Goal: Task Accomplishment & Management: Use online tool/utility

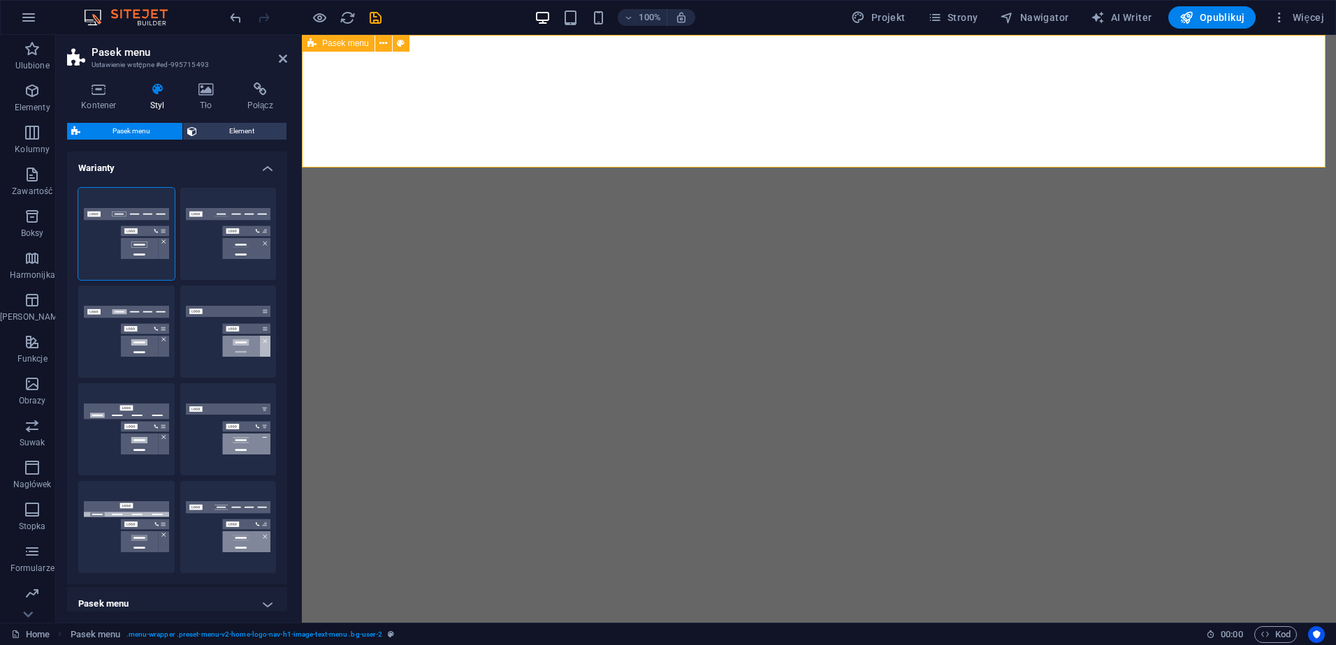
select select "hover_border"
select select "px"
select select "rem"
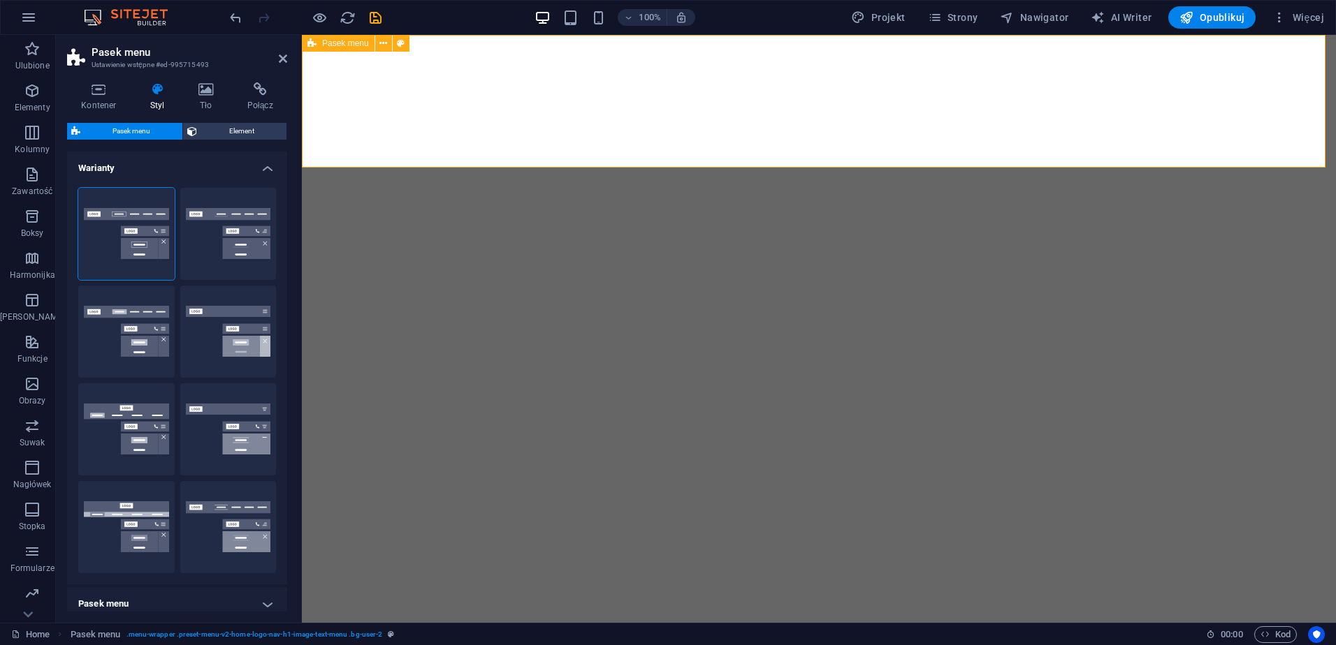
select select "rem"
select select "link-special-font"
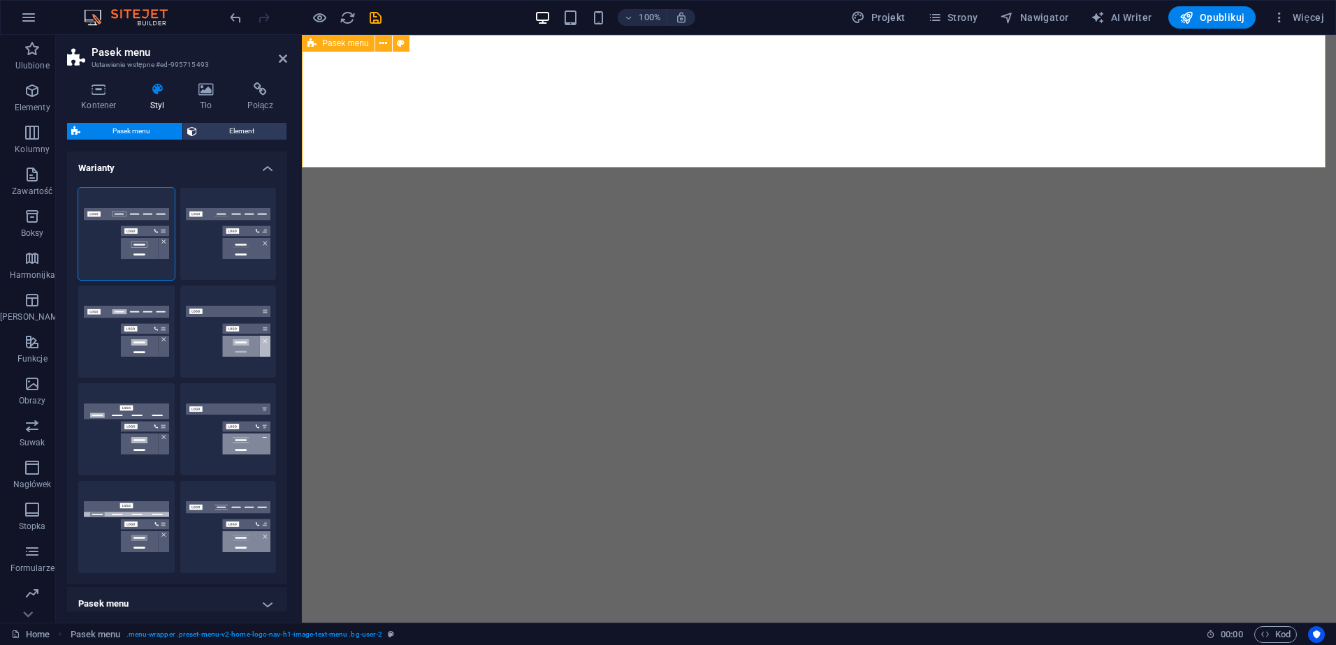
select select "rem"
select select "200"
select select "px"
select select "preset-menu-v2-home-logo-nav-h1-image-text-menu"
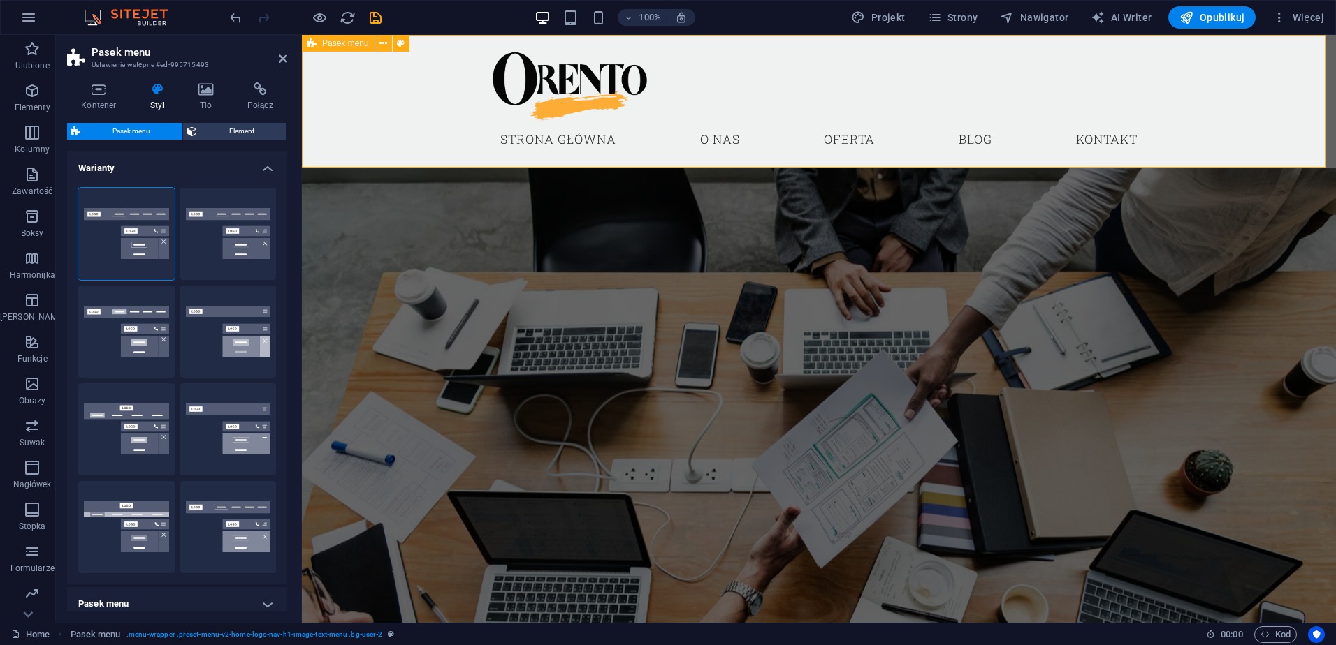
scroll to position [419, 0]
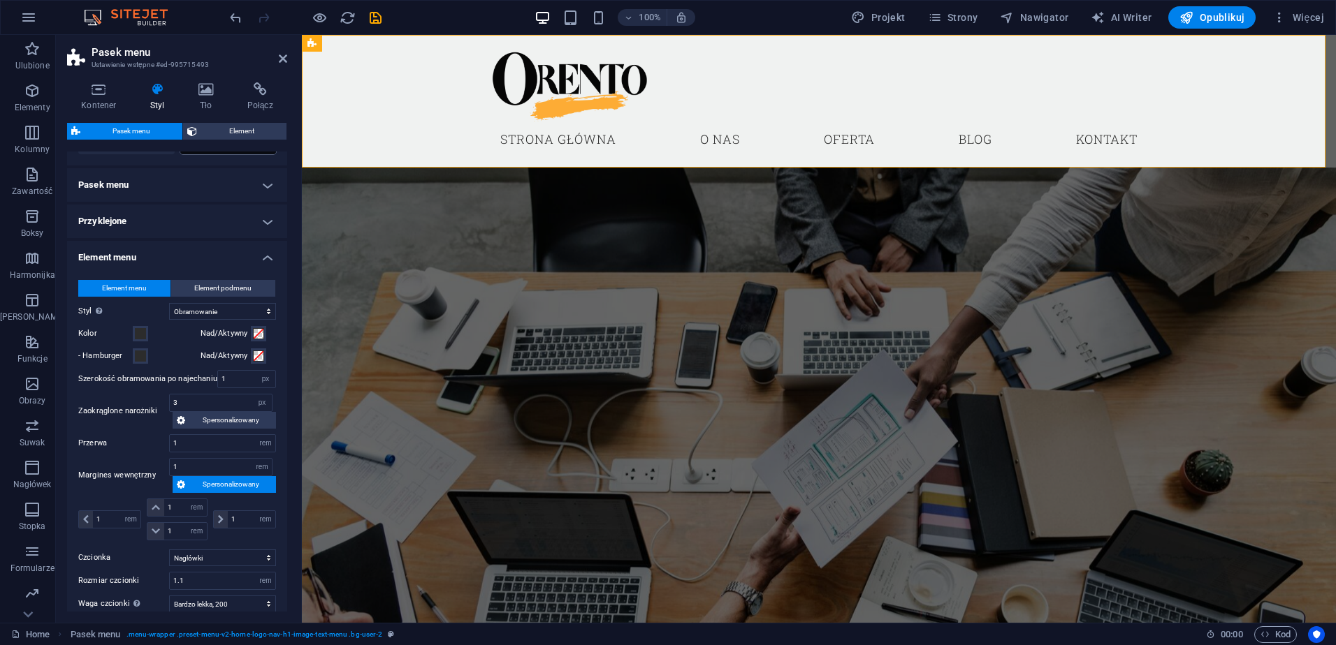
click at [261, 258] on h4 "Element menu" at bounding box center [177, 253] width 220 height 25
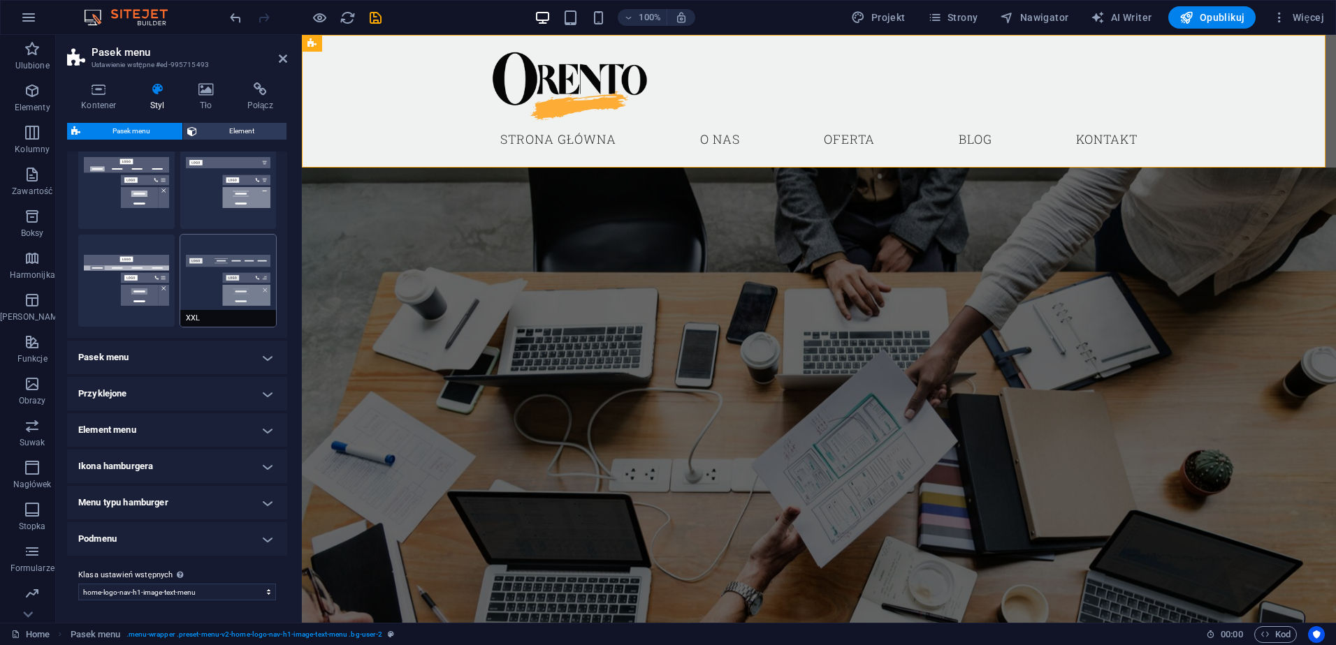
scroll to position [247, 0]
click at [279, 61] on icon at bounding box center [283, 58] width 8 height 11
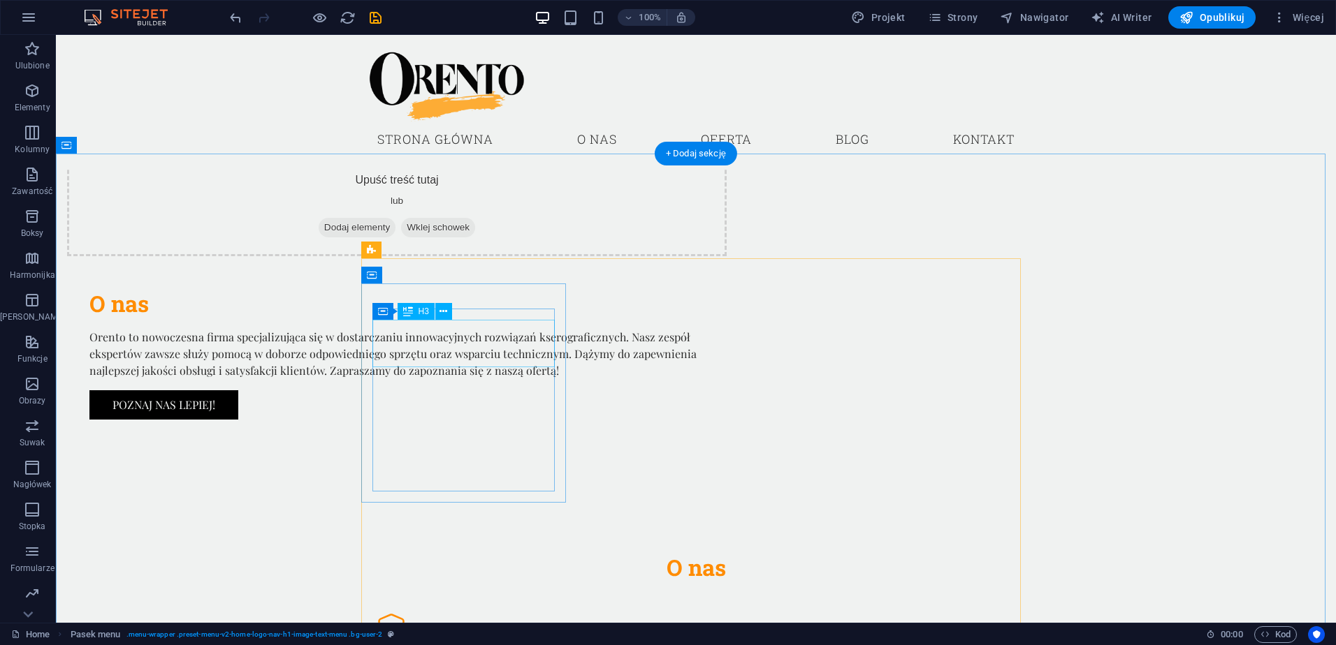
scroll to position [1187, 0]
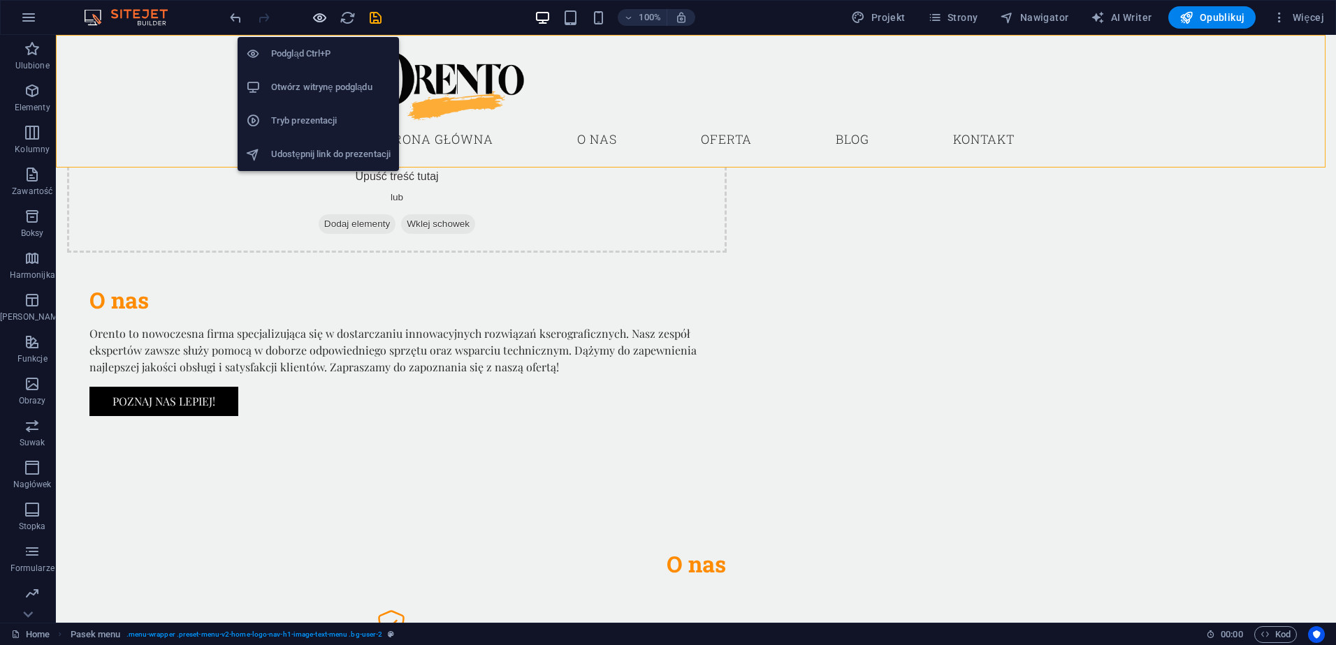
click at [313, 16] on icon "button" at bounding box center [320, 18] width 16 height 16
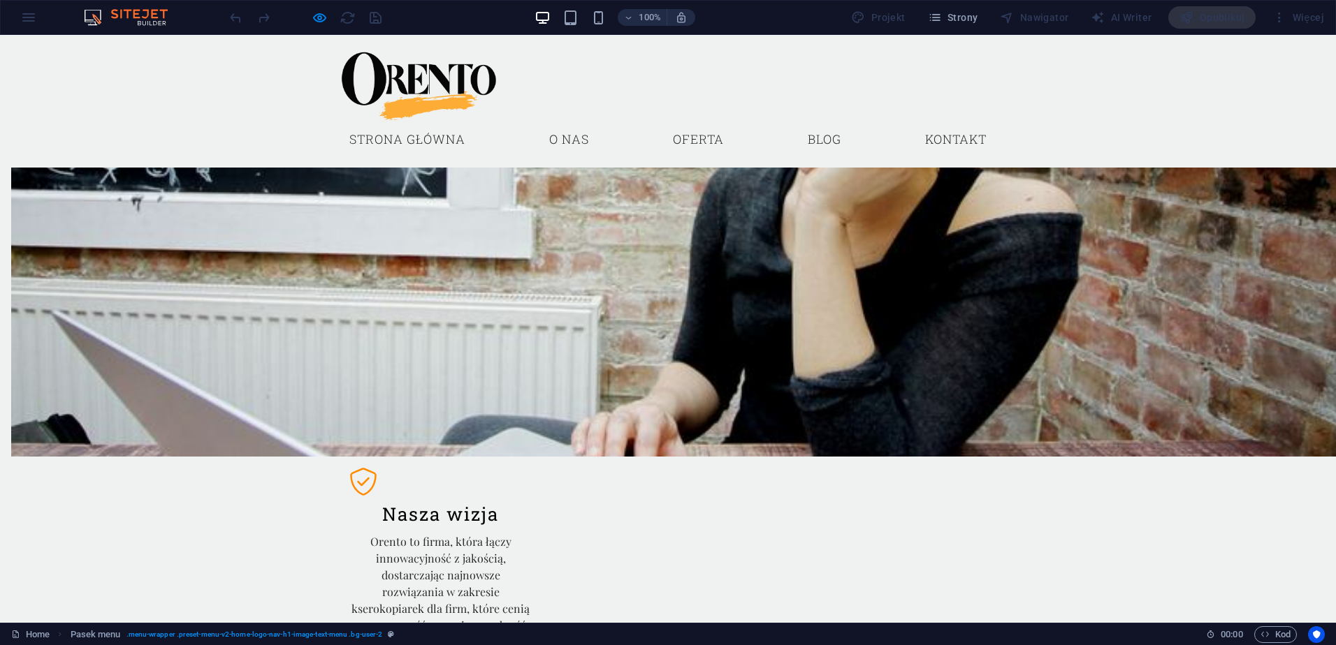
scroll to position [1257, 0]
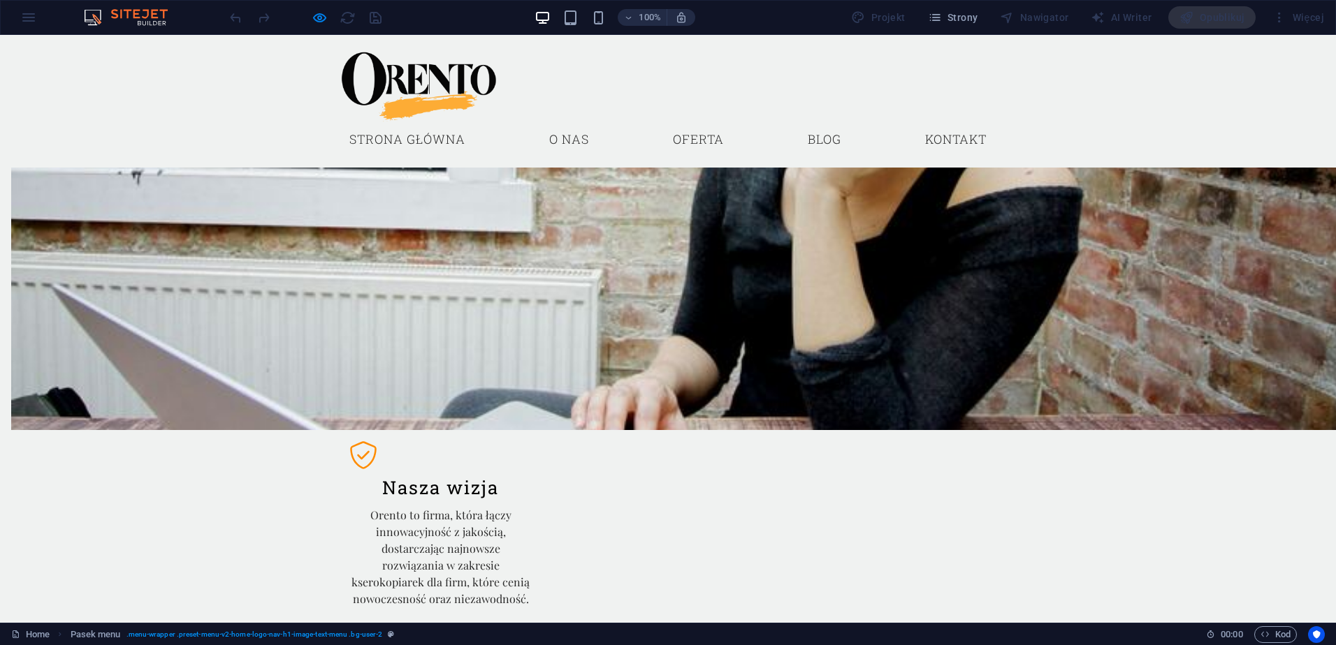
click at [396, 140] on link "Strona główna" at bounding box center [407, 139] width 138 height 35
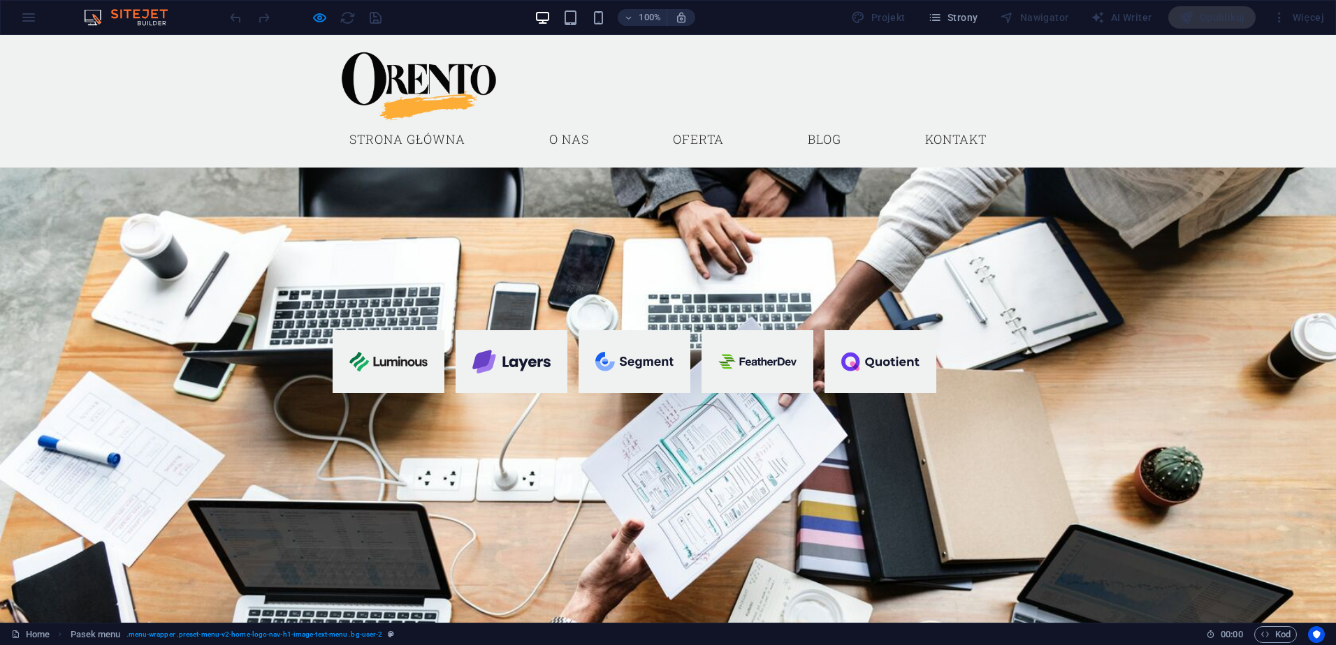
scroll to position [0, 0]
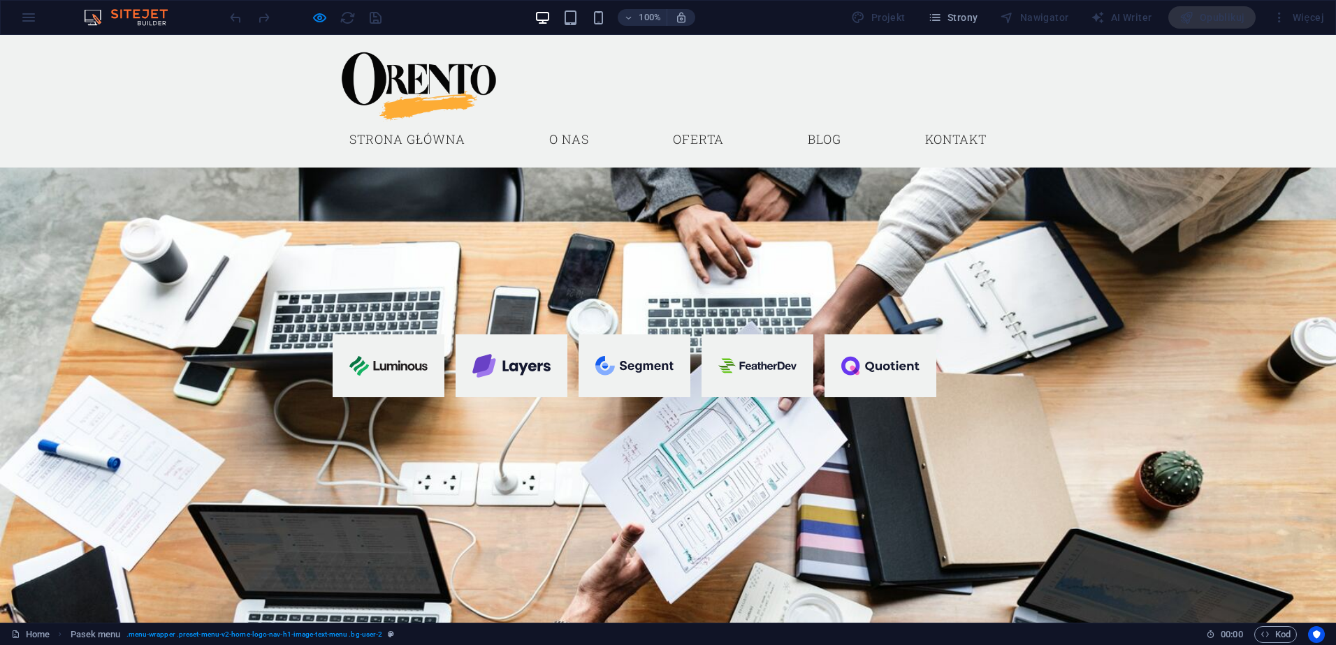
click at [937, 136] on link "Kontakt" at bounding box center [956, 139] width 84 height 35
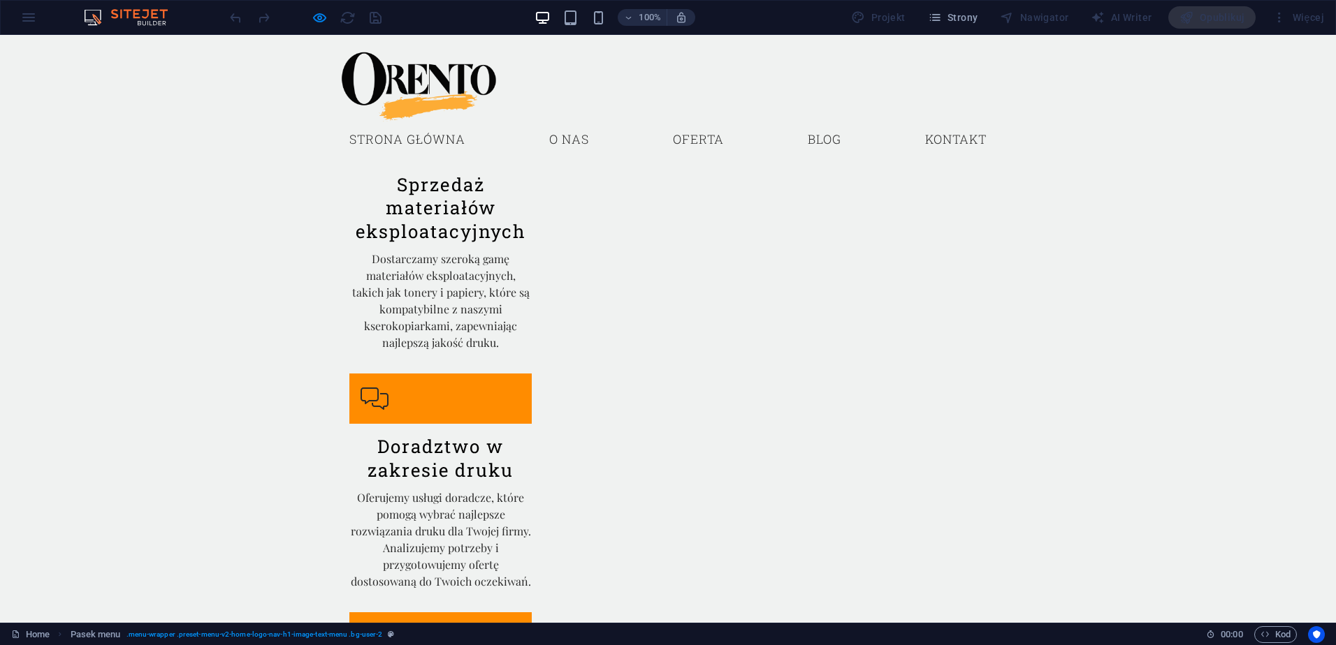
scroll to position [3168, 0]
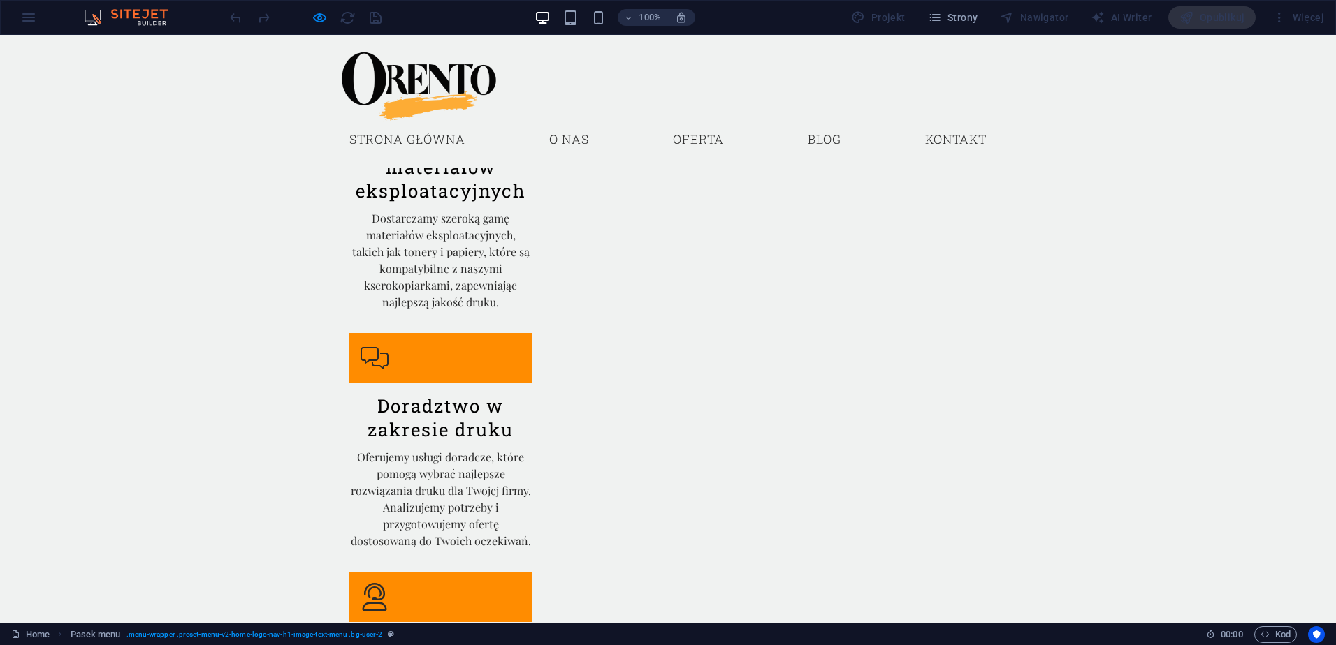
click at [819, 136] on link "Blog" at bounding box center [824, 139] width 56 height 35
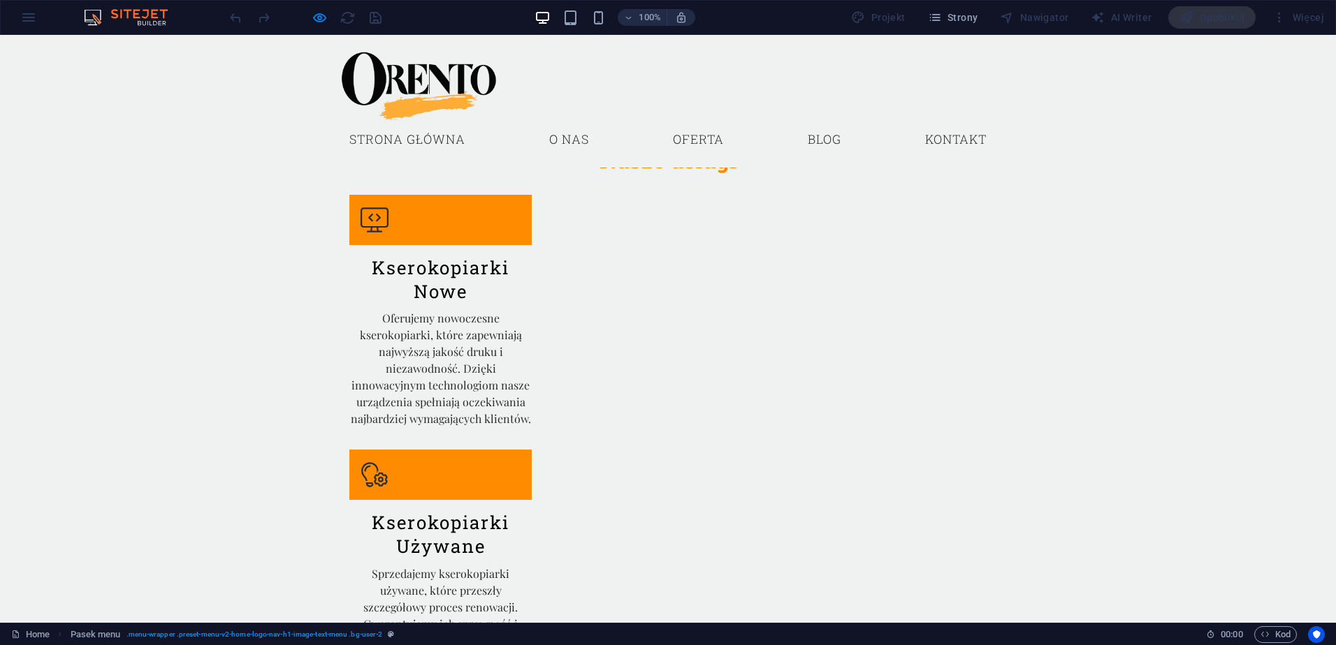
click at [697, 140] on link "Oferta" at bounding box center [697, 139] width 73 height 35
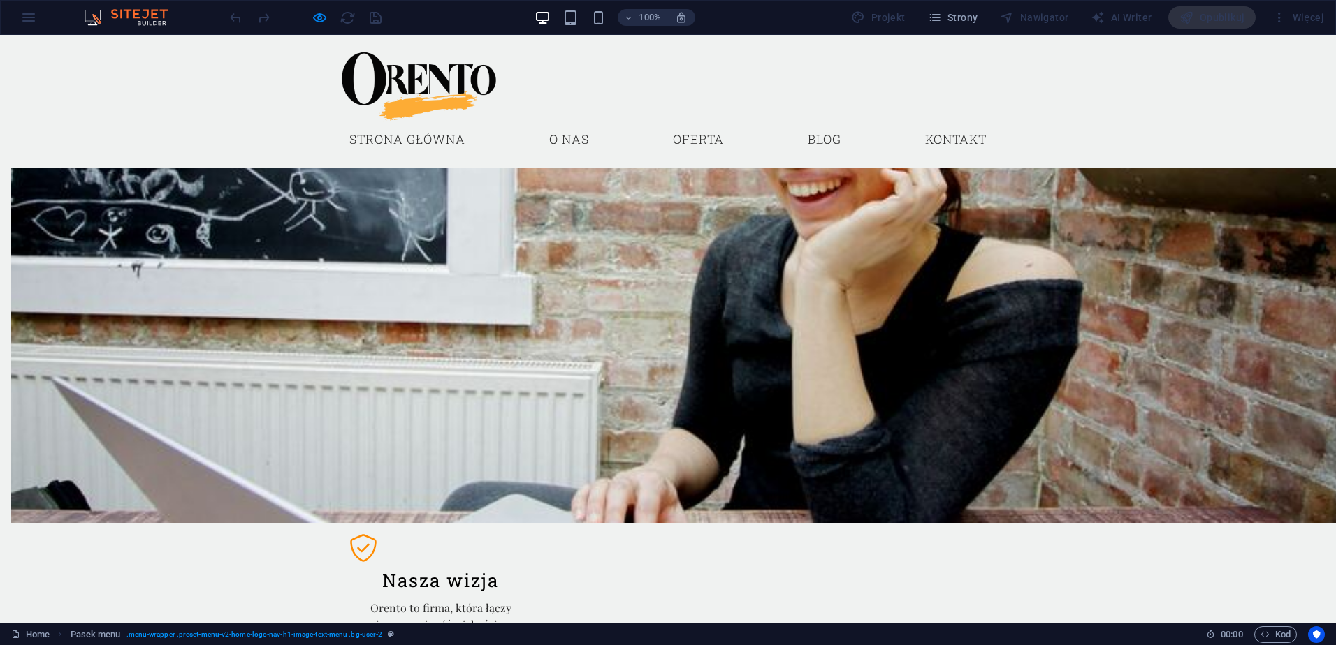
scroll to position [1157, 0]
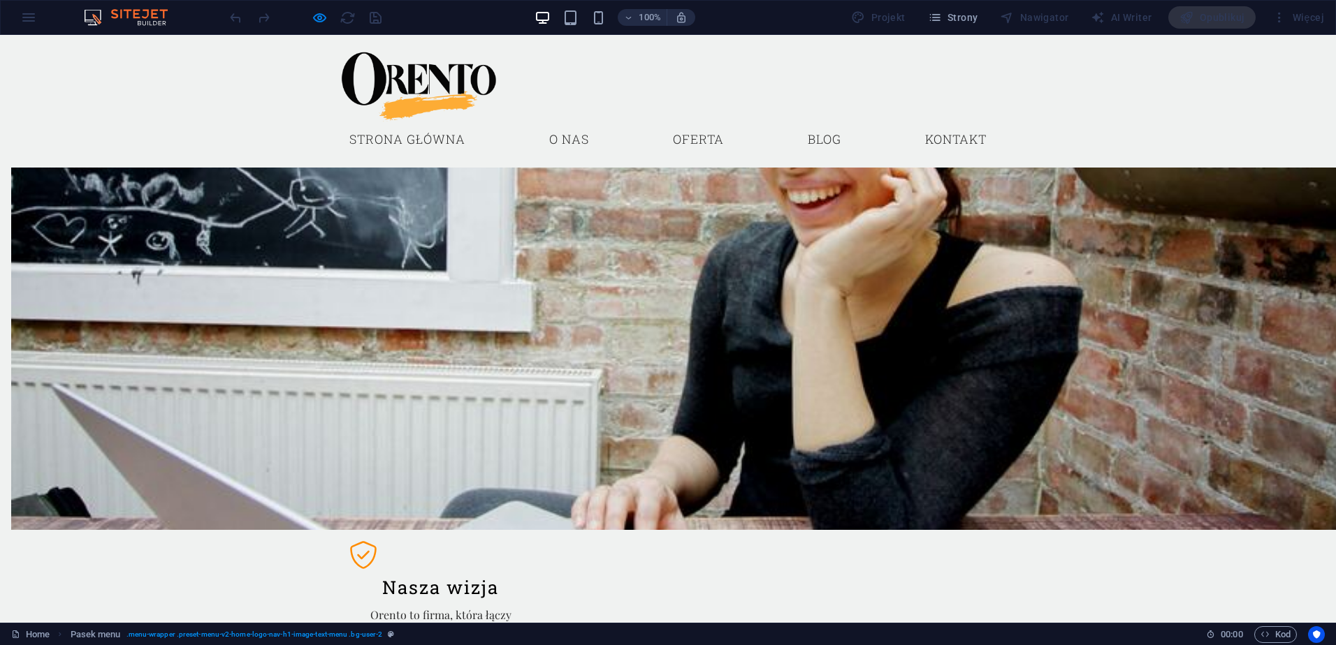
click at [572, 138] on link "O nas" at bounding box center [569, 139] width 62 height 35
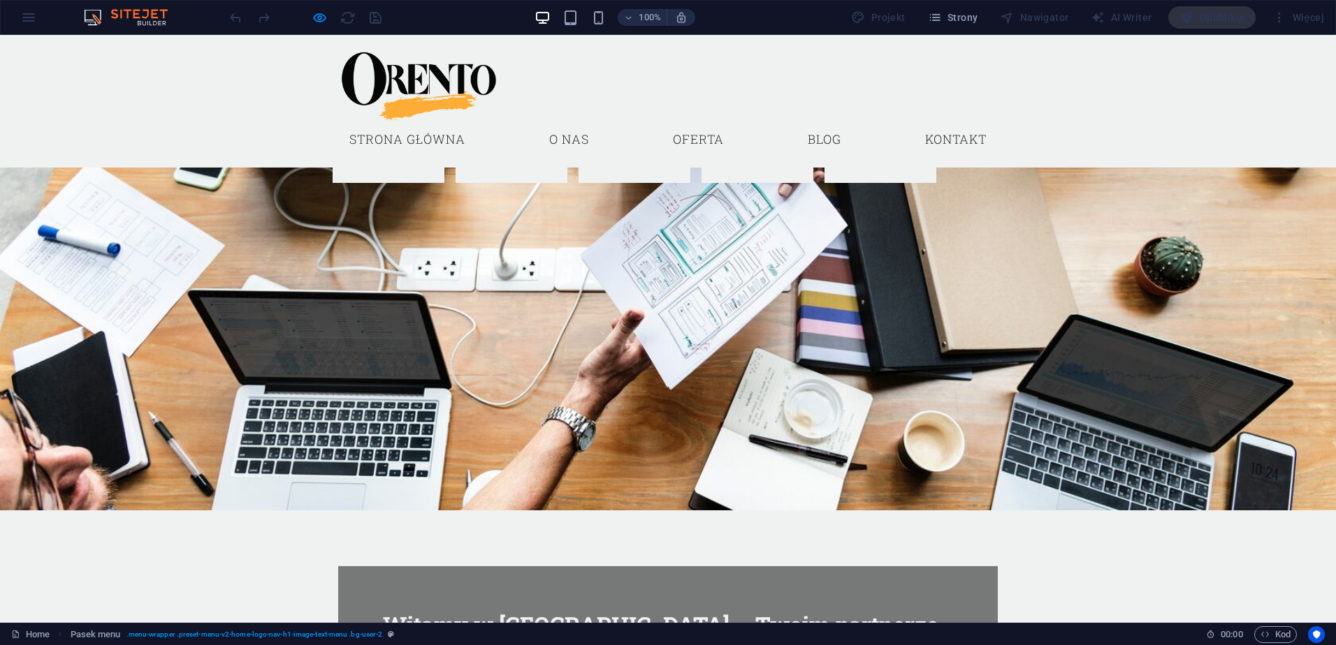
scroll to position [0, 0]
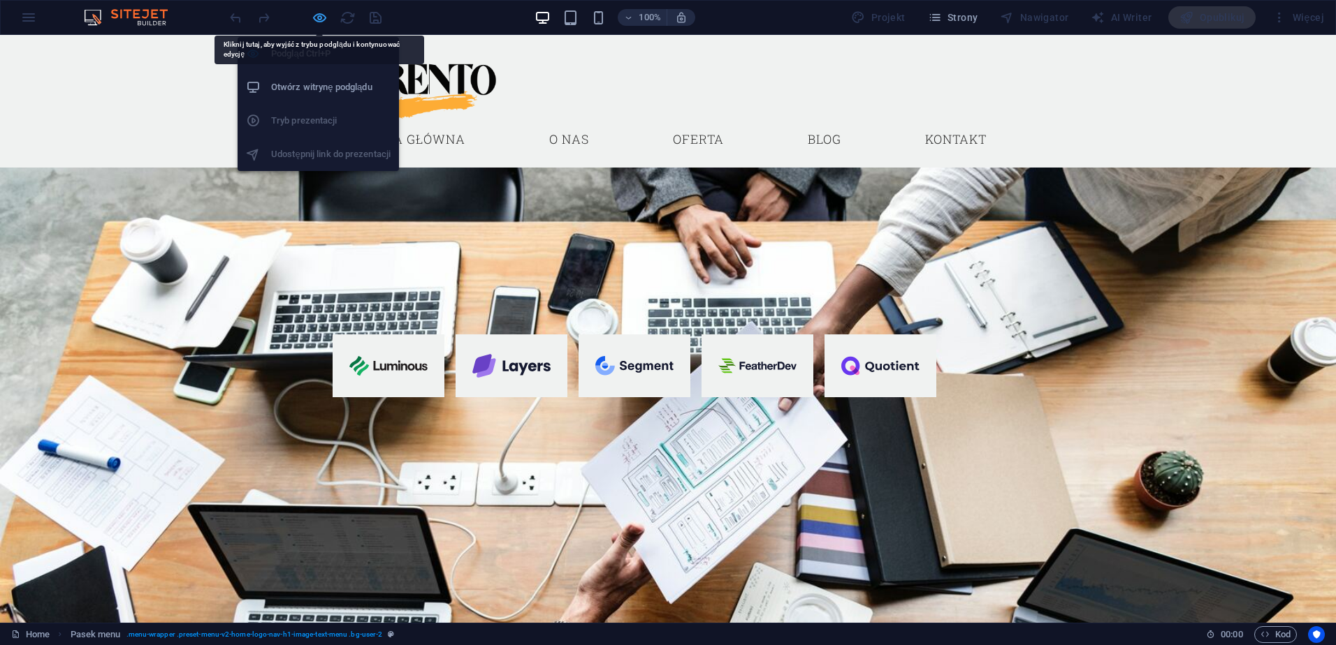
click at [318, 18] on icon "button" at bounding box center [320, 18] width 16 height 16
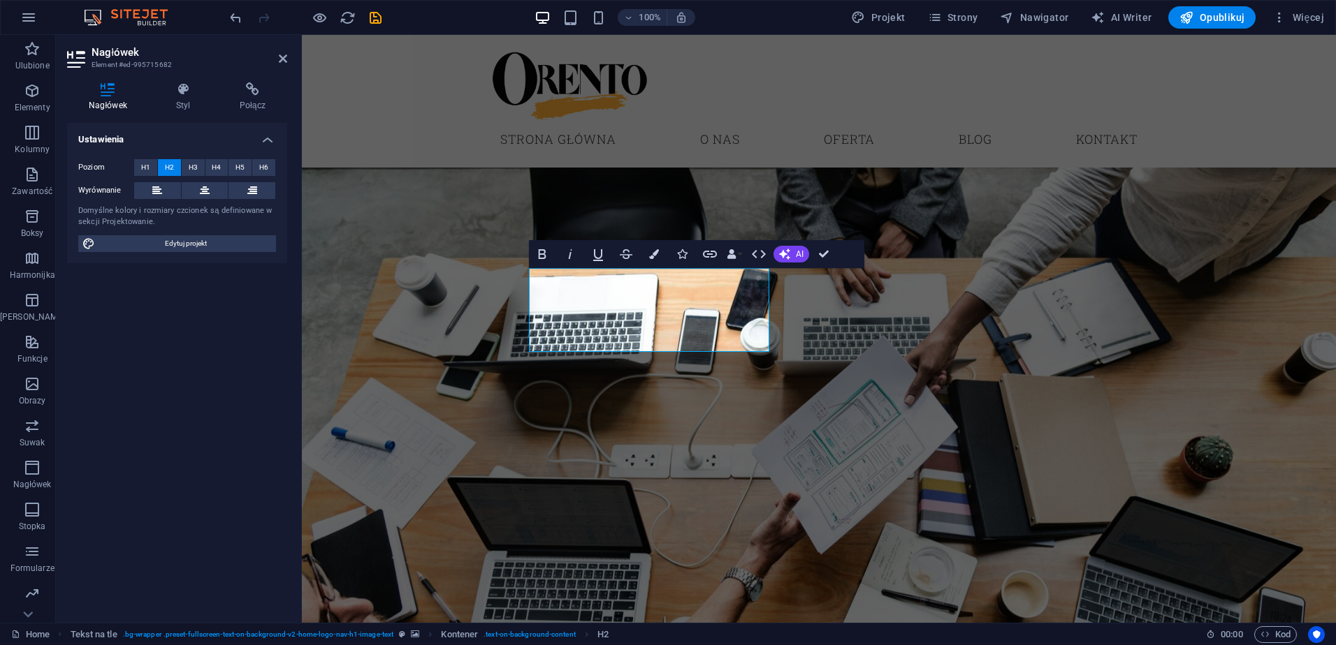
click at [997, 395] on figure at bounding box center [819, 432] width 1034 height 529
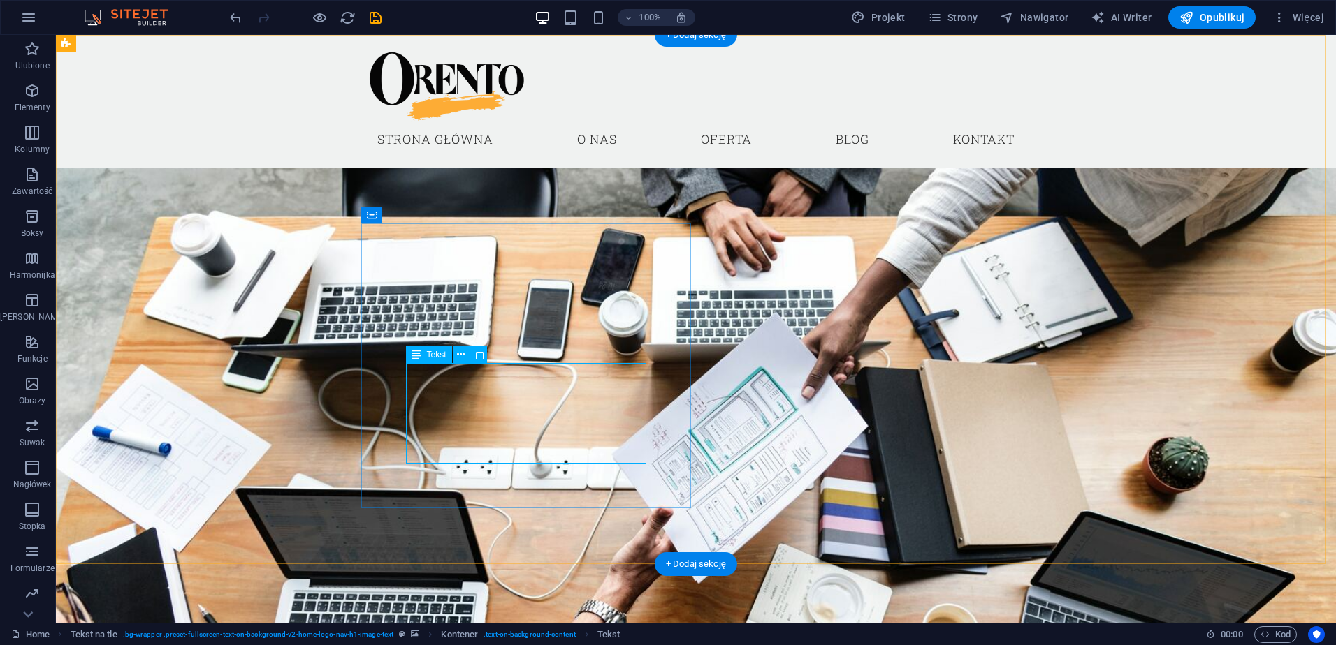
drag, startPoint x: 505, startPoint y: 411, endPoint x: 260, endPoint y: 411, distance: 245.2
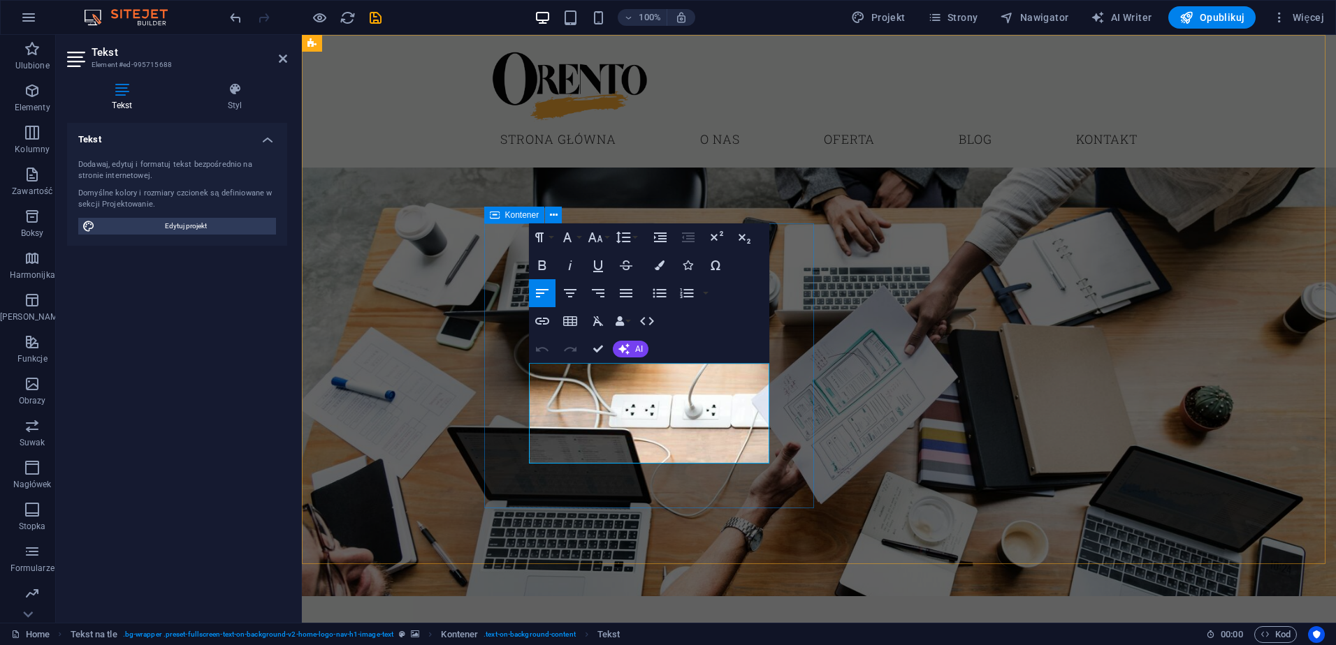
drag, startPoint x: 666, startPoint y: 390, endPoint x: 527, endPoint y: 374, distance: 140.0
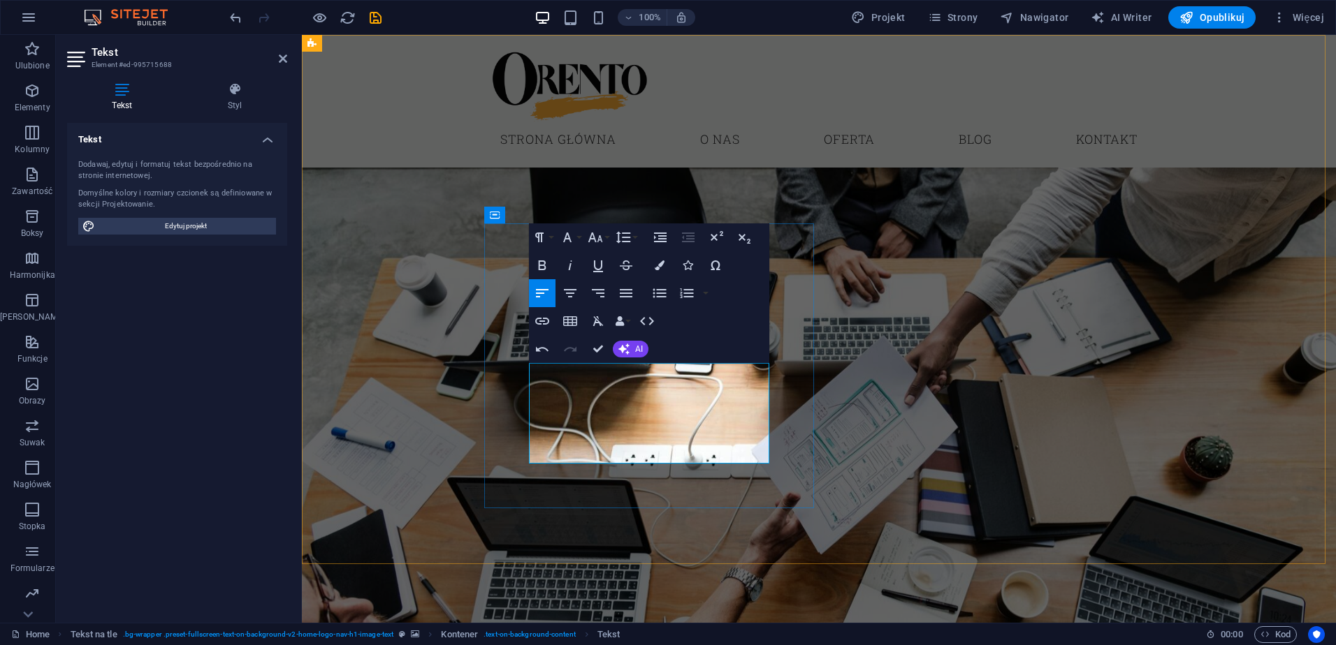
drag, startPoint x: 720, startPoint y: 388, endPoint x: 758, endPoint y: 365, distance: 44.2
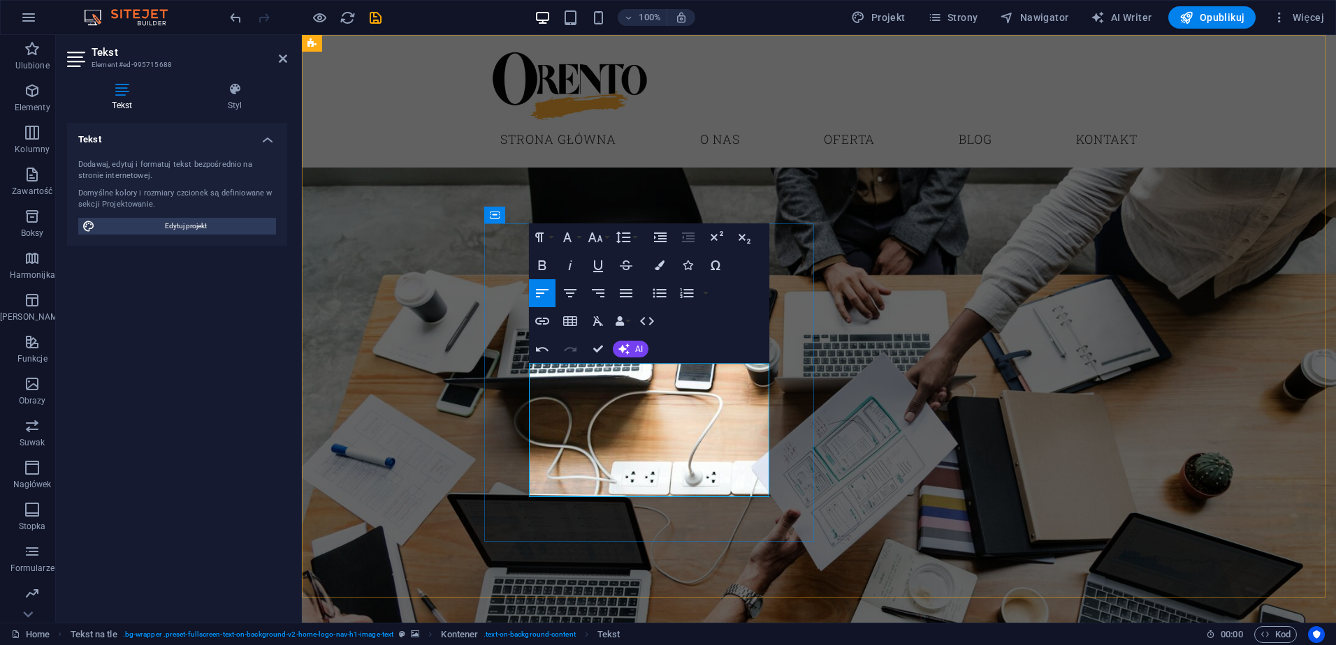
click at [899, 421] on figure at bounding box center [819, 449] width 1034 height 563
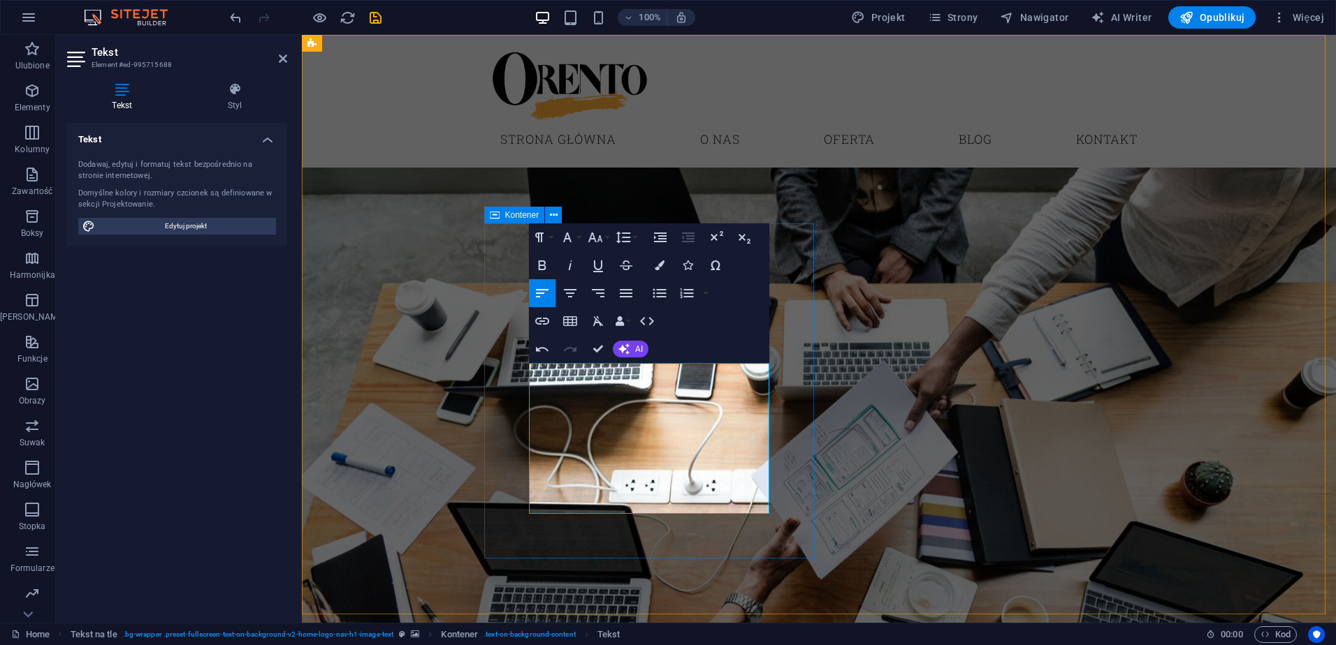
drag, startPoint x: 639, startPoint y: 424, endPoint x: 511, endPoint y: 368, distance: 139.5
click at [570, 293] on icon "button" at bounding box center [570, 293] width 13 height 8
click at [622, 293] on icon "button" at bounding box center [626, 293] width 13 height 8
click at [568, 292] on icon "button" at bounding box center [570, 293] width 17 height 17
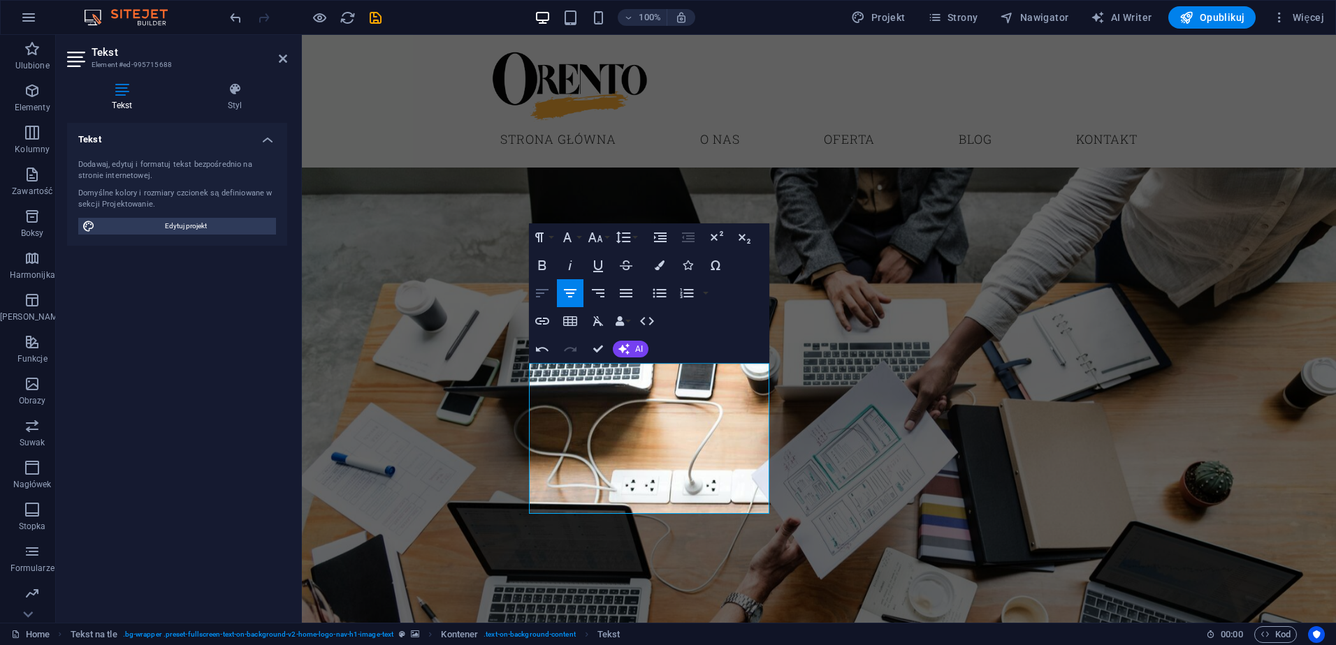
click at [544, 288] on icon "button" at bounding box center [542, 293] width 17 height 17
click at [898, 468] on figure at bounding box center [819, 458] width 1034 height 580
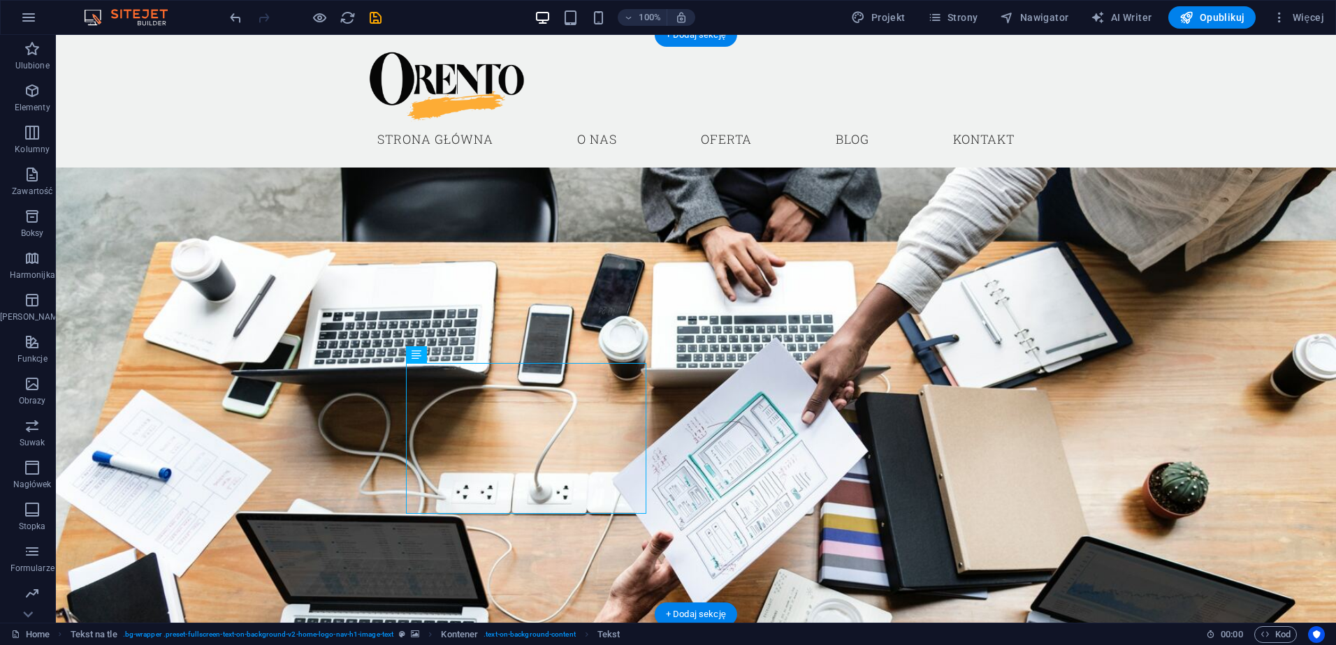
click at [794, 473] on figure at bounding box center [696, 458] width 1280 height 580
click at [794, 420] on figure at bounding box center [696, 458] width 1280 height 580
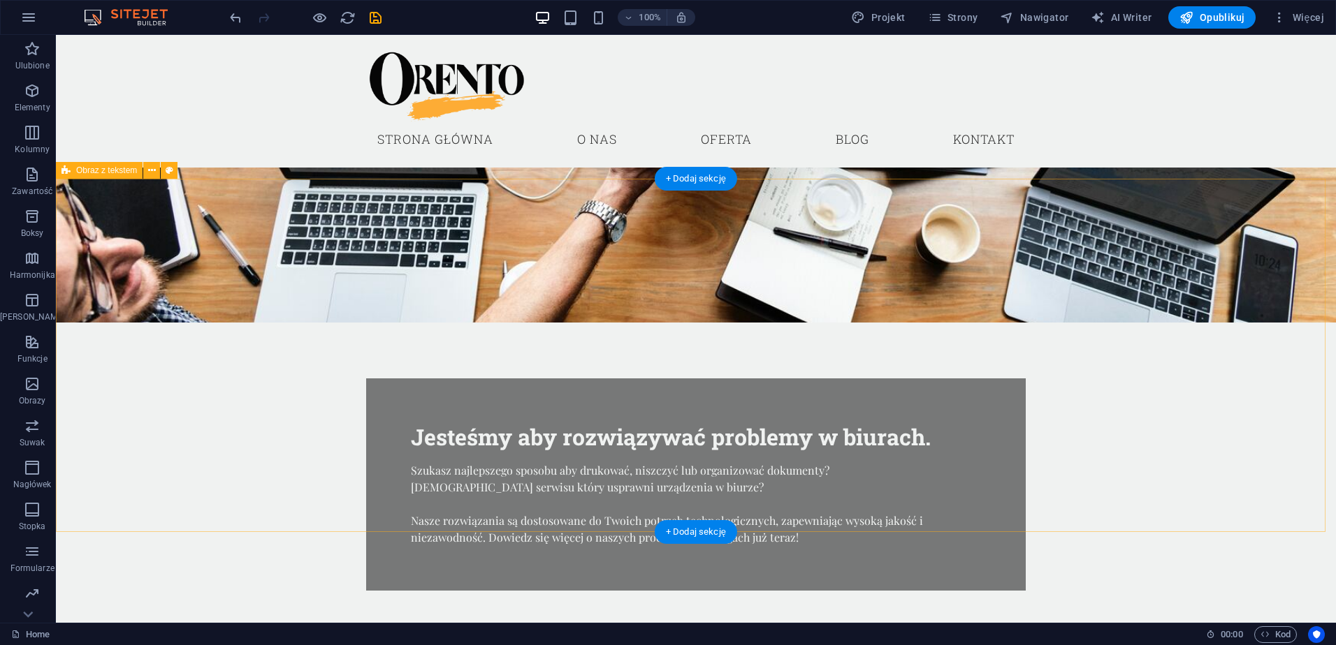
scroll to position [419, 0]
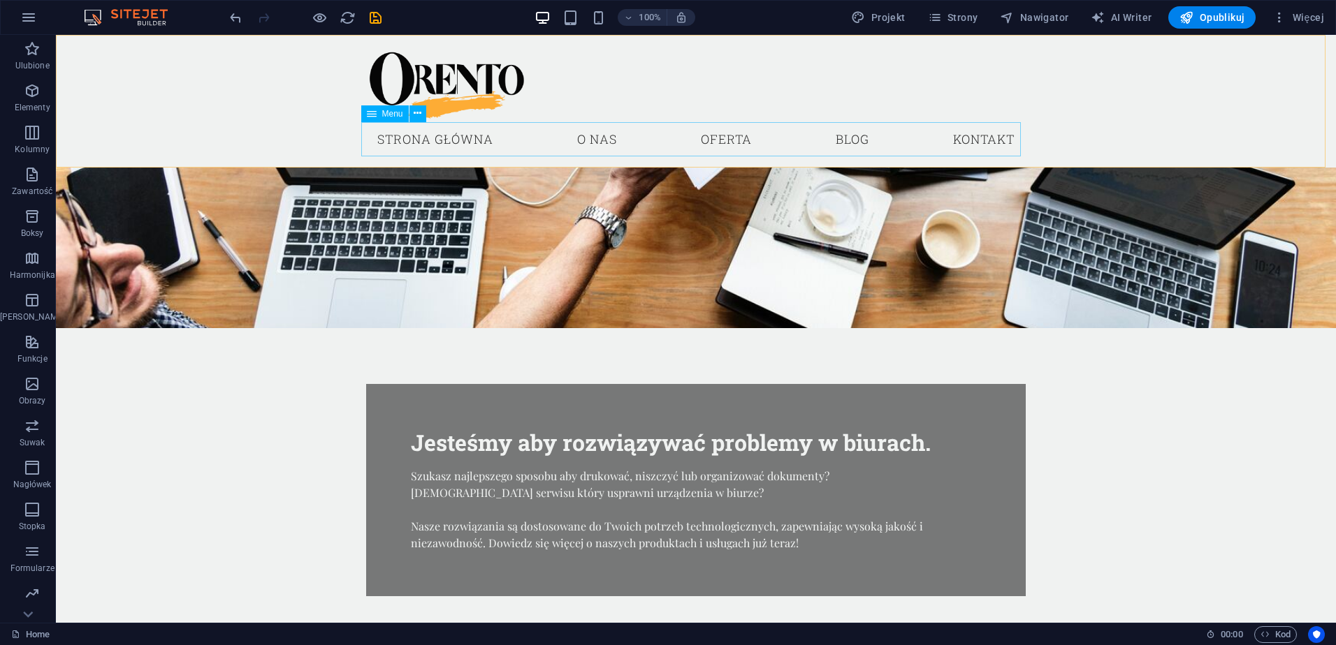
click at [420, 135] on nav "Strona główna O nas Oferta Blog Kontakt" at bounding box center [695, 139] width 659 height 35
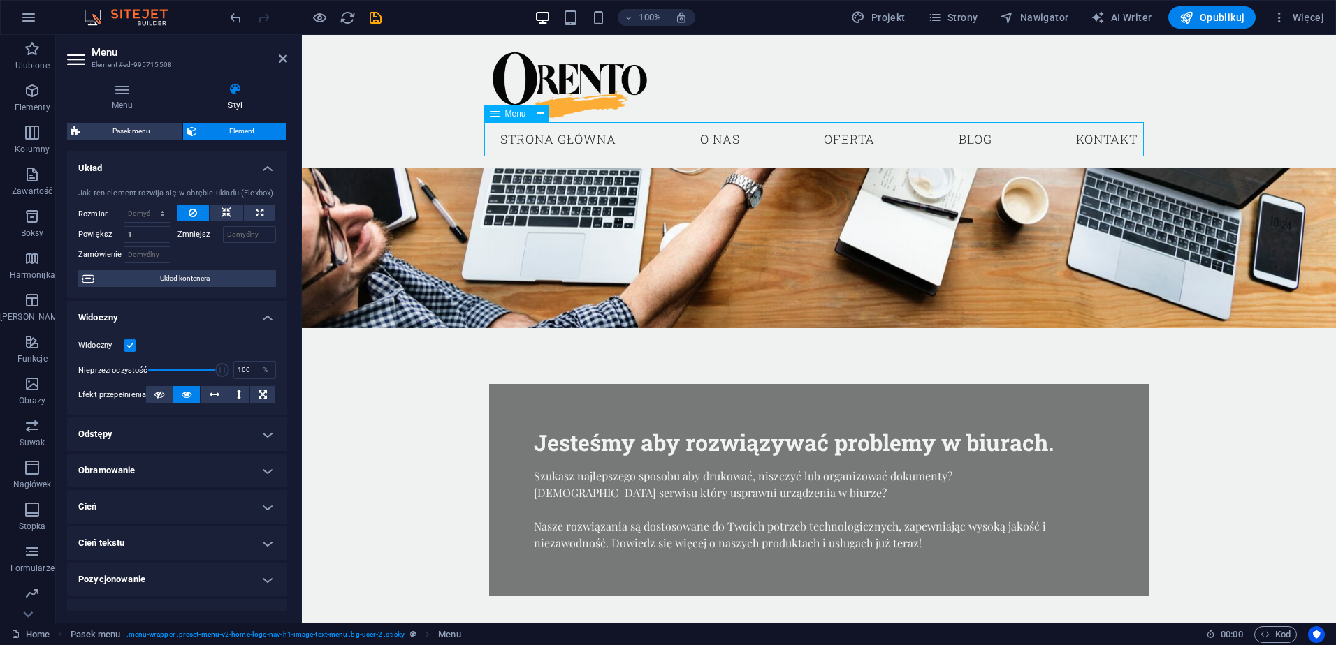
drag, startPoint x: 710, startPoint y: 138, endPoint x: 870, endPoint y: 140, distance: 160.0
click at [870, 140] on nav "Strona główna O nas Oferta Blog Kontakt" at bounding box center [818, 139] width 659 height 35
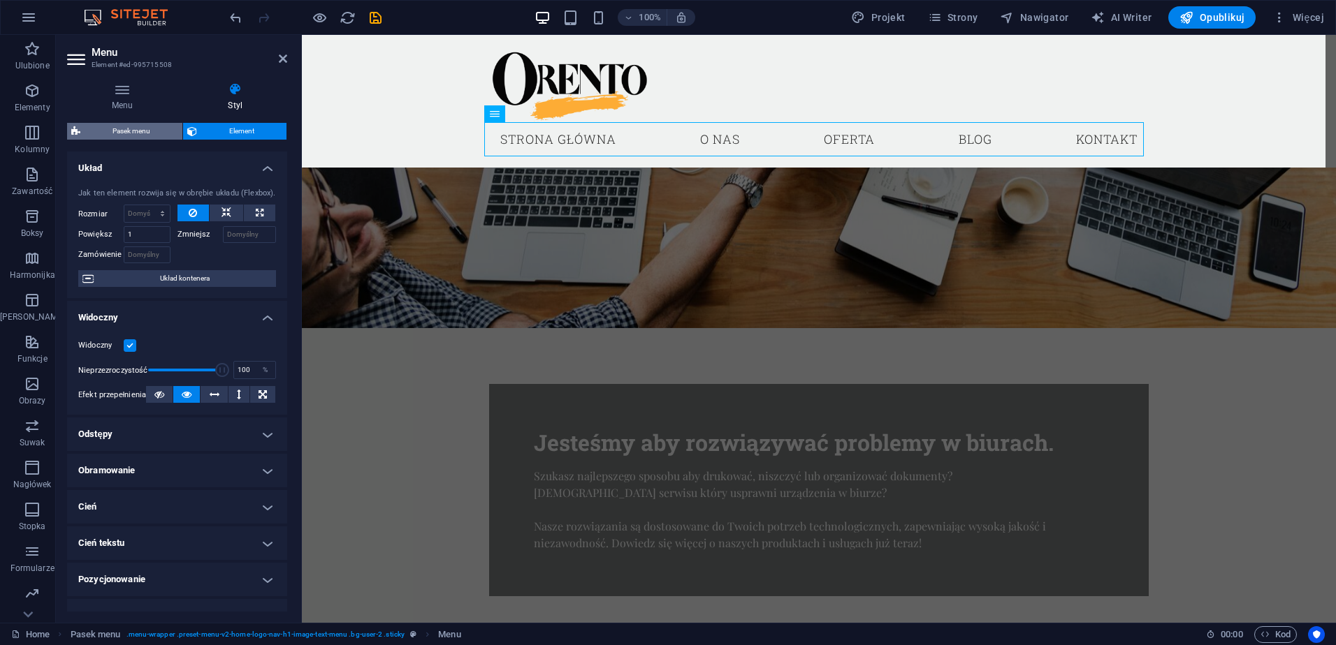
click at [125, 129] on span "Pasek menu" at bounding box center [132, 131] width 94 height 17
select select "preset-menu-v2-home-logo-nav-h1-image-text-menu"
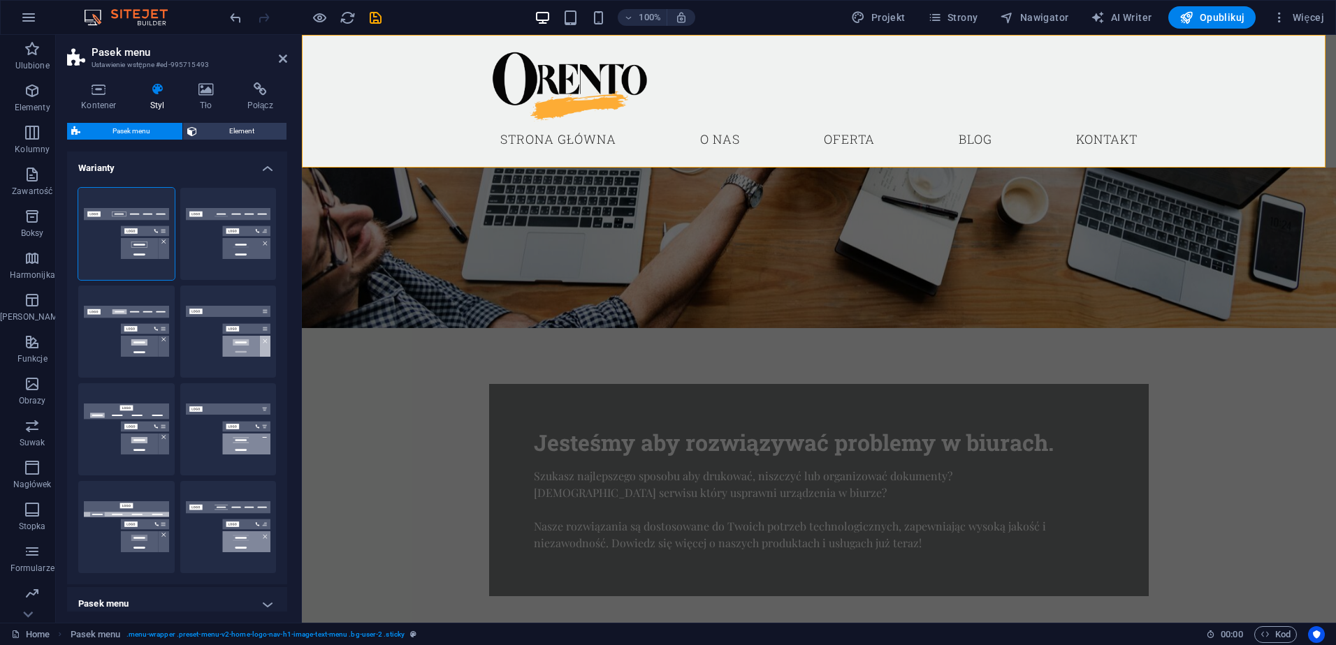
click at [267, 163] on h4 "Warianty" at bounding box center [177, 164] width 220 height 25
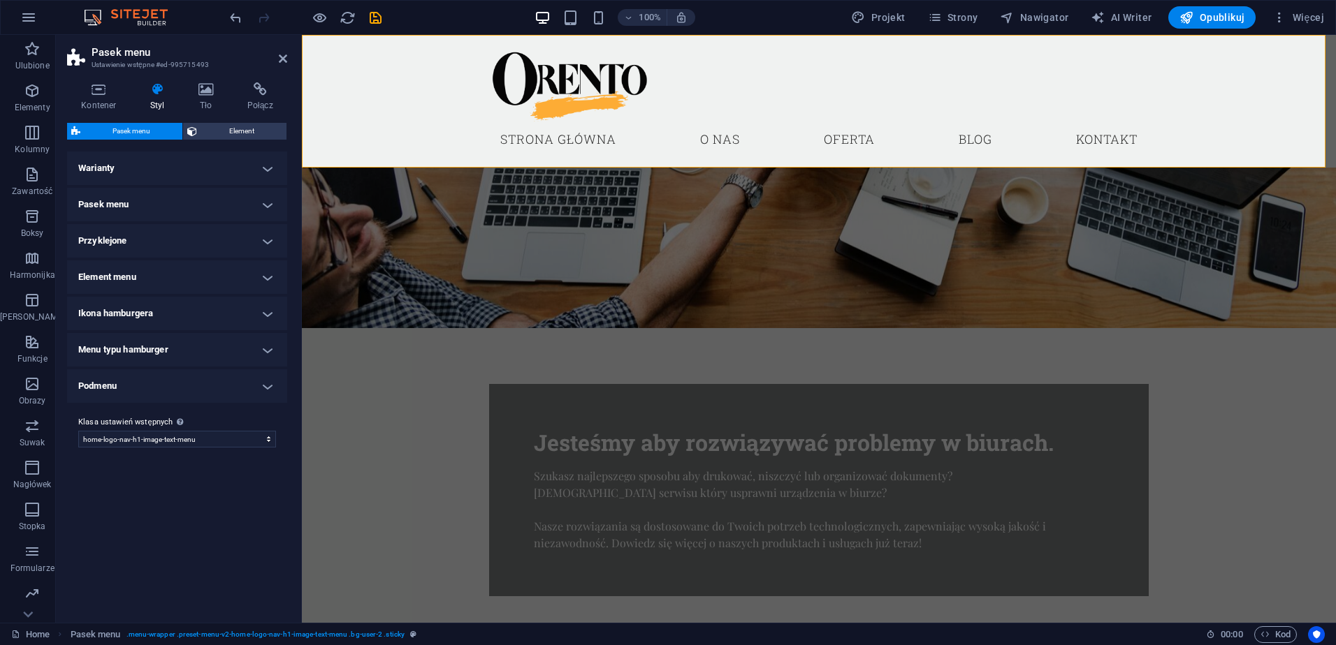
click at [186, 202] on h4 "Pasek menu" at bounding box center [177, 205] width 220 height 34
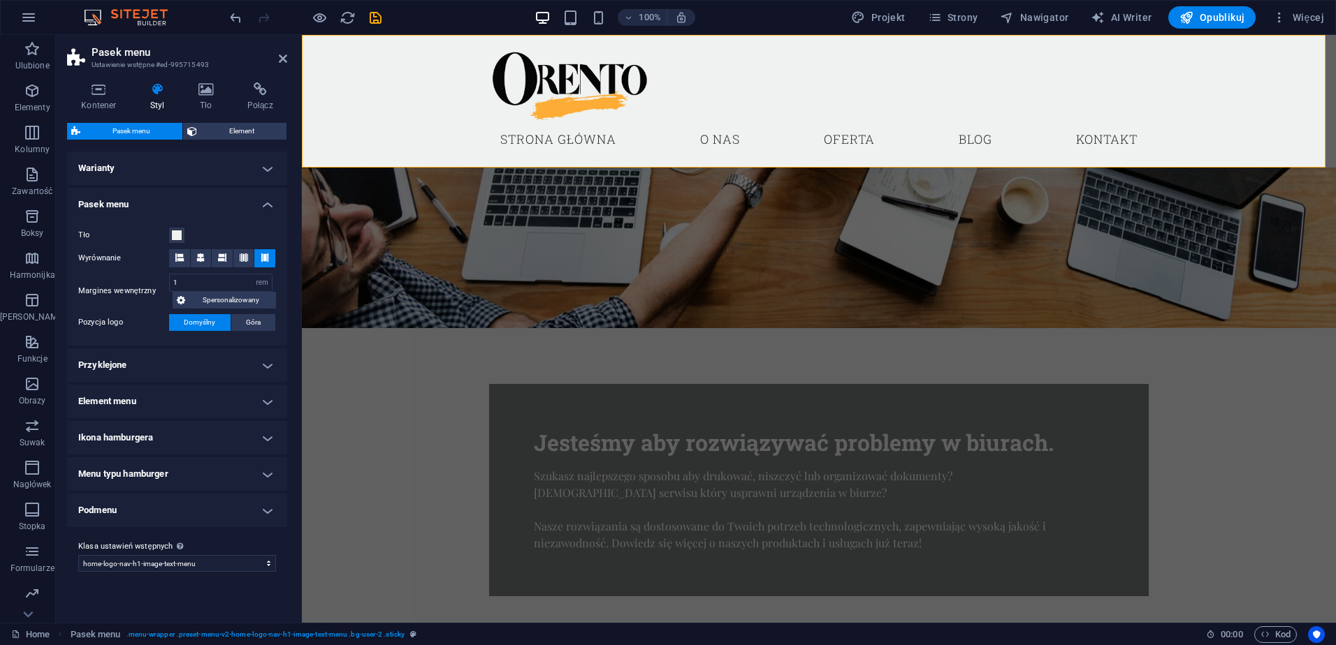
click at [186, 202] on h4 "Pasek menu" at bounding box center [177, 200] width 220 height 25
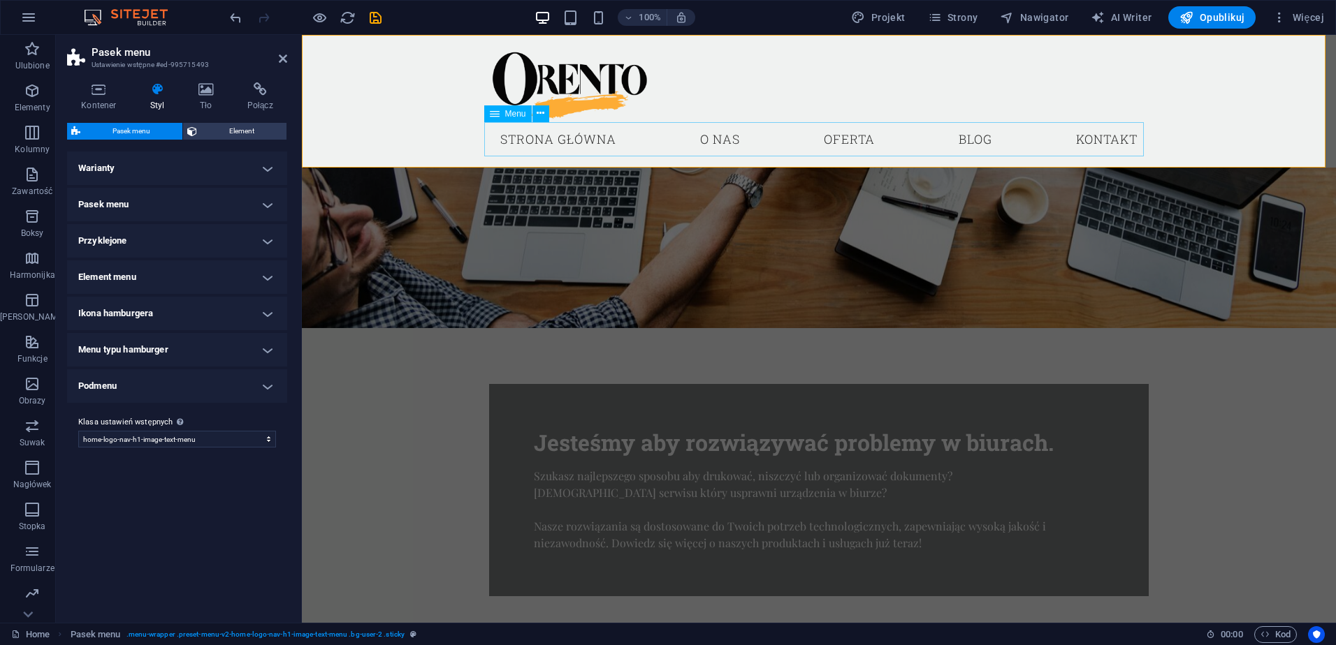
click at [563, 139] on nav "Strona główna O nas Oferta Blog Kontakt" at bounding box center [818, 139] width 659 height 35
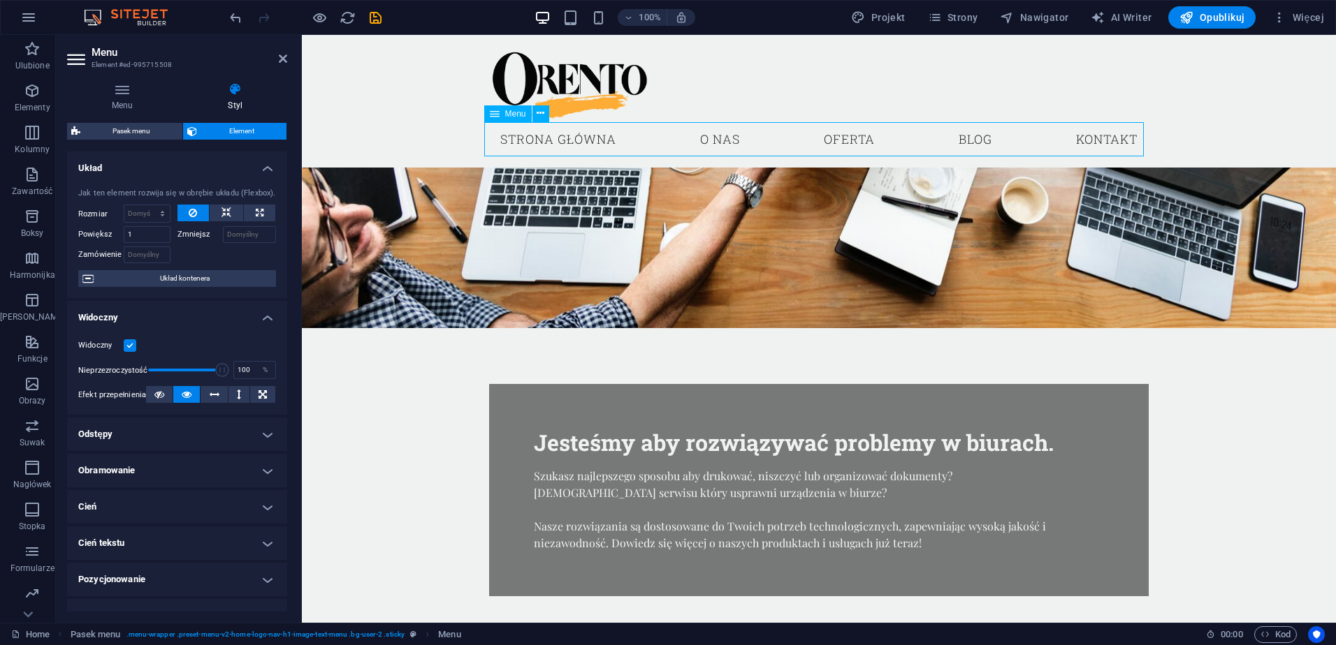
drag, startPoint x: 563, startPoint y: 139, endPoint x: 739, endPoint y: 140, distance: 176.0
click at [739, 140] on nav "Strona główna O nas Oferta Blog Kontakt" at bounding box center [818, 139] width 659 height 35
click at [221, 215] on icon at bounding box center [226, 213] width 10 height 17
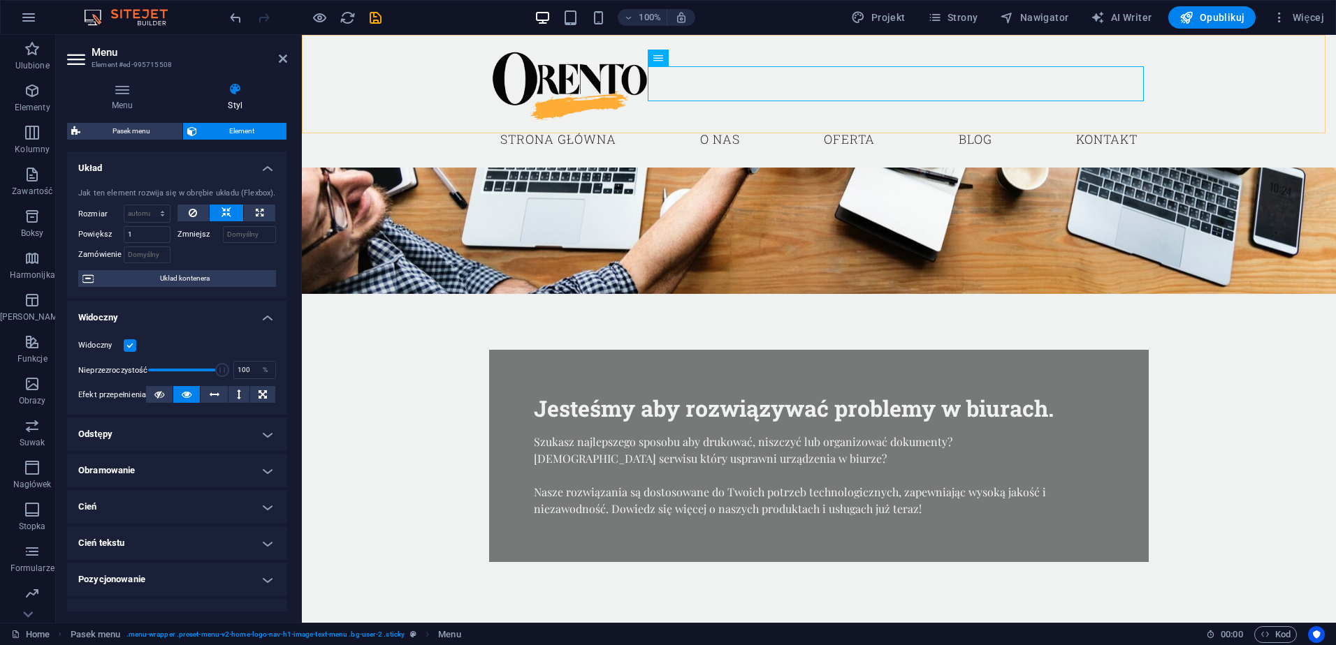
click at [1335, 104] on div "Strona główna O nas Oferta Blog Kontakt" at bounding box center [819, 101] width 1034 height 133
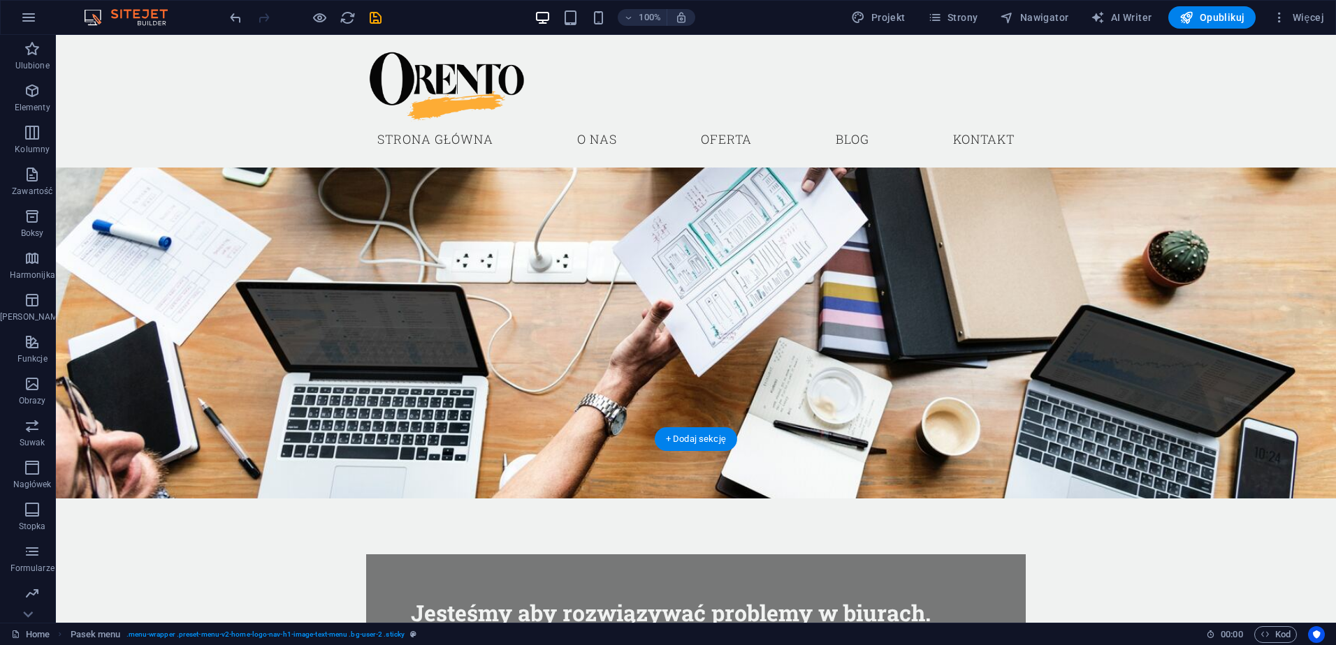
scroll to position [349, 0]
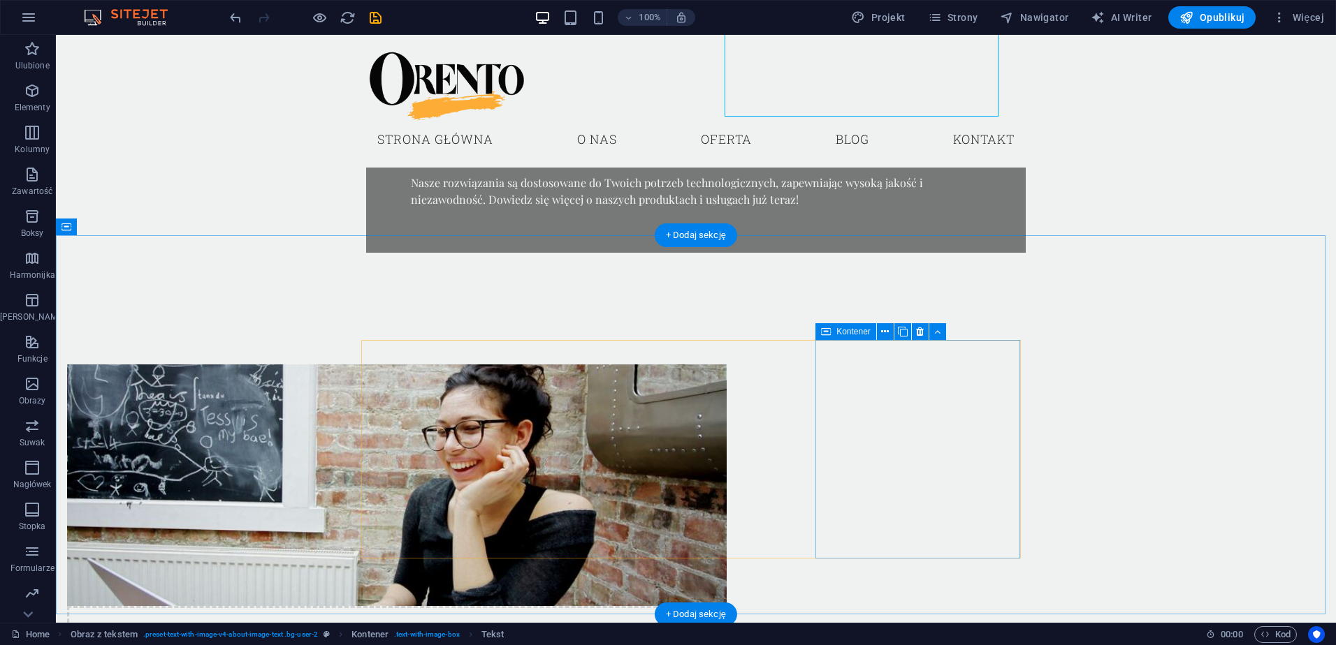
scroll to position [698, 0]
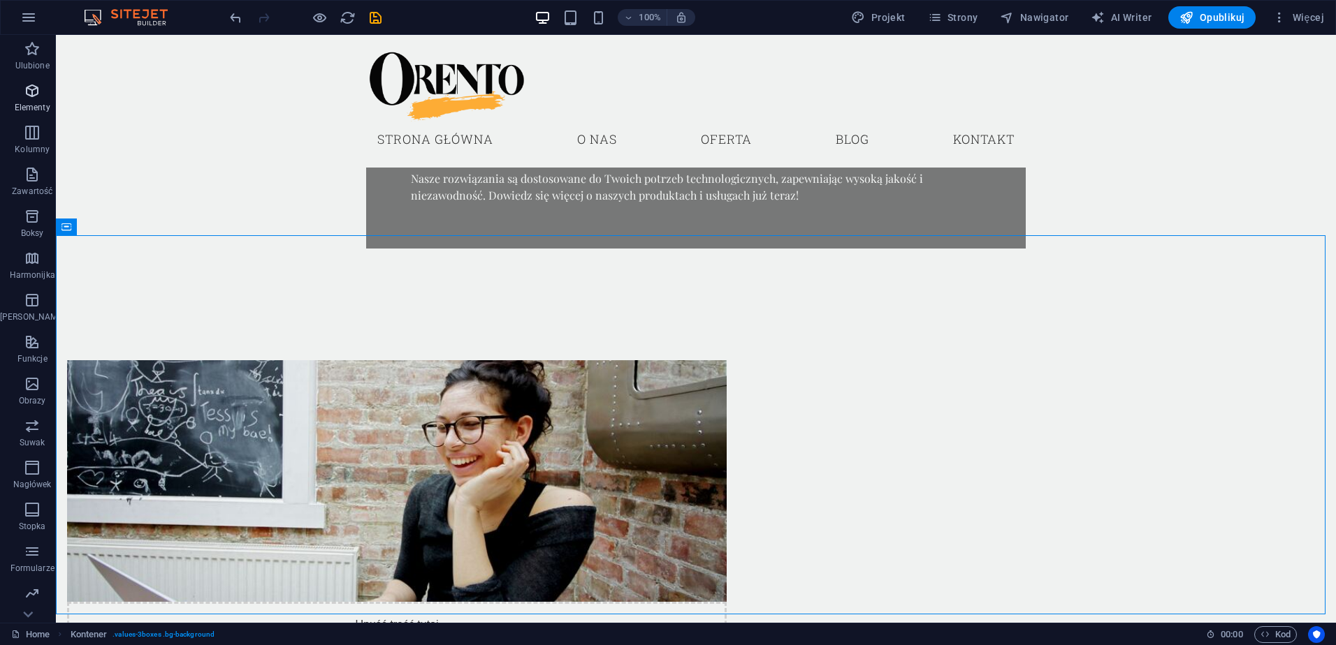
click at [31, 96] on icon "button" at bounding box center [32, 90] width 17 height 17
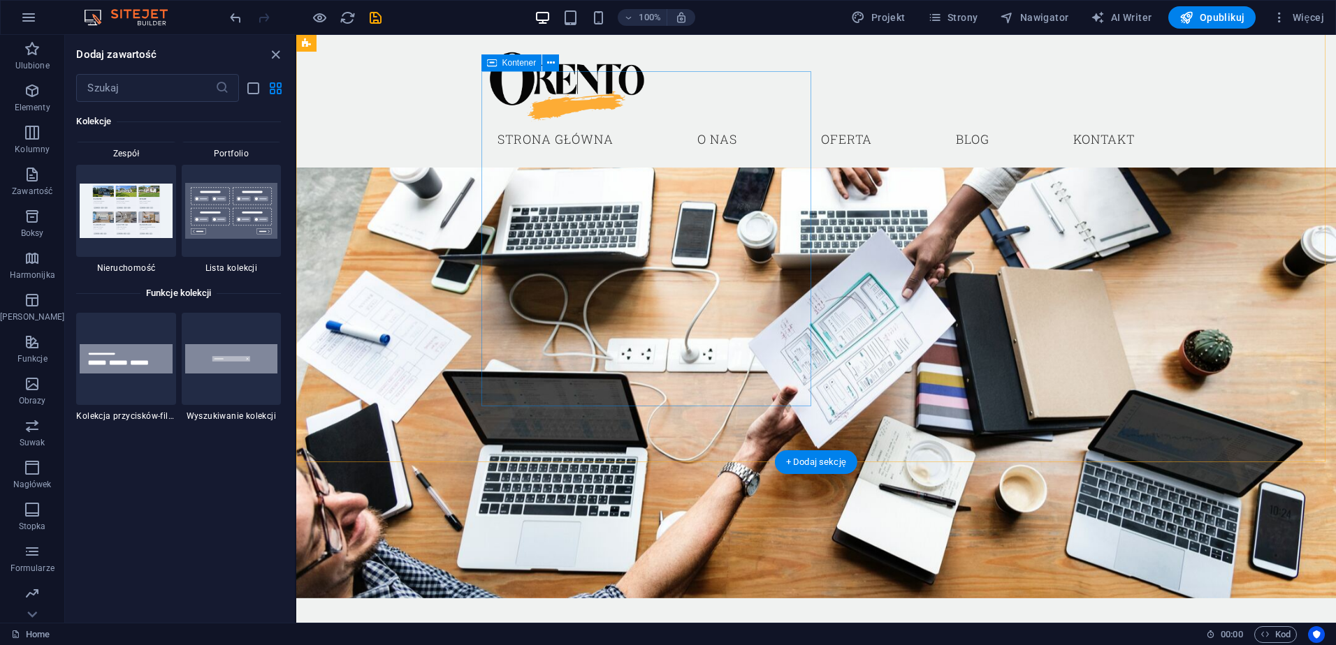
scroll to position [0, 0]
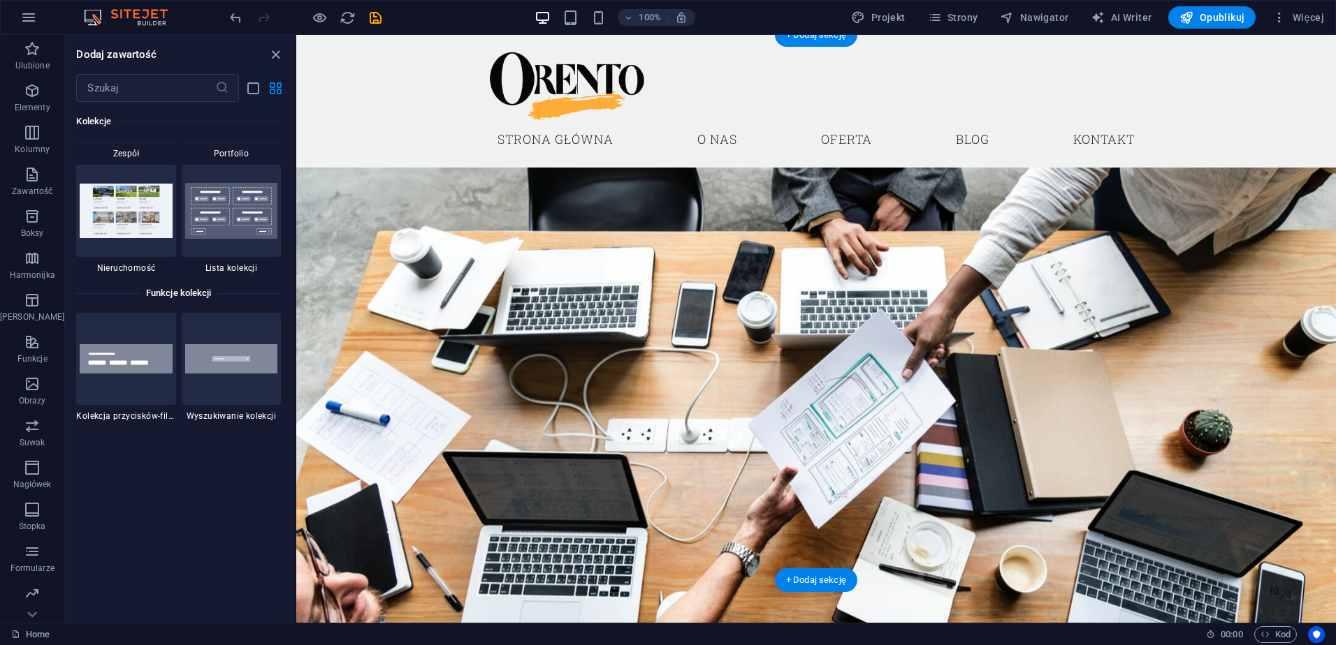
click at [977, 305] on figure at bounding box center [815, 406] width 1039 height 546
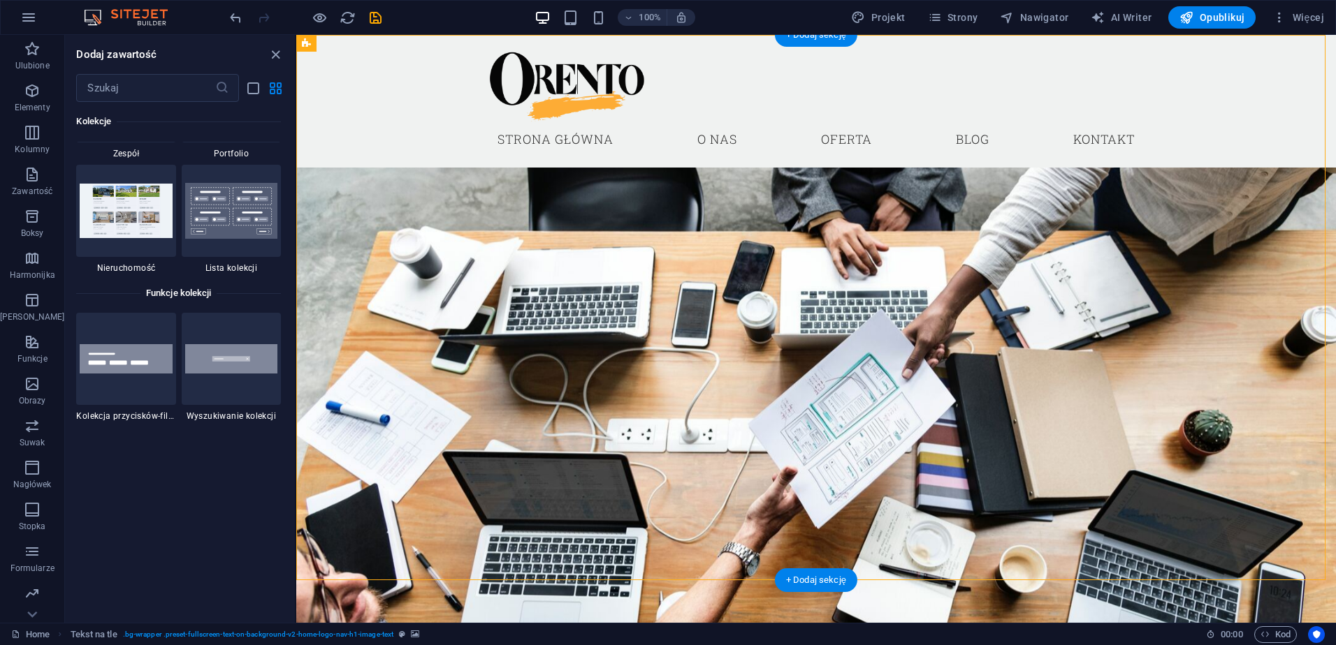
click at [985, 304] on figure at bounding box center [815, 406] width 1039 height 546
click at [984, 303] on figure at bounding box center [815, 406] width 1039 height 546
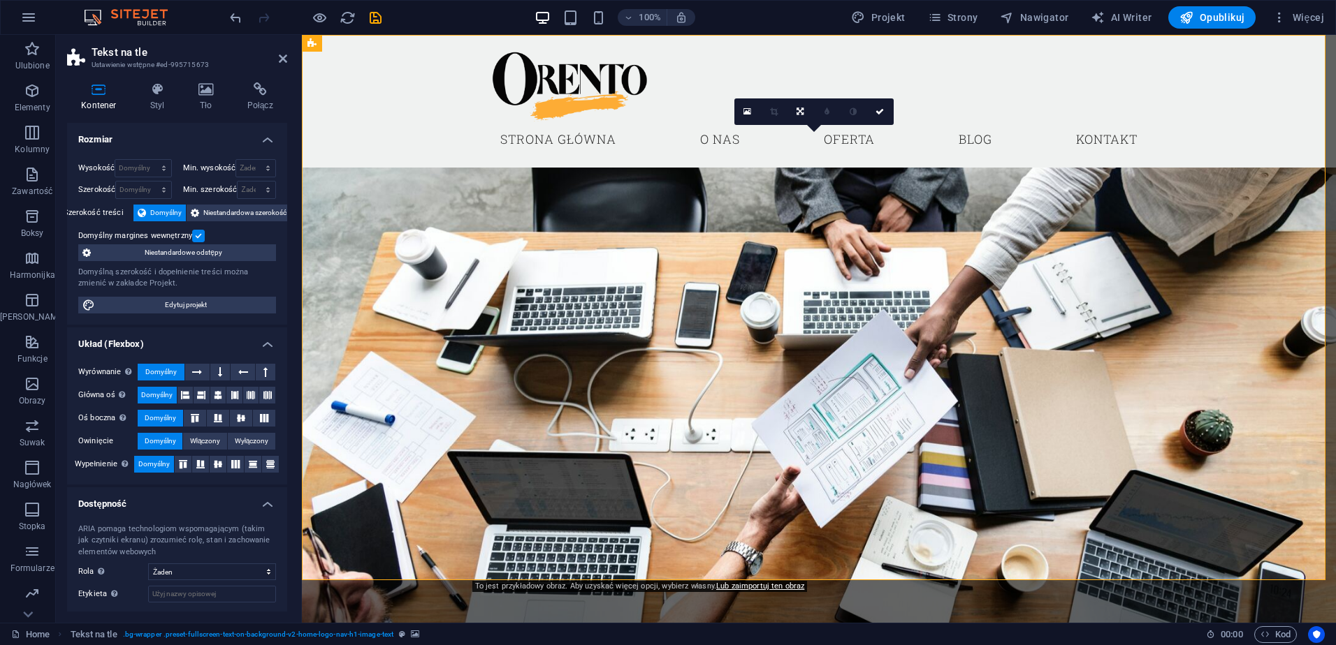
click at [1071, 325] on figure at bounding box center [819, 406] width 1034 height 546
click at [200, 92] on icon at bounding box center [205, 89] width 43 height 14
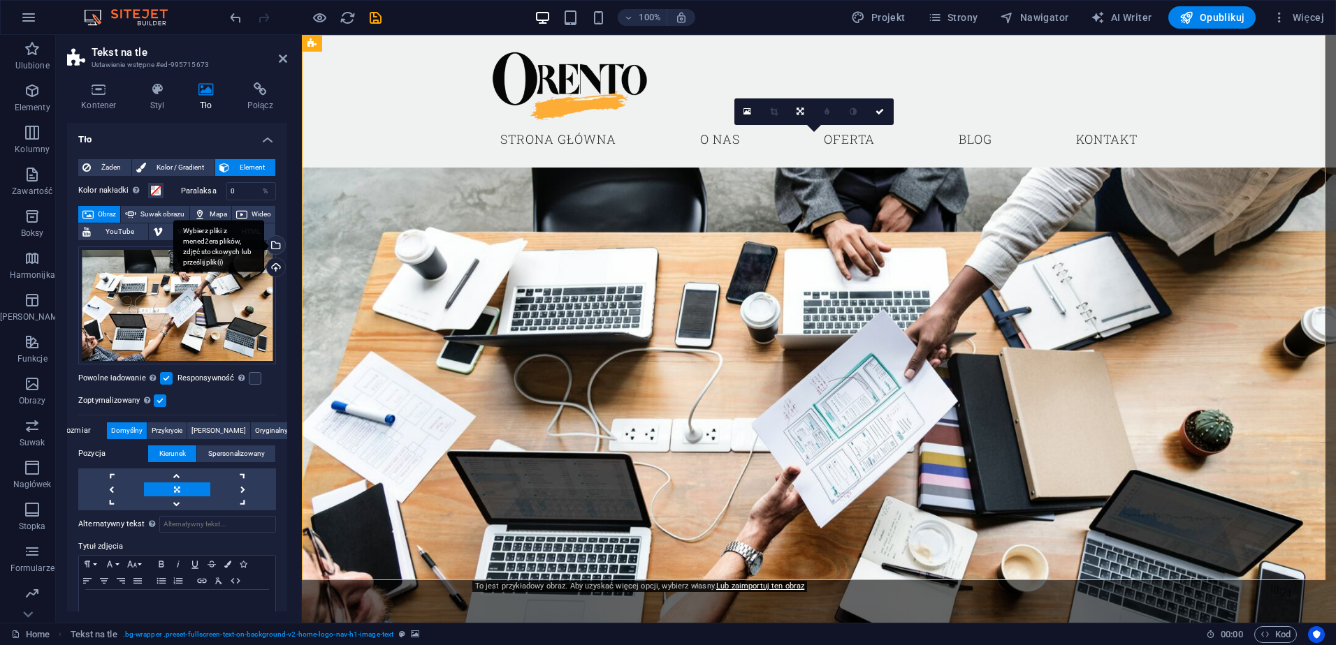
click at [264, 247] on div "Wybierz pliki z menedżera plików, zdjęć stockowych lub prześlij plik(i)" at bounding box center [218, 246] width 91 height 52
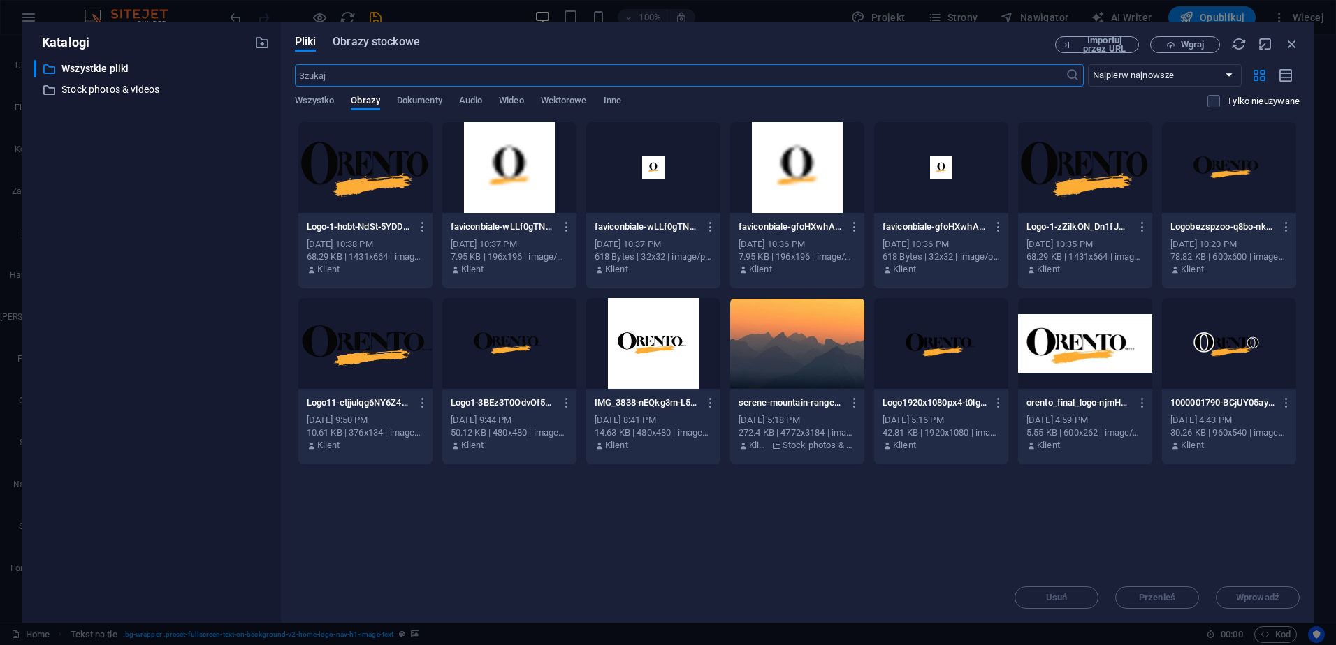
click at [363, 41] on span "Obrazy stockowe" at bounding box center [375, 42] width 87 height 17
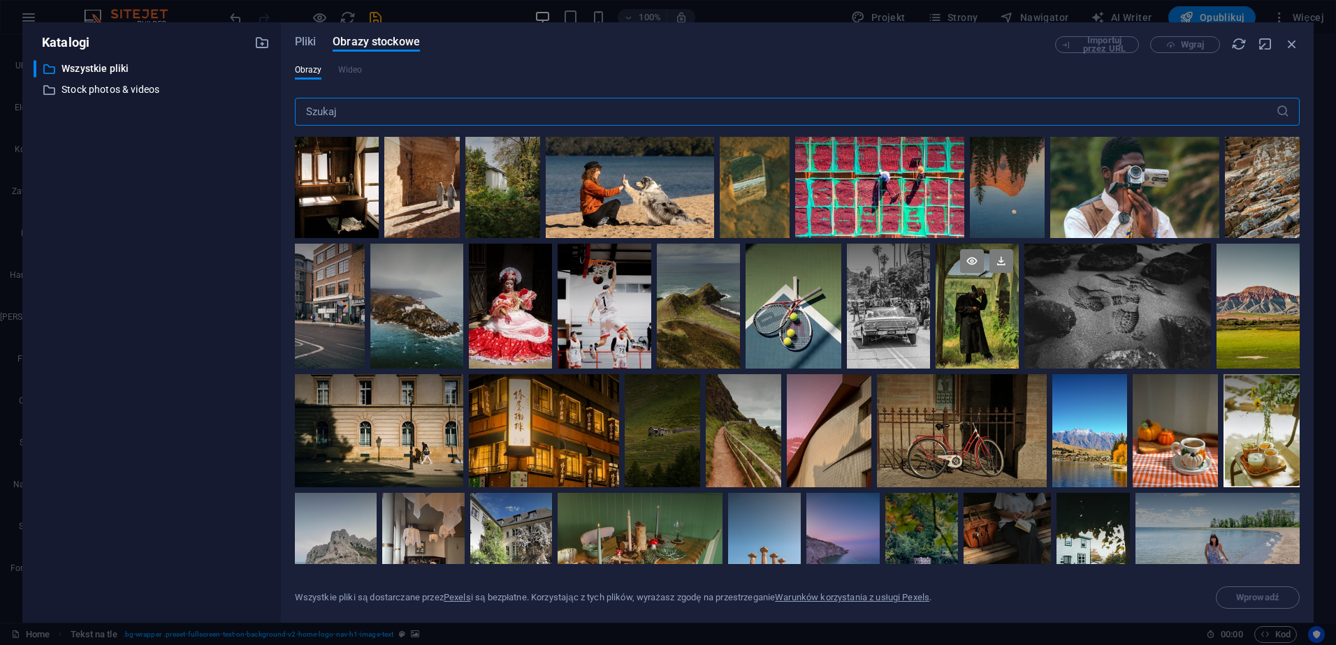
scroll to position [140, 0]
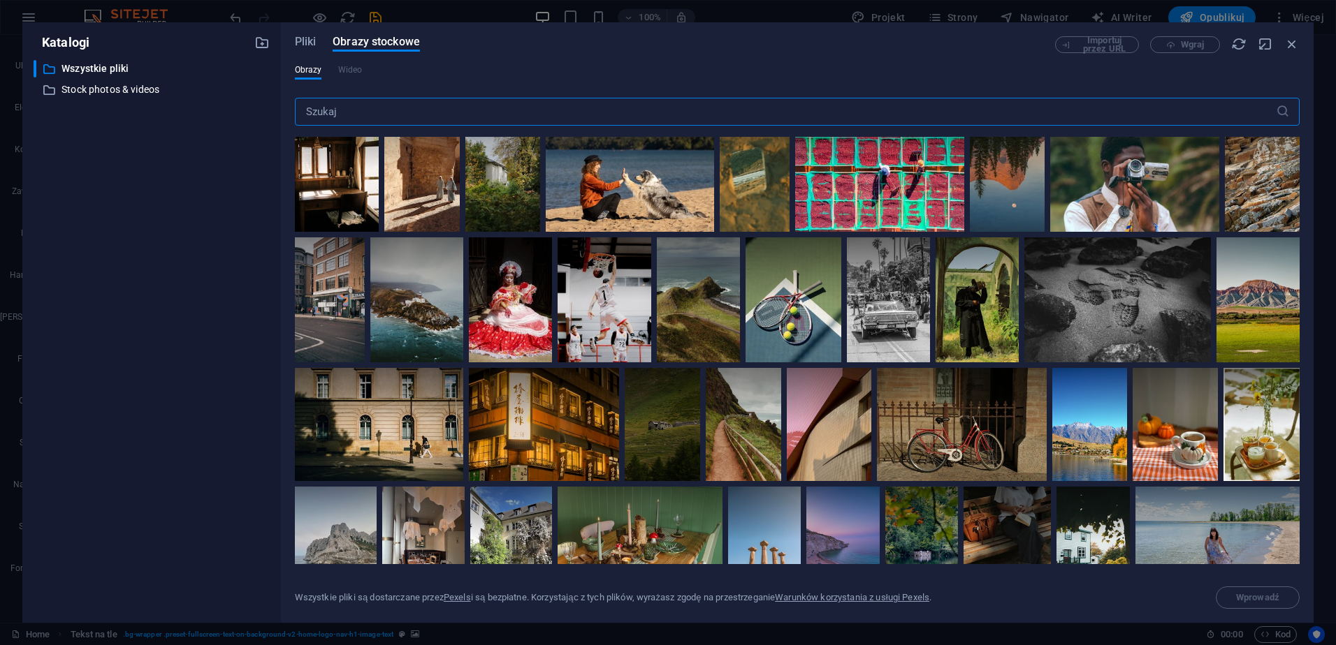
click at [355, 110] on input "text" at bounding box center [785, 112] width 981 height 28
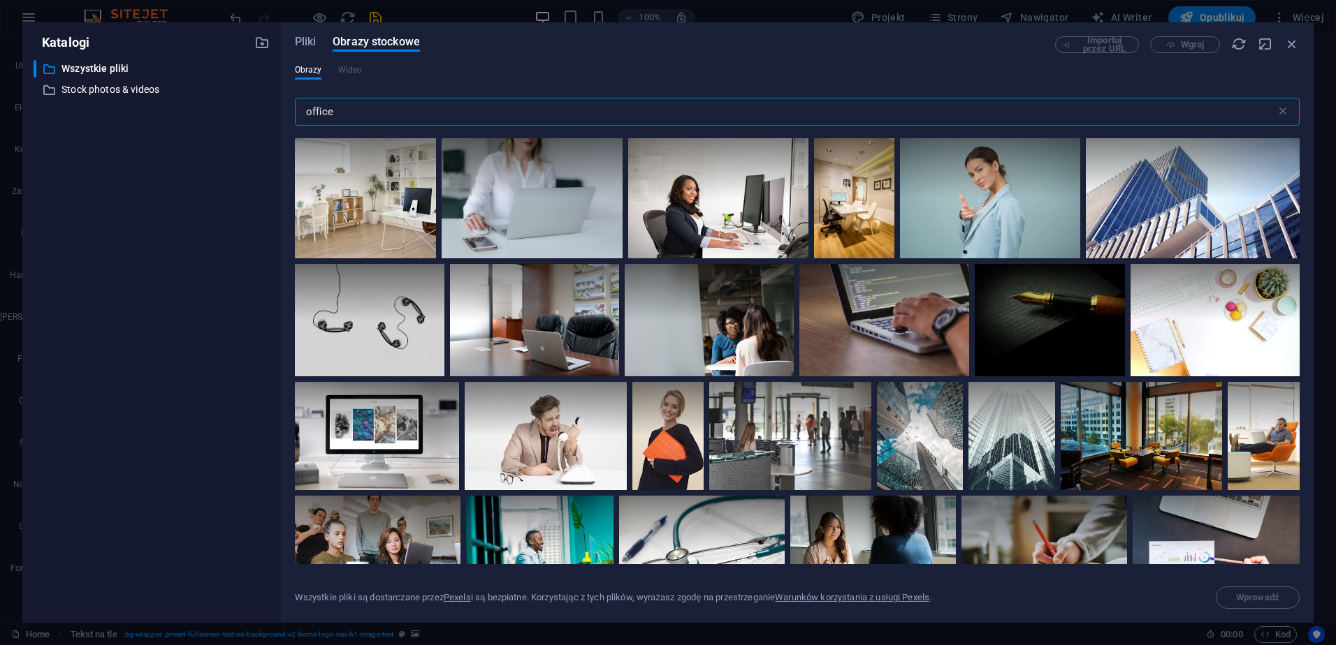
scroll to position [2794, 0]
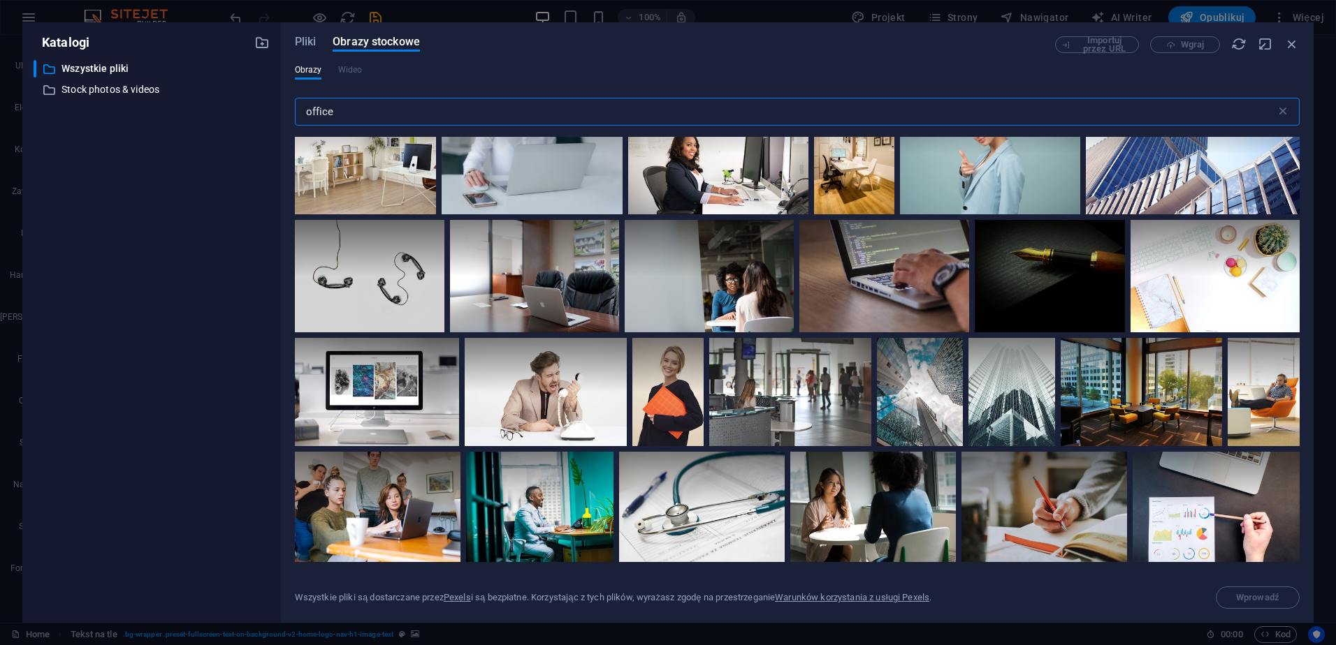
type input "office"
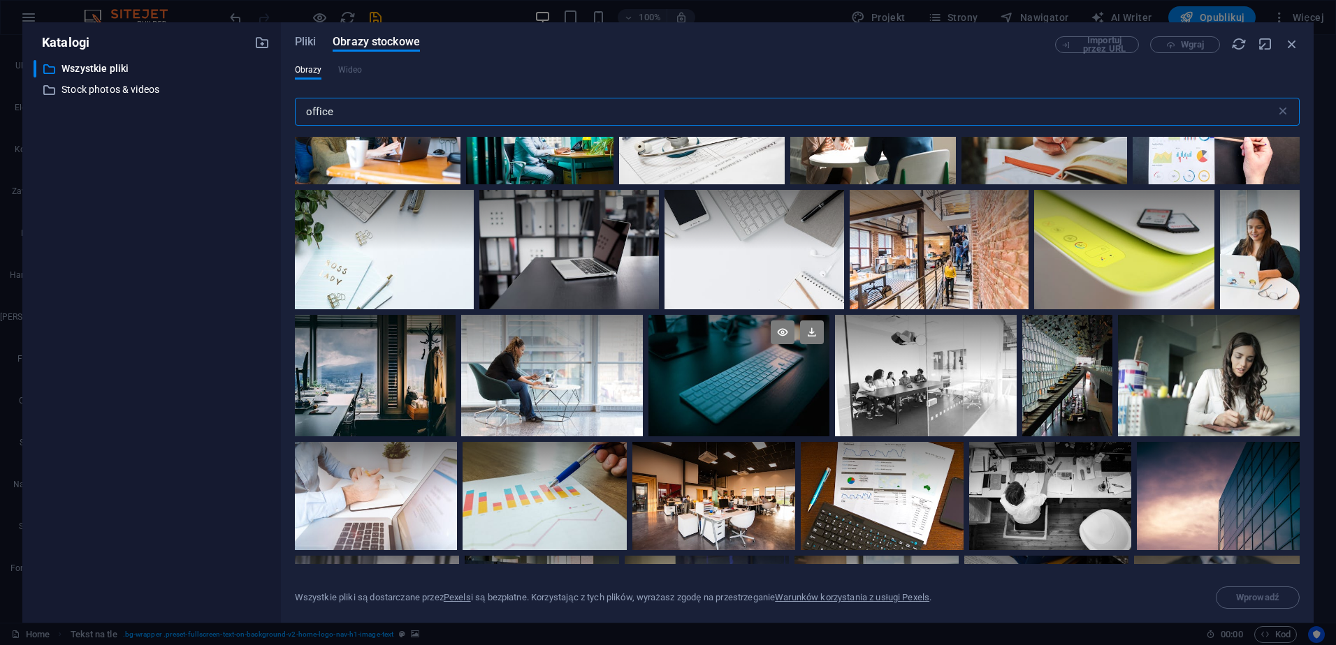
scroll to position [3213, 0]
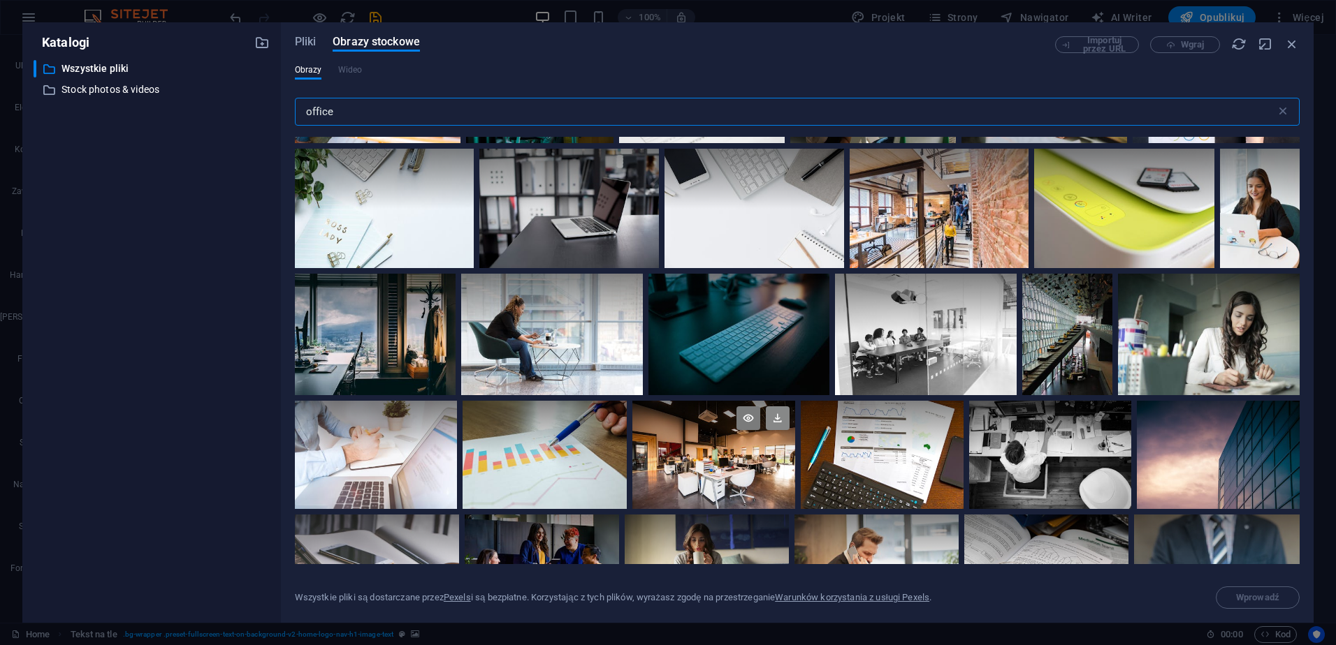
click at [777, 411] on icon at bounding box center [778, 419] width 24 height 24
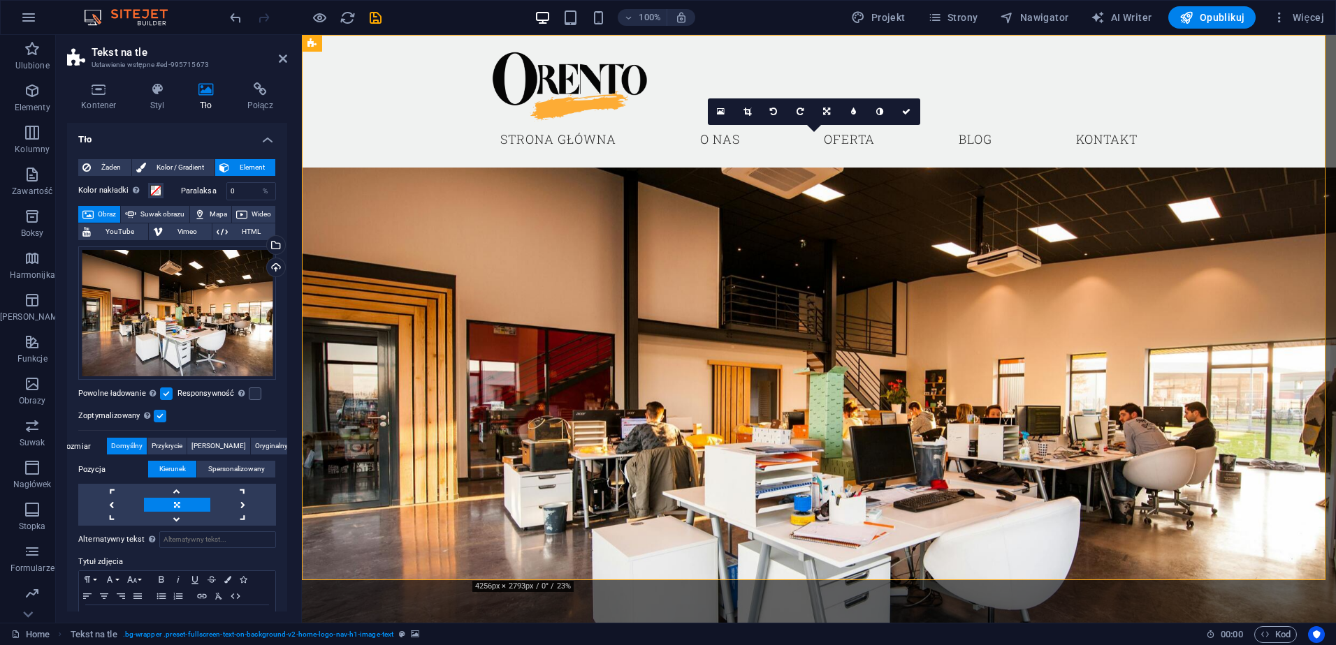
click at [954, 246] on figure at bounding box center [819, 406] width 1034 height 546
click at [279, 61] on icon at bounding box center [283, 58] width 8 height 11
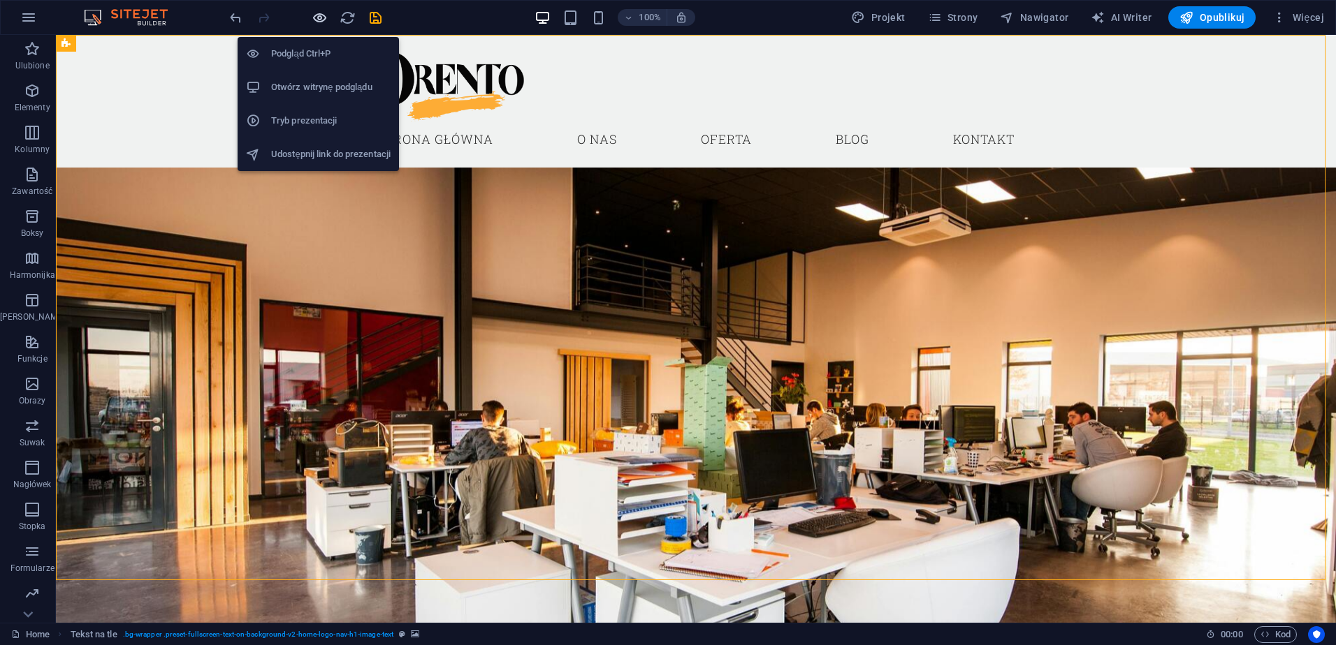
click at [316, 17] on icon "button" at bounding box center [320, 18] width 16 height 16
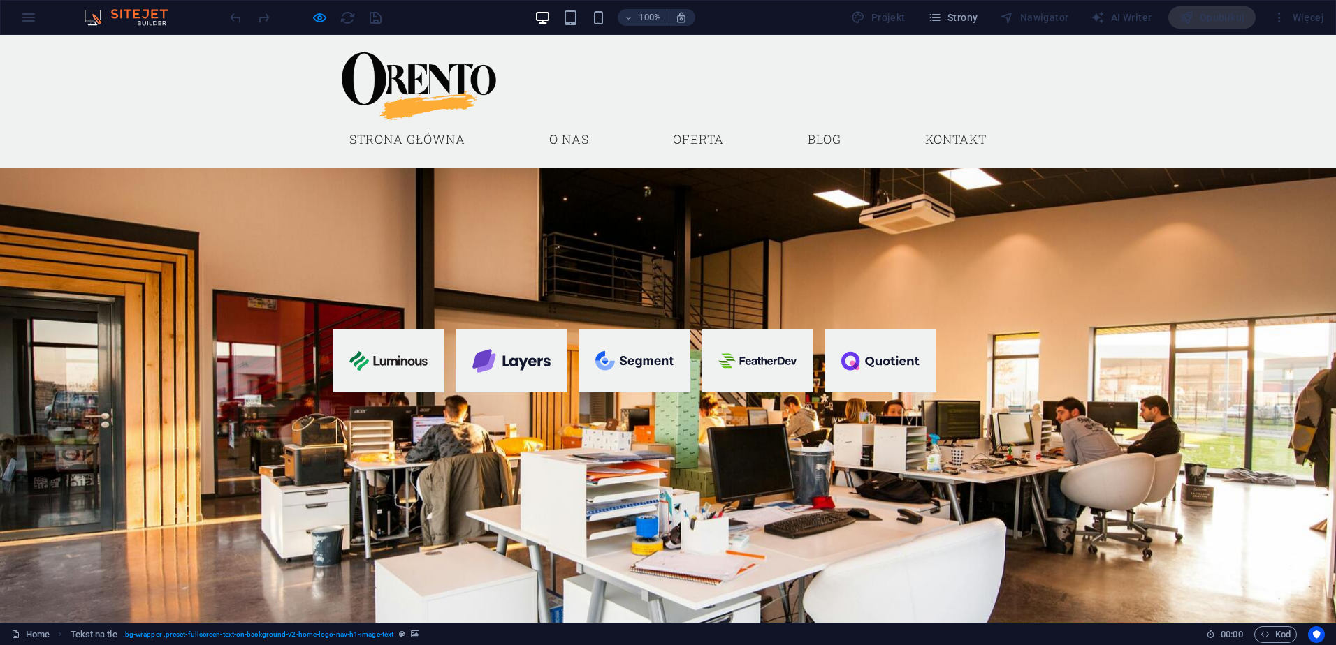
scroll to position [0, 0]
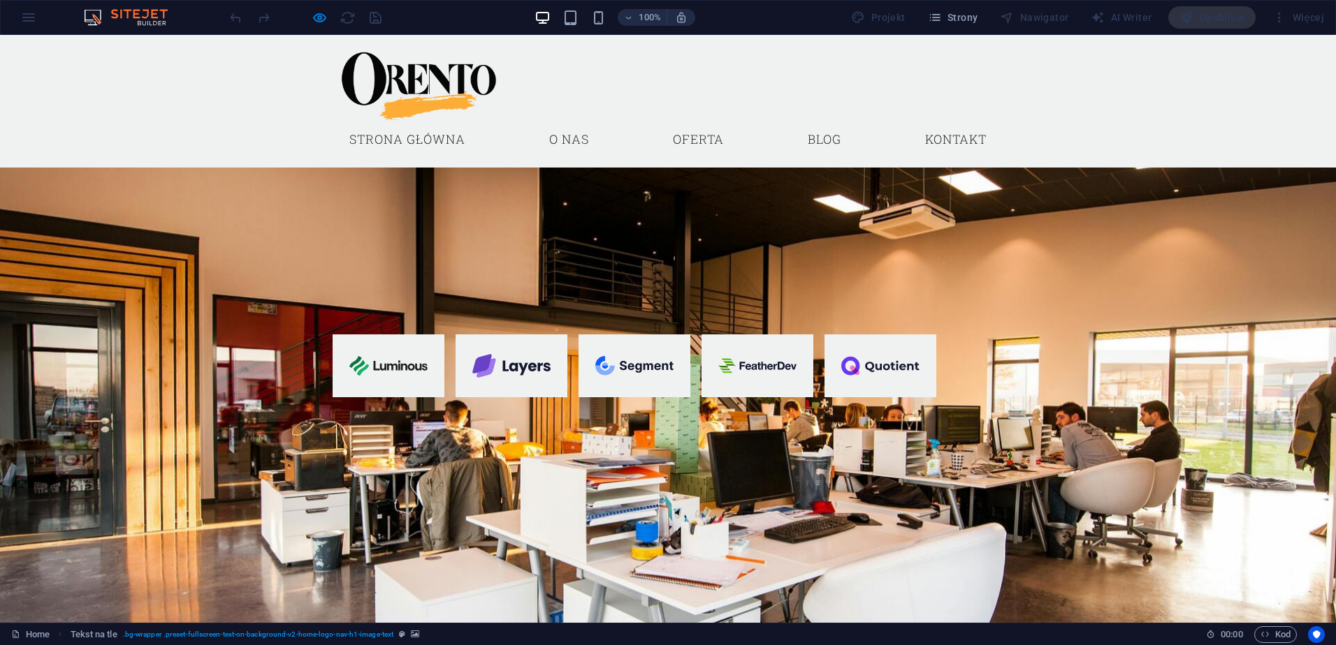
click at [735, 122] on link "Oferta" at bounding box center [697, 139] width 73 height 35
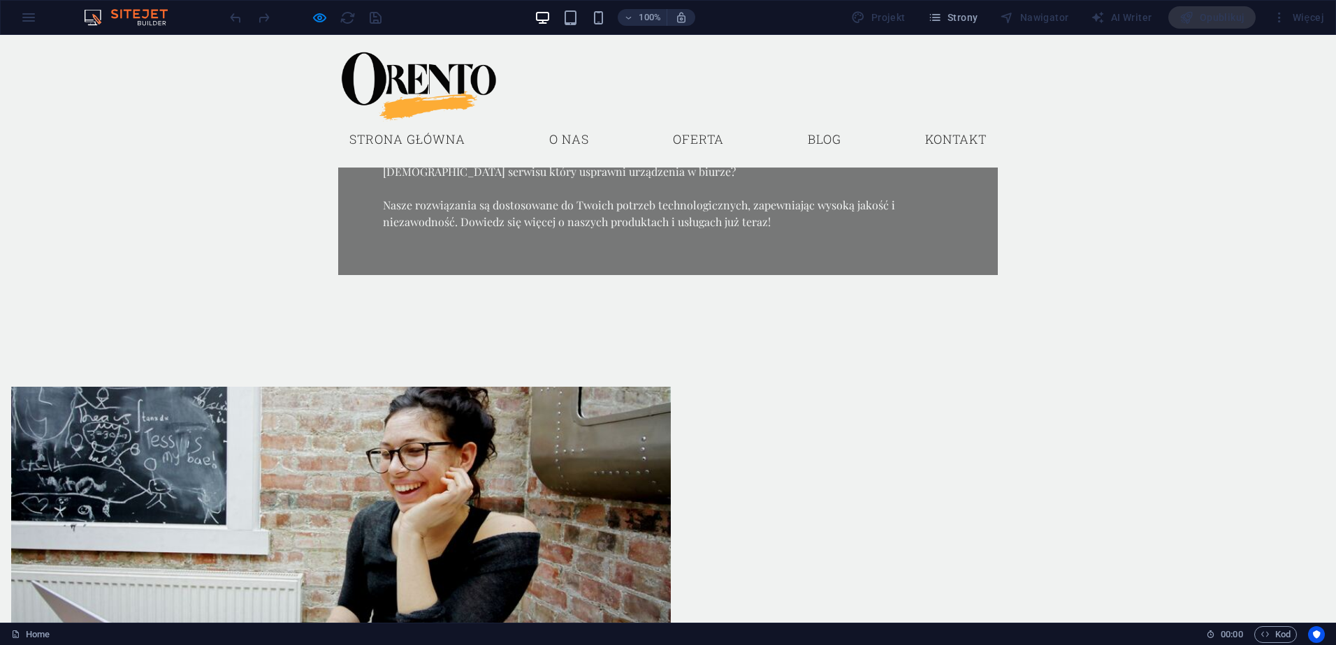
scroll to position [691, 0]
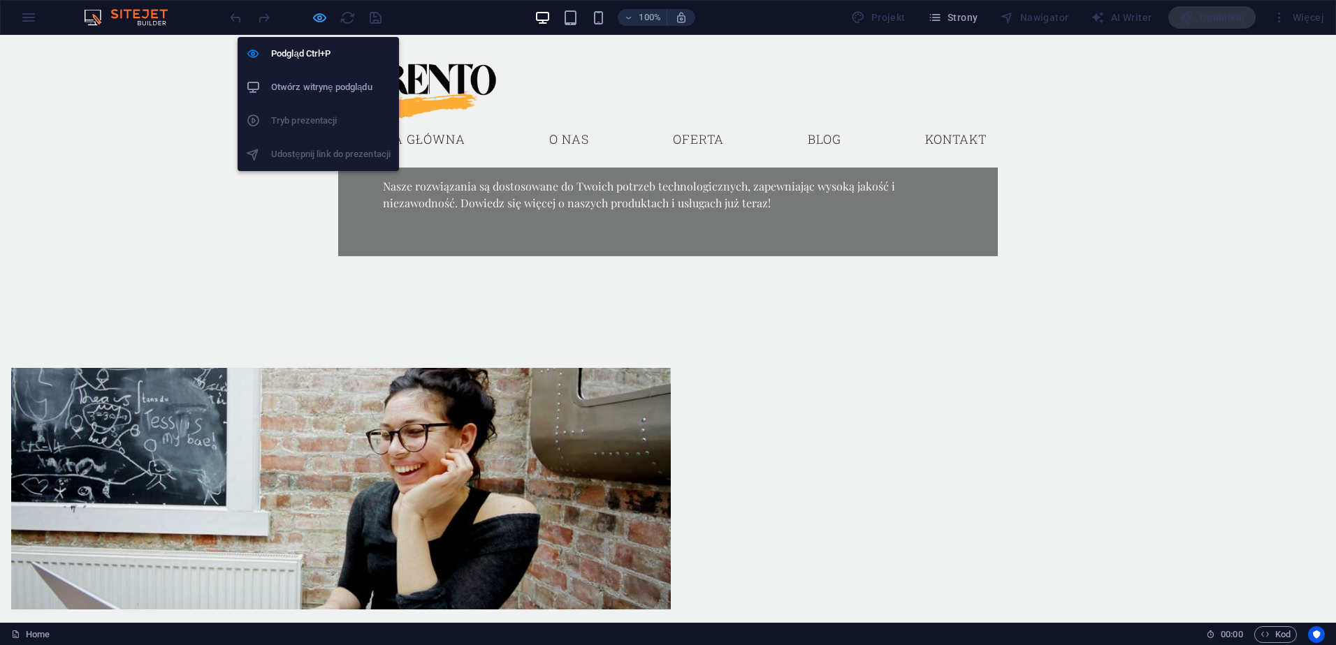
click at [318, 15] on icon "button" at bounding box center [320, 18] width 16 height 16
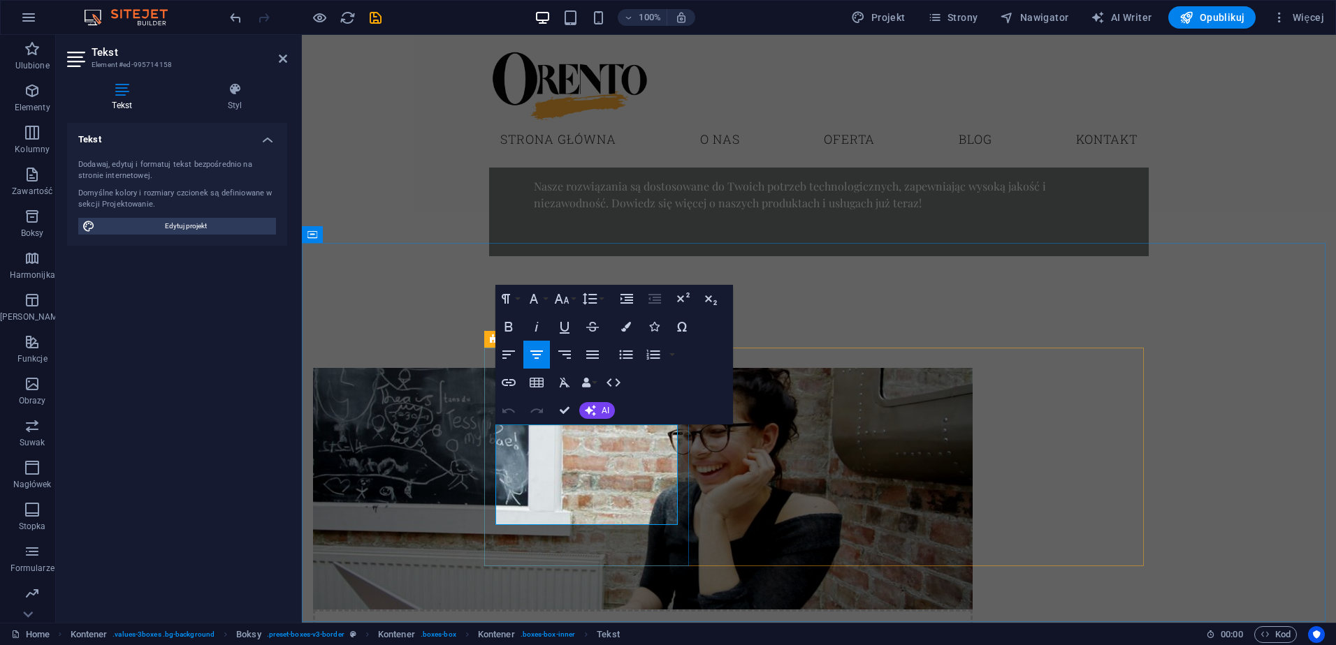
drag, startPoint x: 631, startPoint y: 519, endPoint x: 506, endPoint y: 431, distance: 152.9
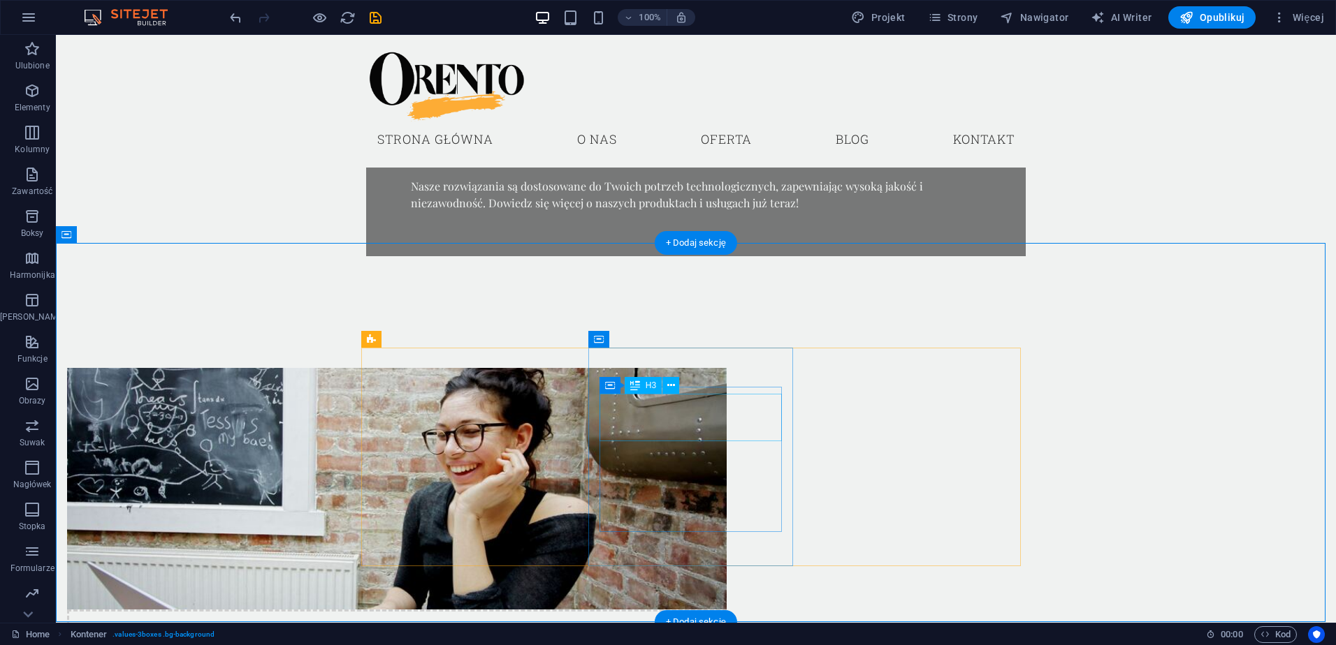
drag, startPoint x: 701, startPoint y: 423, endPoint x: 456, endPoint y: 423, distance: 245.2
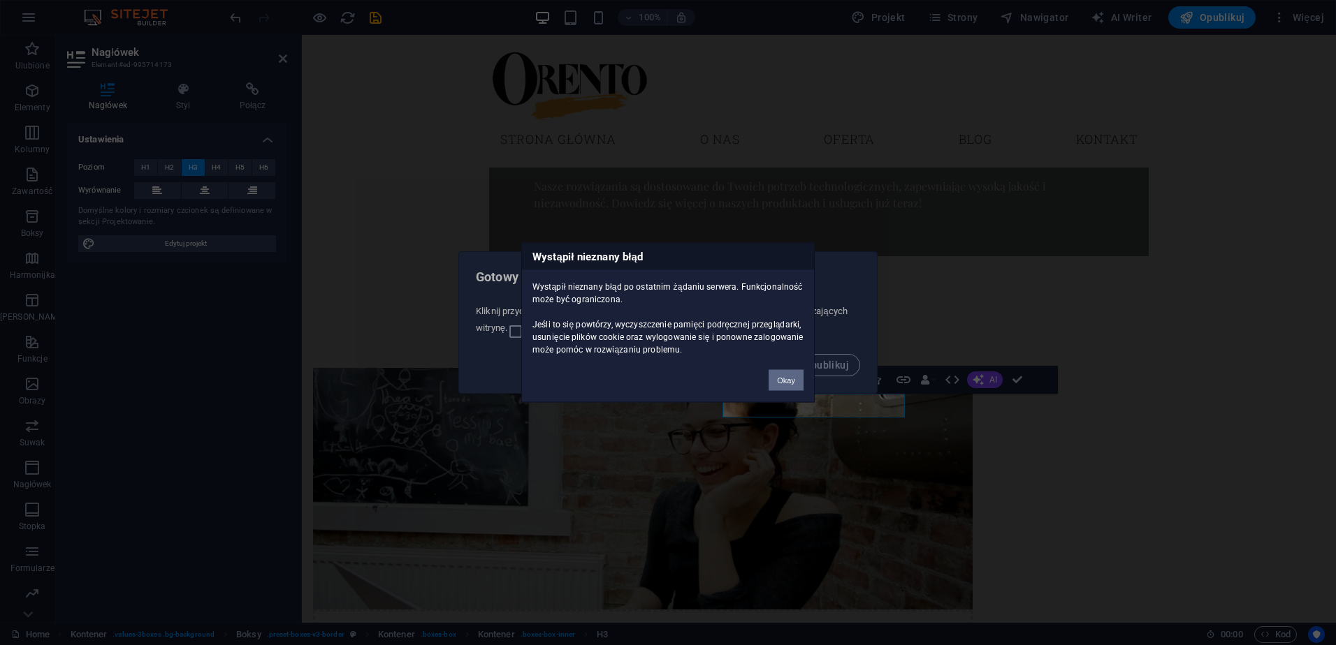
click at [786, 386] on button "Okay" at bounding box center [785, 380] width 35 height 21
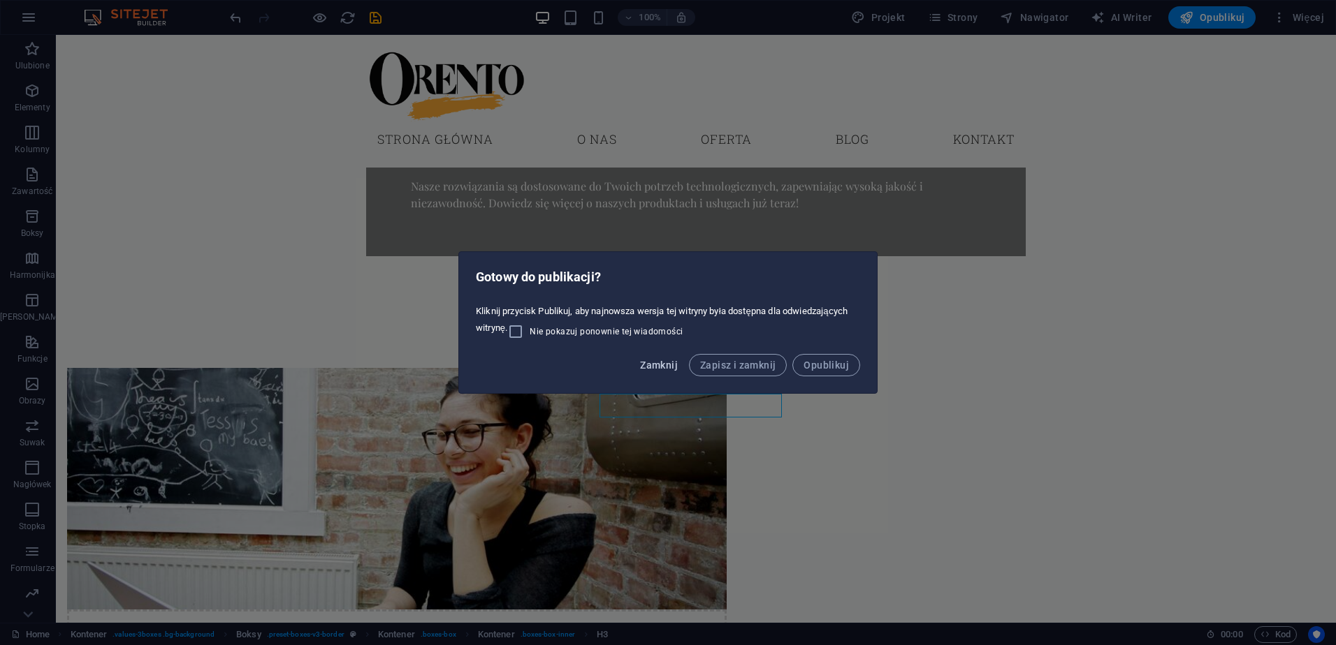
click at [670, 361] on span "Zamknij" at bounding box center [659, 365] width 38 height 11
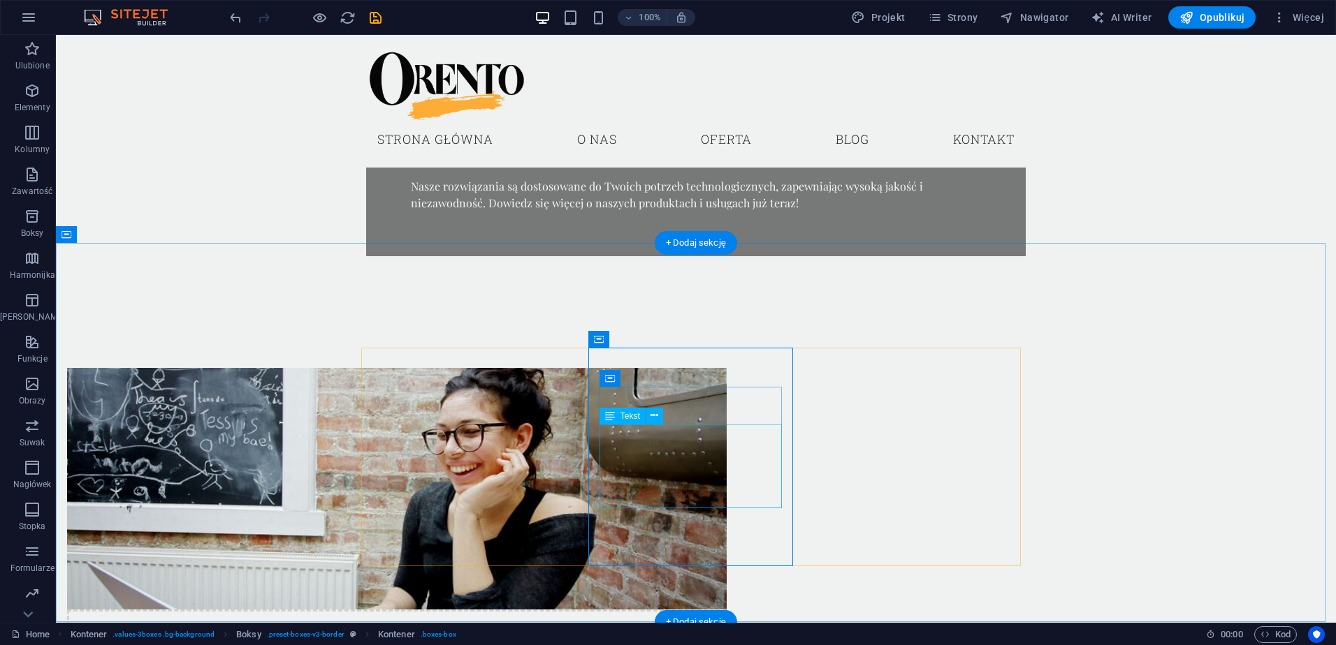
drag, startPoint x: 687, startPoint y: 478, endPoint x: 442, endPoint y: 478, distance: 244.5
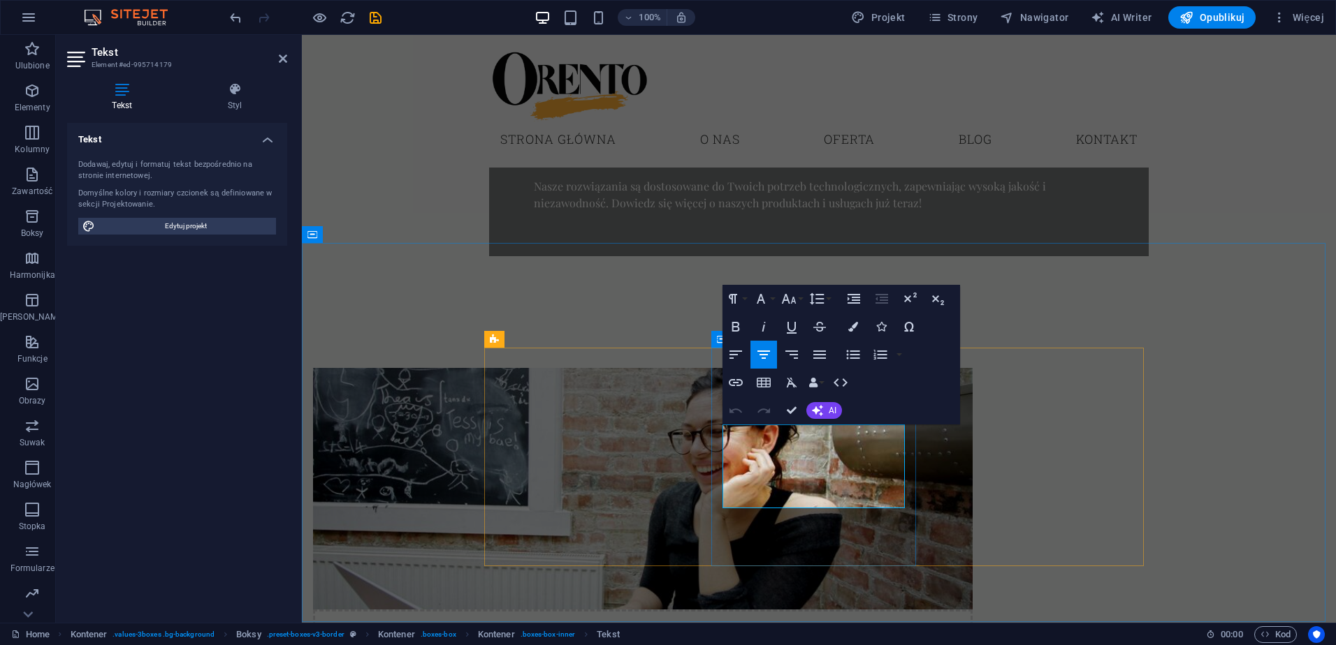
drag, startPoint x: 875, startPoint y: 502, endPoint x: 722, endPoint y: 429, distance: 169.6
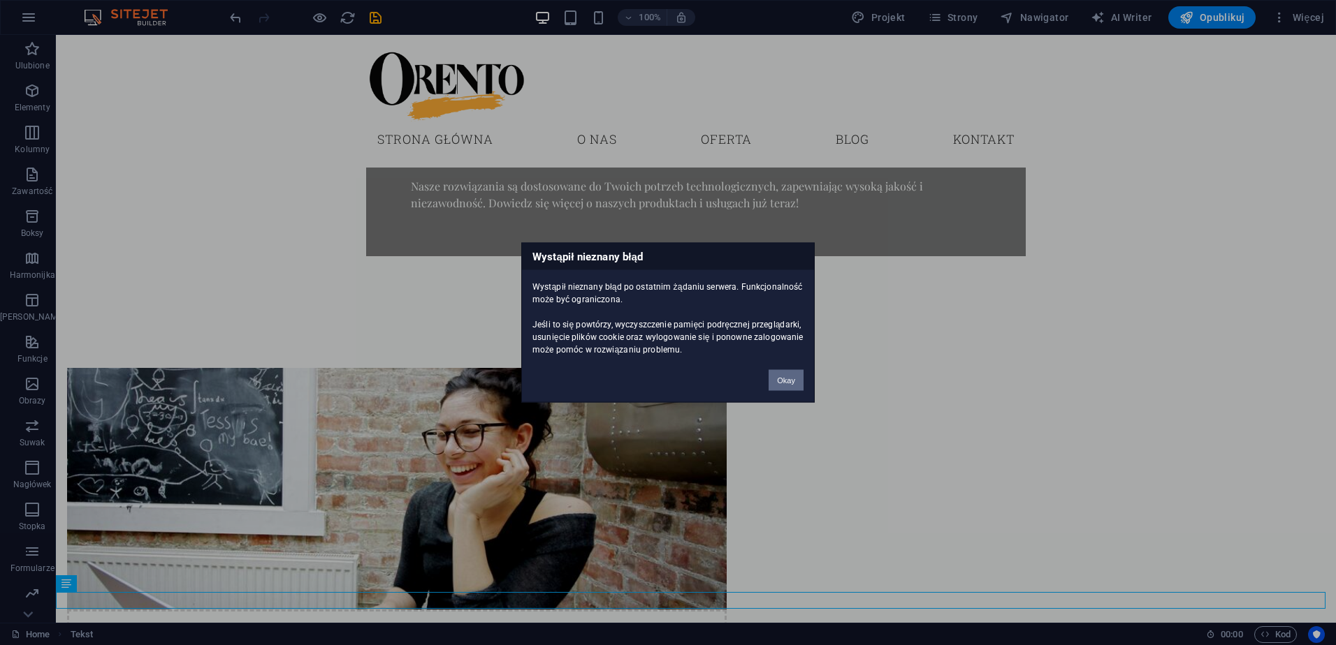
click at [787, 389] on button "Okay" at bounding box center [785, 380] width 35 height 21
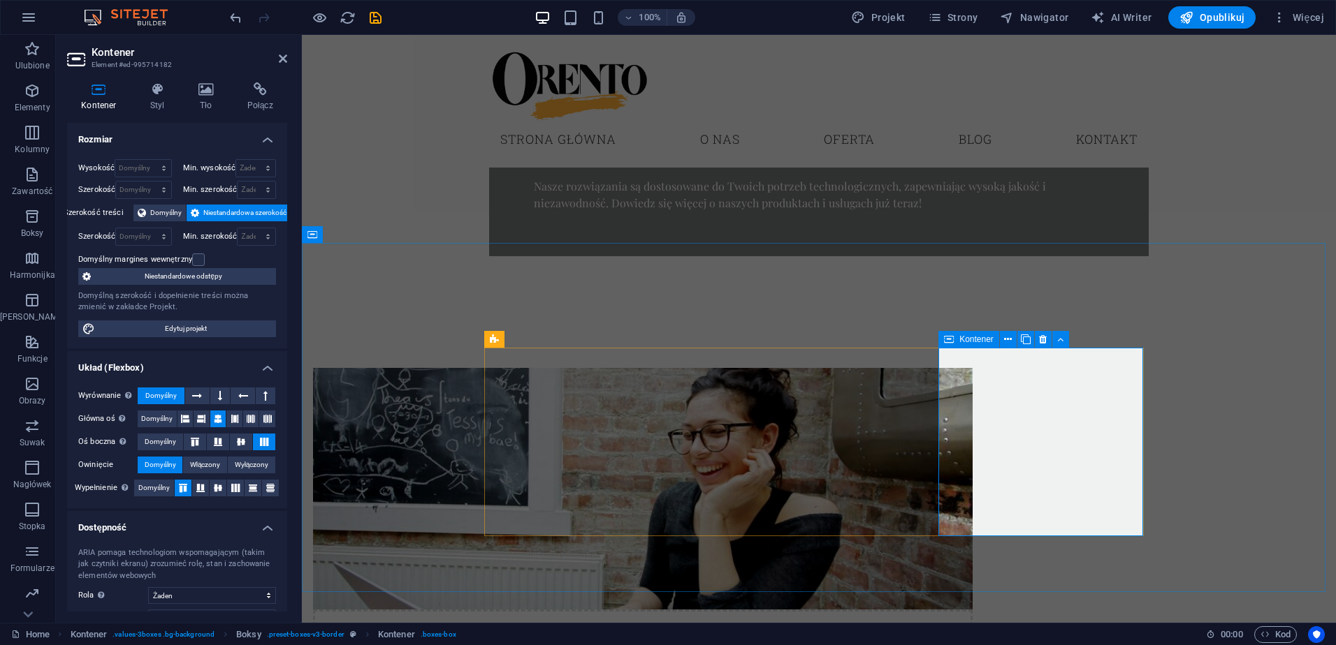
click at [284, 56] on icon at bounding box center [283, 58] width 8 height 11
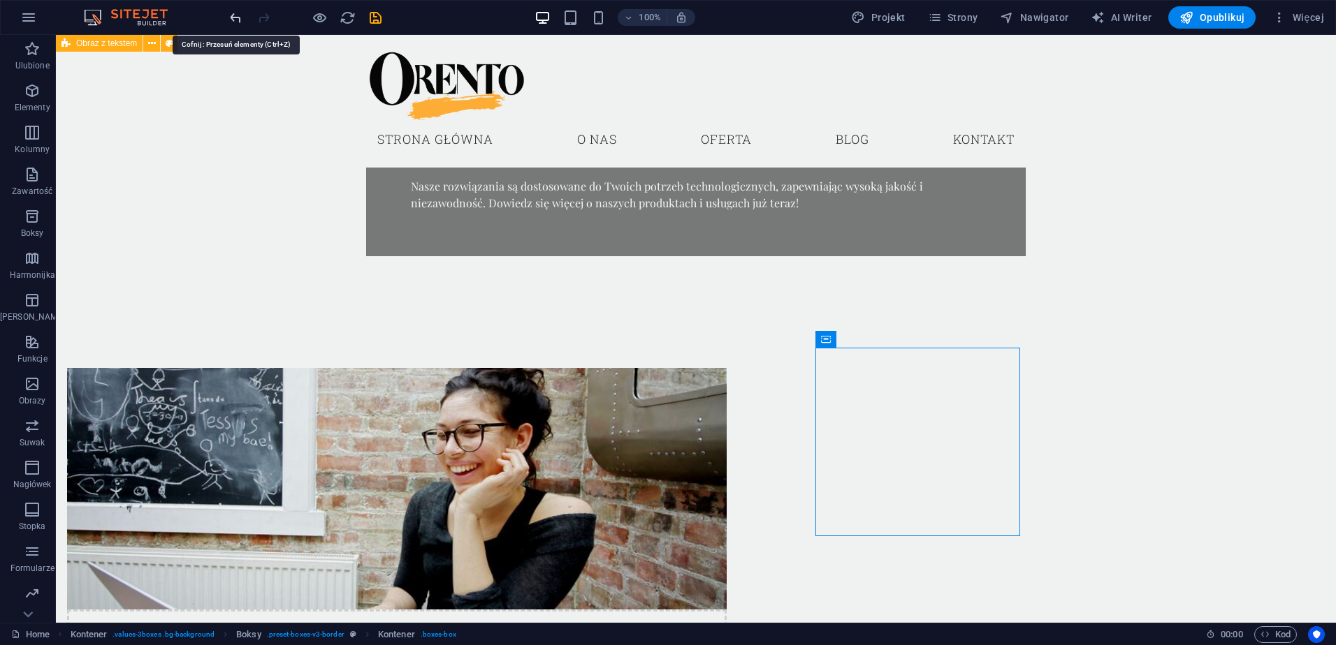
click at [233, 19] on icon "undo" at bounding box center [236, 18] width 16 height 16
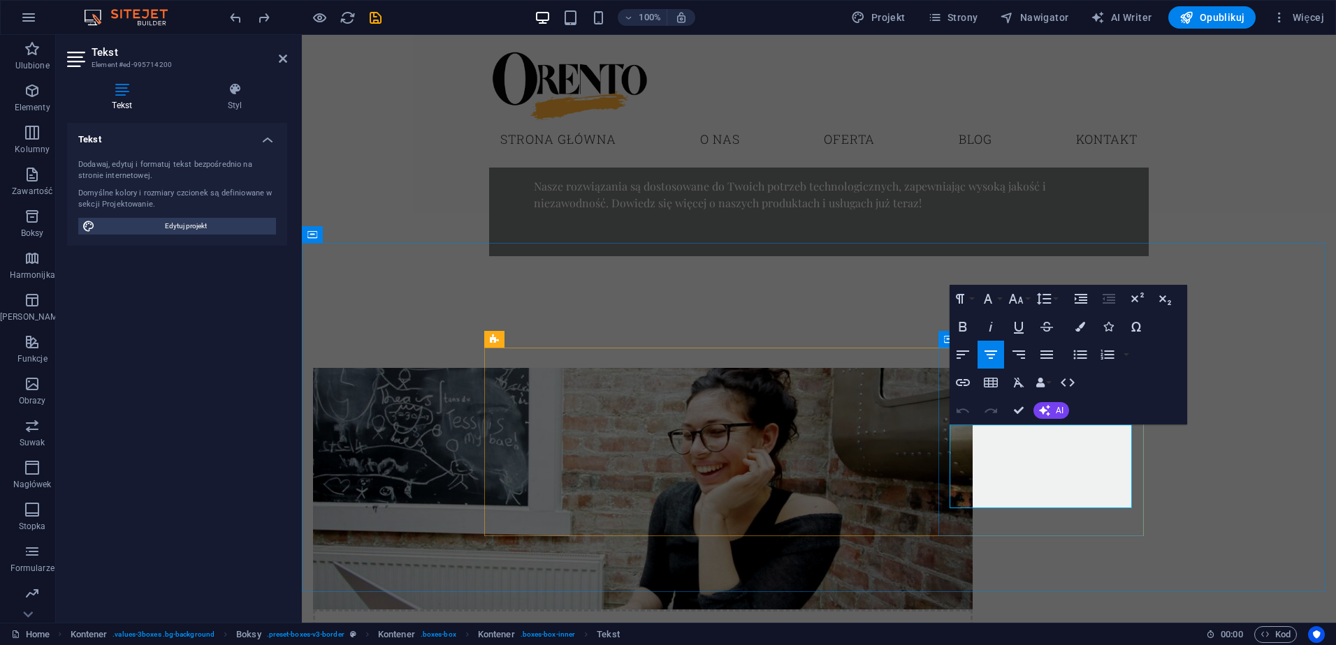
drag, startPoint x: 1083, startPoint y: 505, endPoint x: 939, endPoint y: 437, distance: 159.3
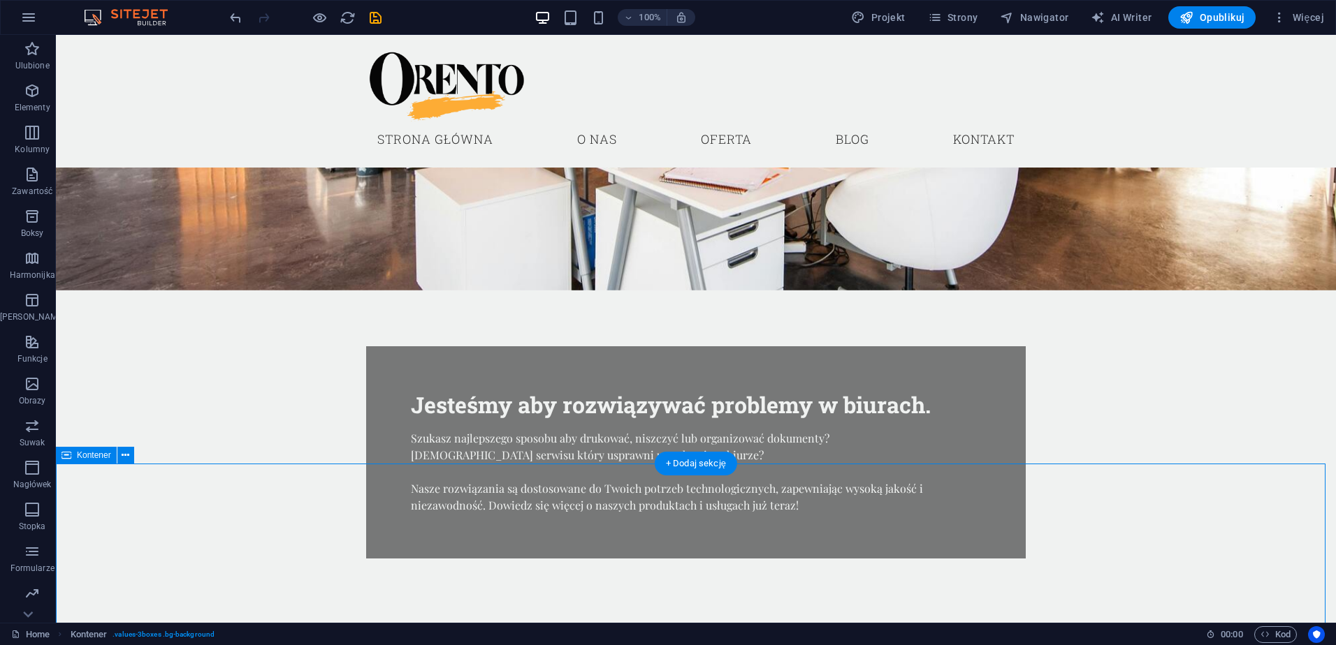
scroll to position [342, 0]
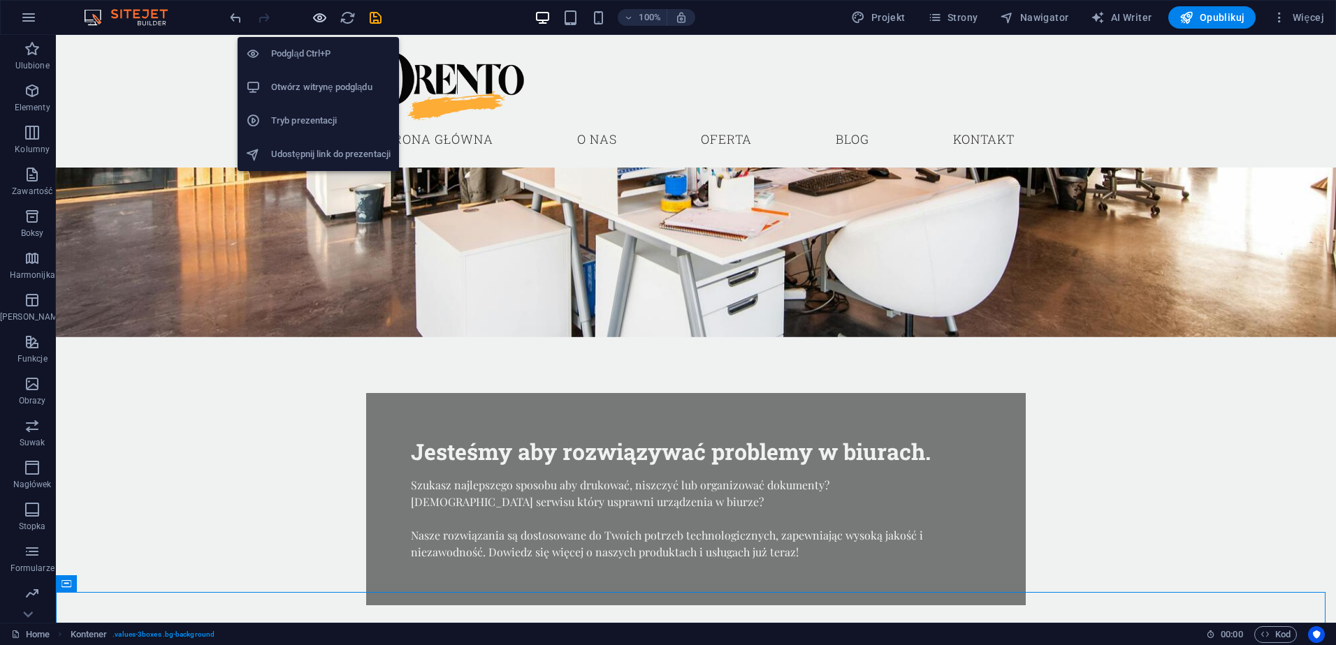
click at [319, 15] on icon "button" at bounding box center [320, 18] width 16 height 16
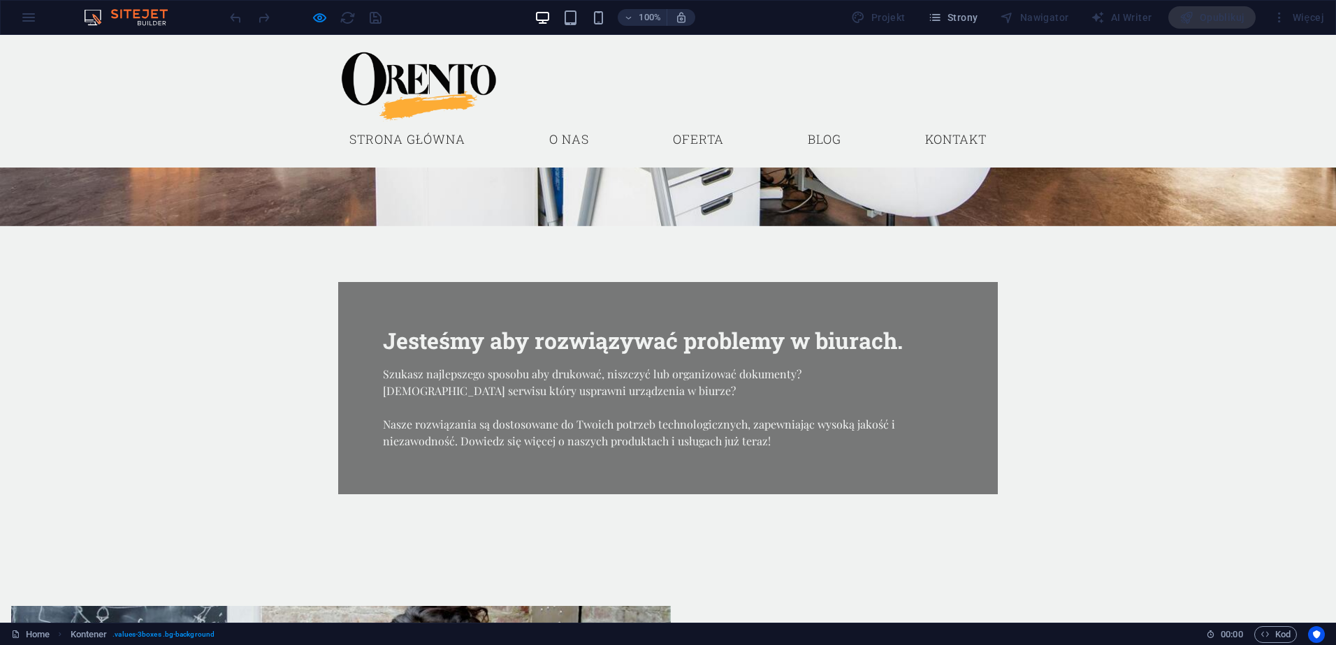
scroll to position [451, 0]
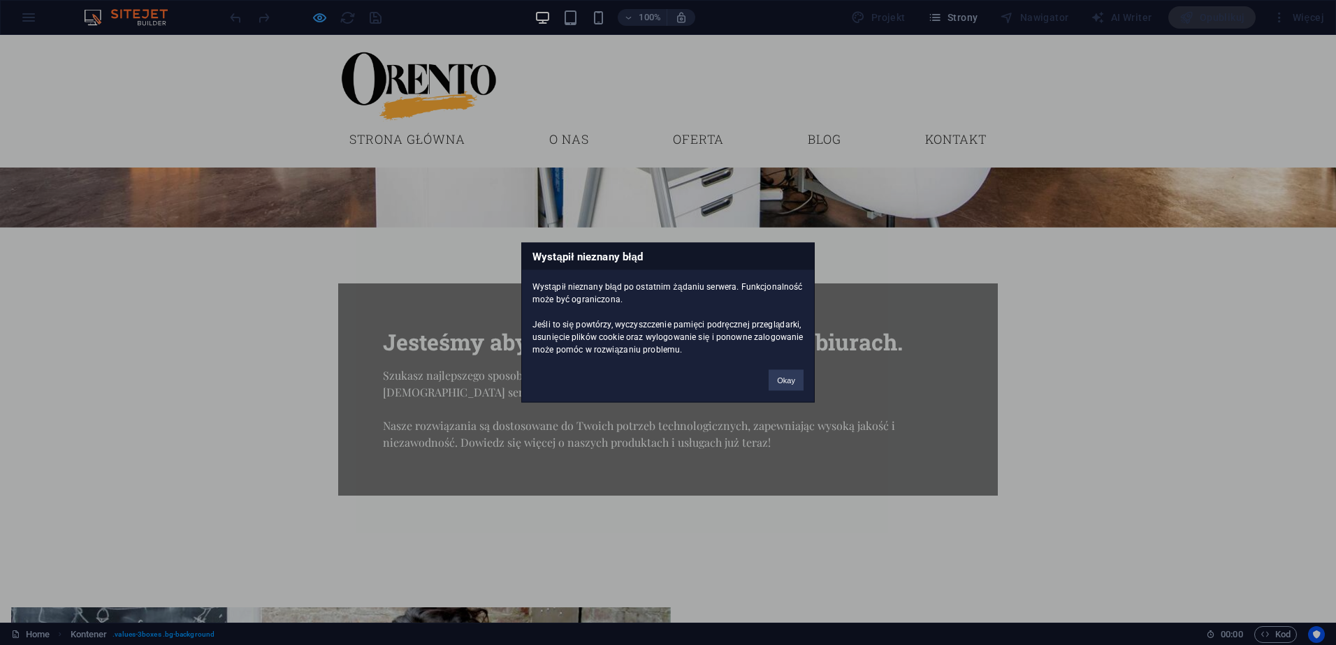
click at [311, 15] on div "Wystąpił nieznany błąd Wystąpił nieznany błąd po ostatnim żądaniu serwera. Funk…" at bounding box center [668, 322] width 1336 height 645
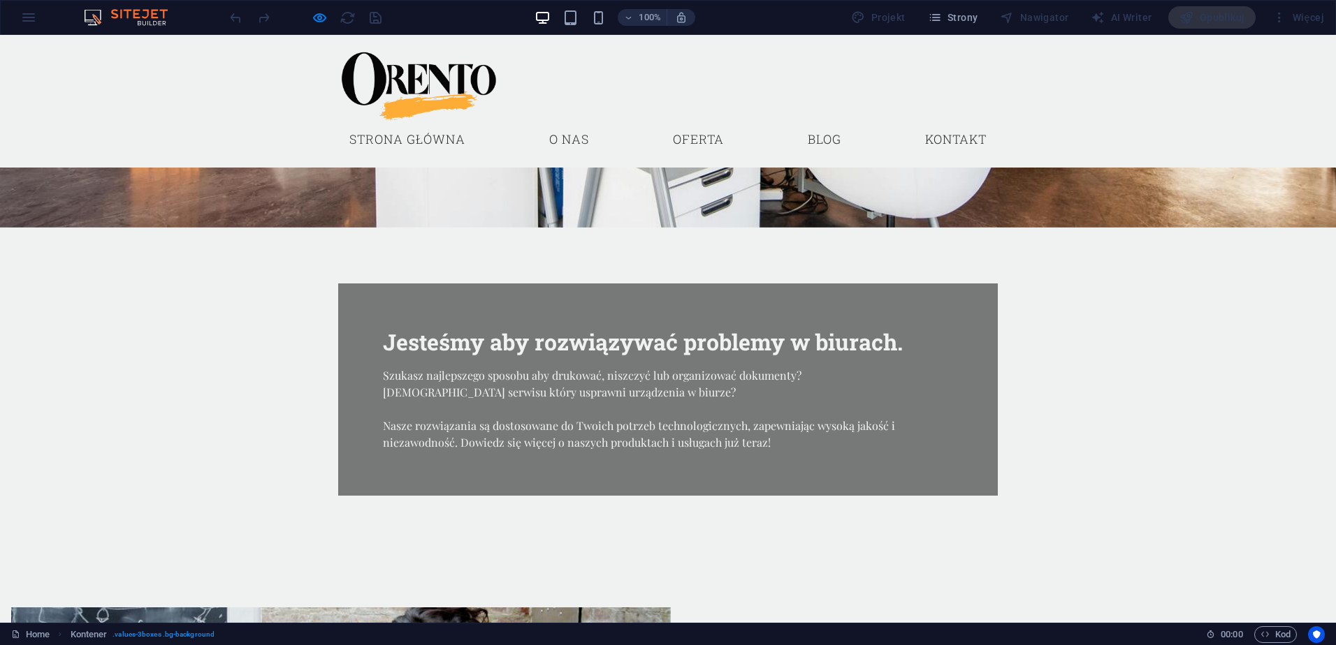
drag, startPoint x: 849, startPoint y: 325, endPoint x: 783, endPoint y: 294, distance: 72.8
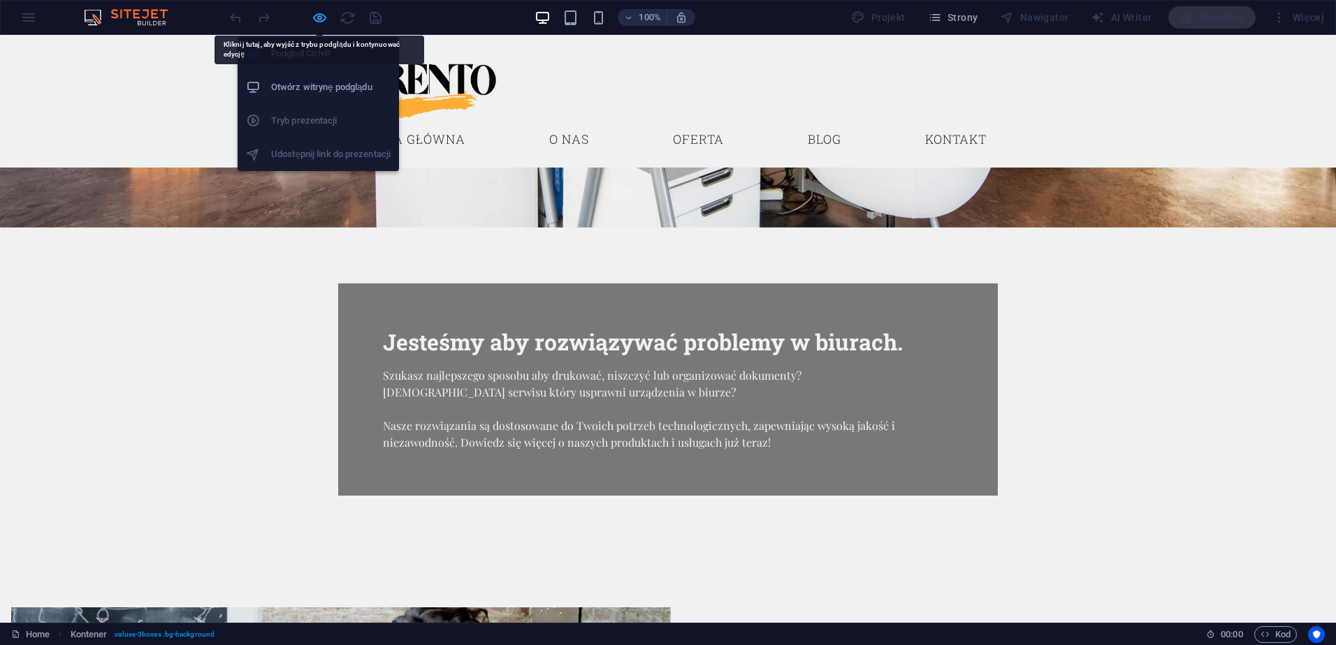
click at [322, 20] on icon "button" at bounding box center [320, 18] width 16 height 16
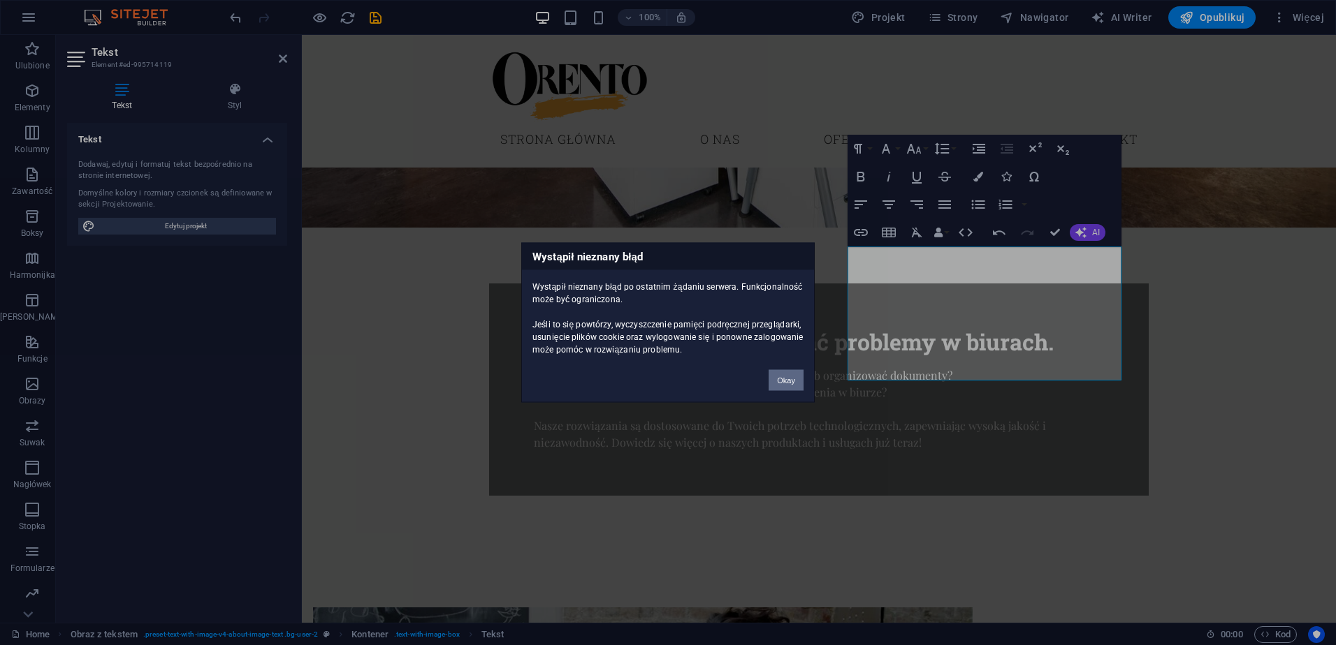
click at [800, 382] on button "Okay" at bounding box center [785, 380] width 35 height 21
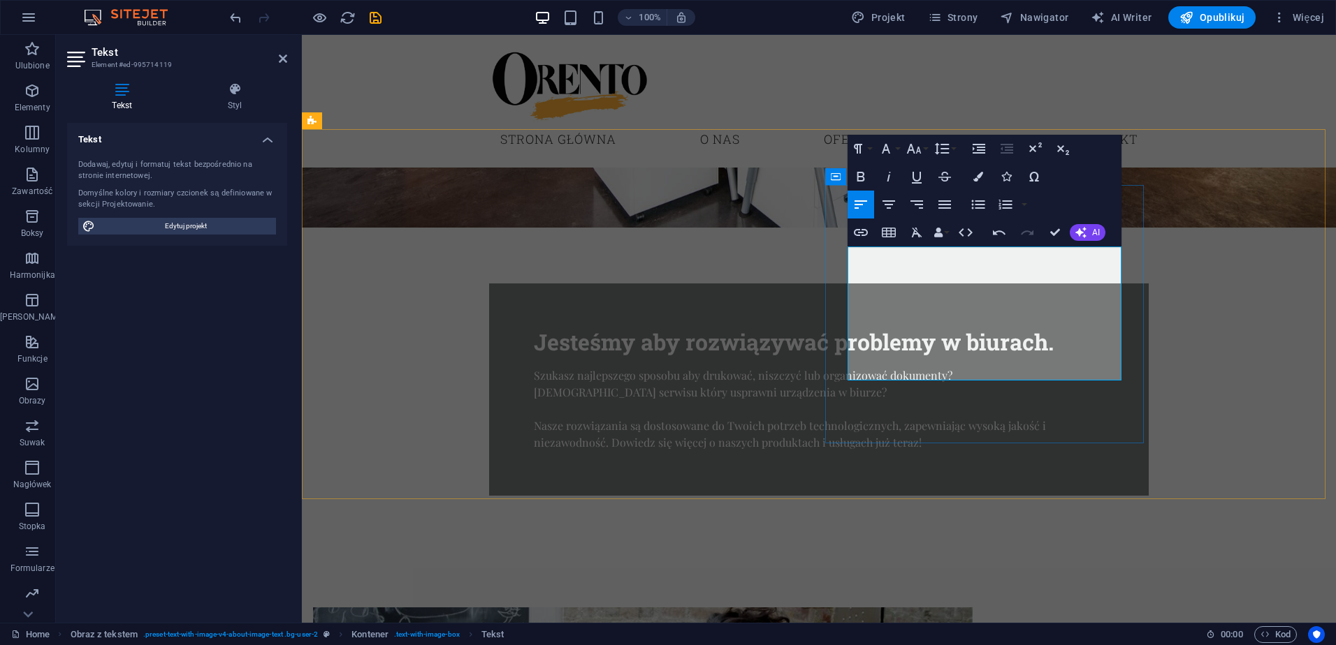
drag, startPoint x: 912, startPoint y: 341, endPoint x: 1026, endPoint y: 318, distance: 116.8
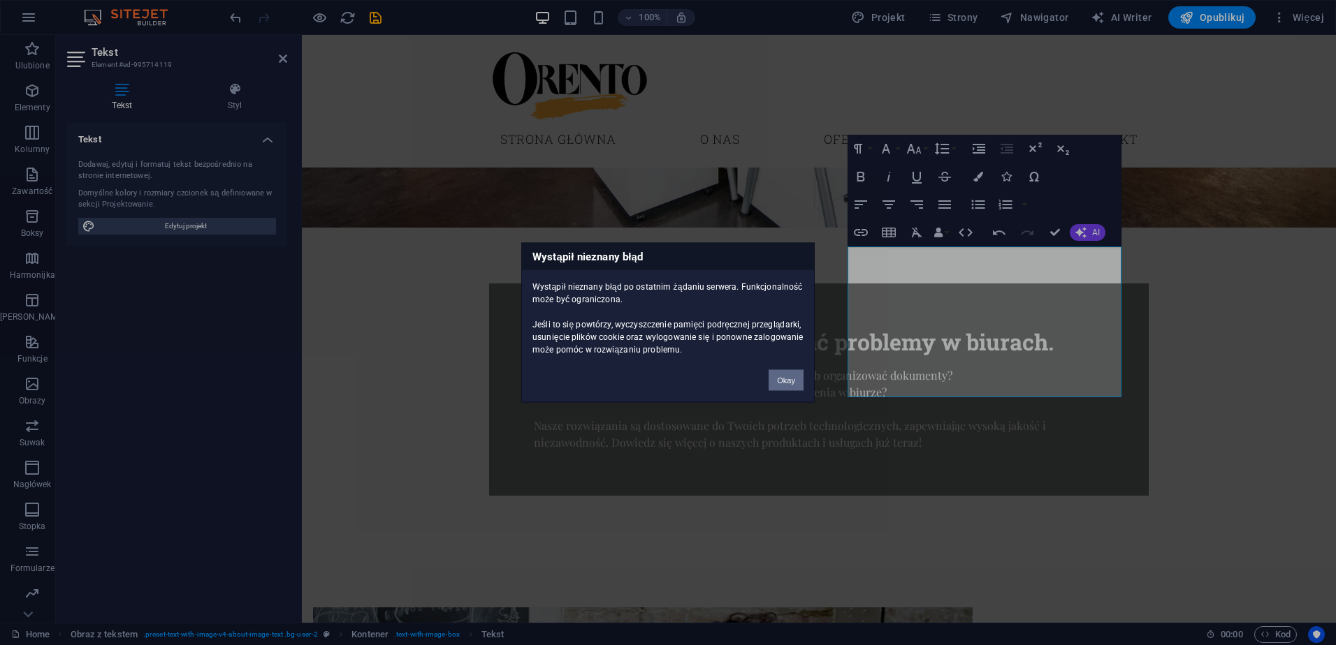
click at [789, 376] on button "Okay" at bounding box center [785, 380] width 35 height 21
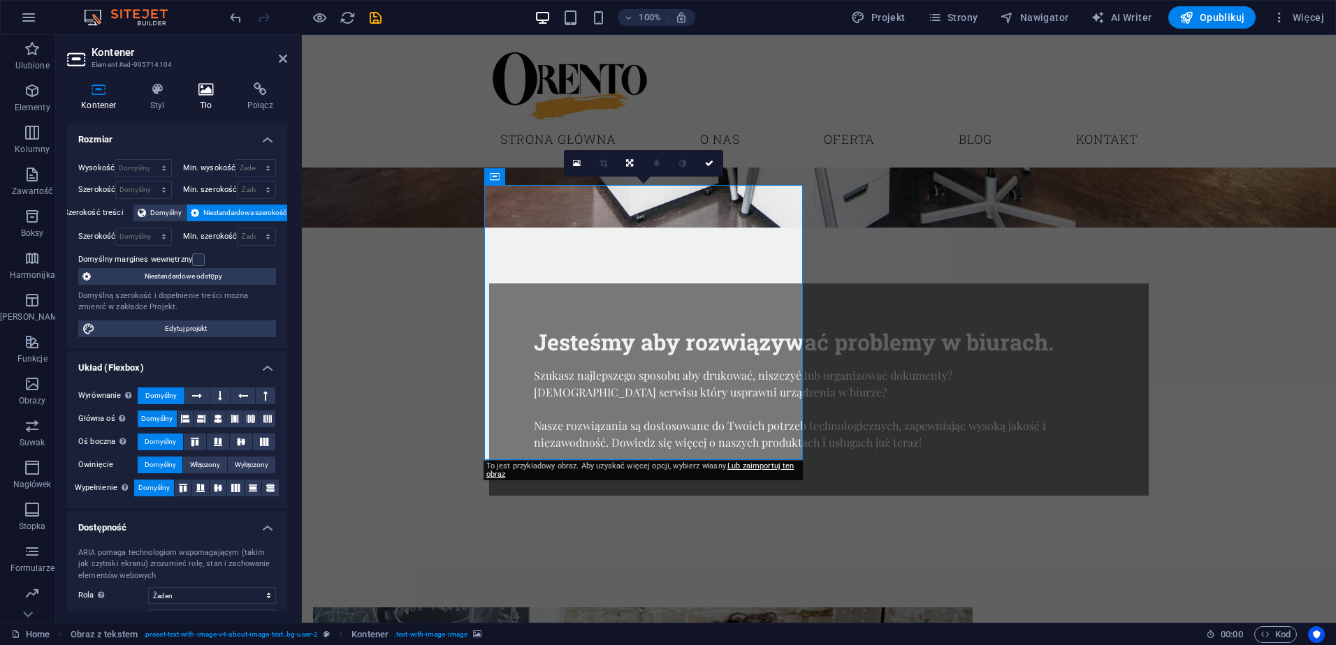
click at [200, 92] on icon at bounding box center [205, 89] width 43 height 14
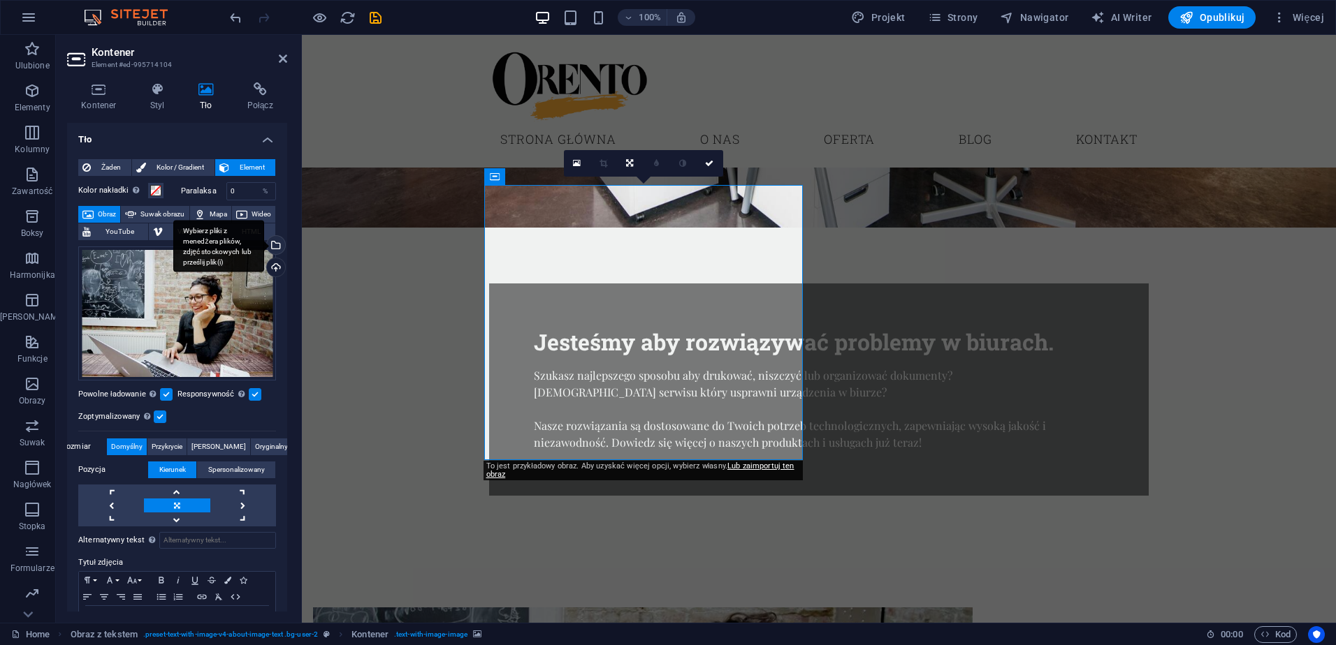
click at [276, 245] on div "Wybierz pliki z menedżera plików, zdjęć stockowych lub prześlij plik(i)" at bounding box center [274, 246] width 21 height 21
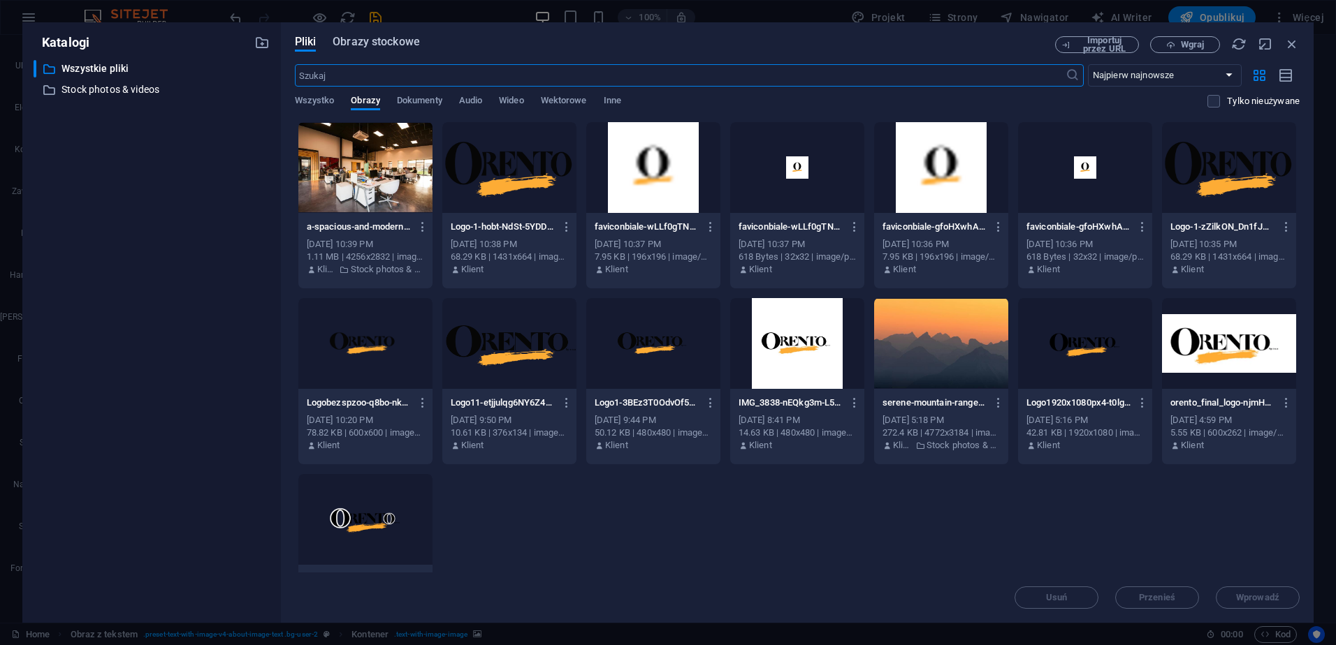
click at [368, 42] on span "Obrazy stockowe" at bounding box center [375, 42] width 87 height 17
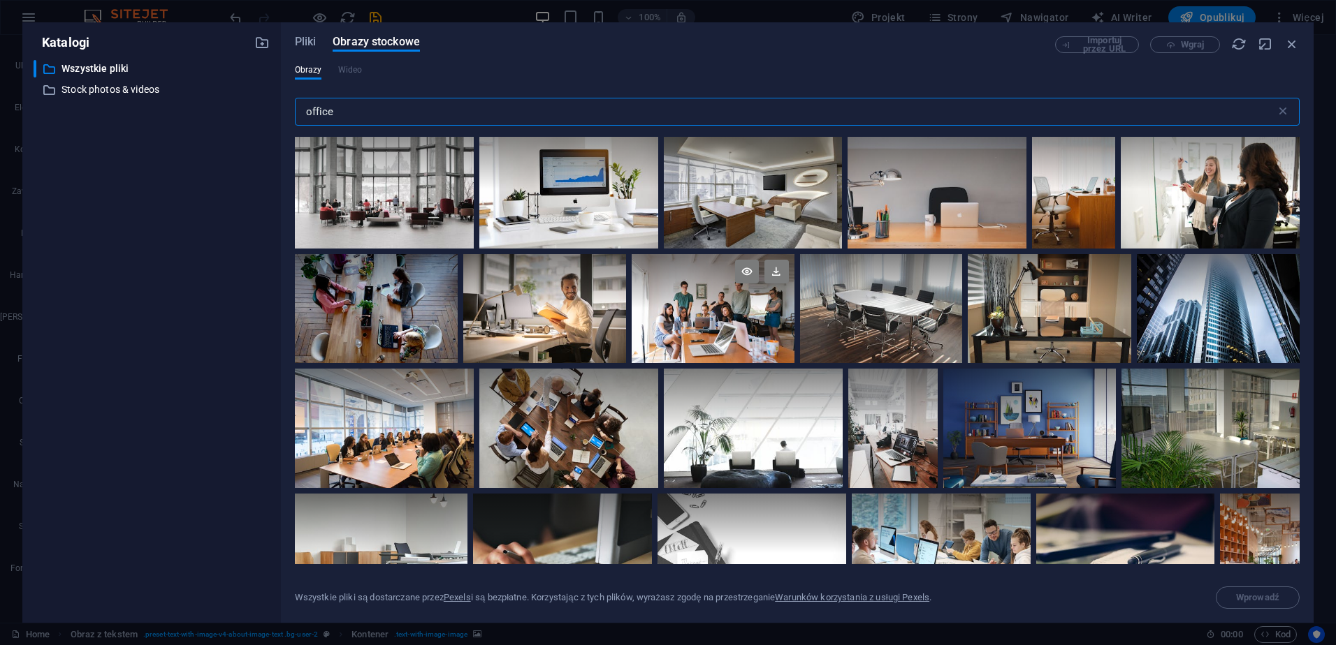
scroll to position [140, 0]
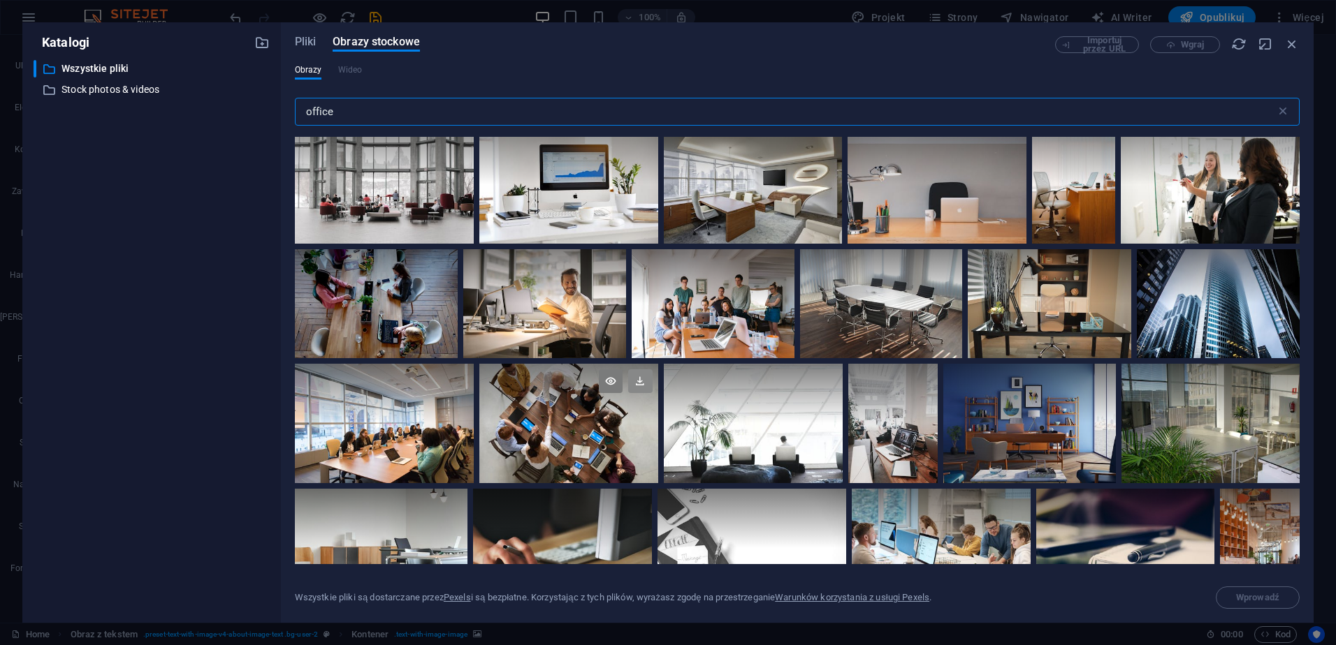
click at [636, 382] on icon at bounding box center [640, 382] width 24 height 24
click at [639, 380] on icon at bounding box center [640, 382] width 24 height 24
click at [94, 87] on p "Stock photos & videos" at bounding box center [152, 90] width 182 height 16
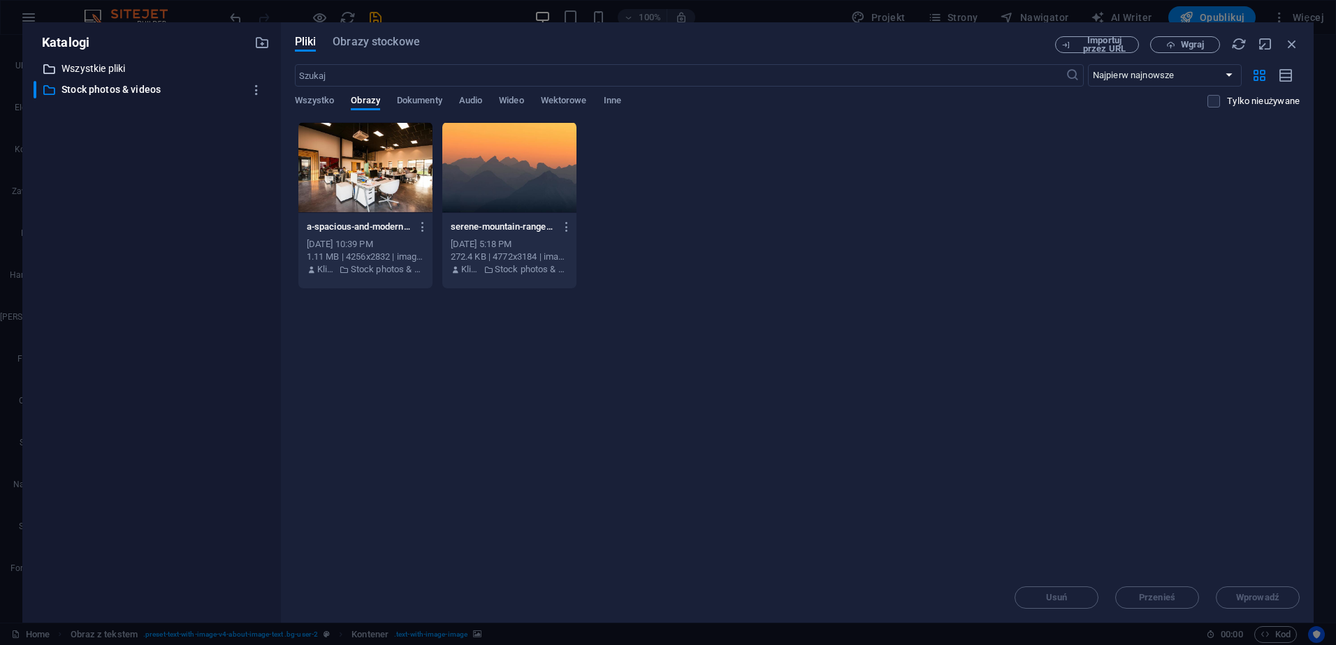
click at [96, 71] on p "Wszystkie pliki" at bounding box center [152, 69] width 182 height 16
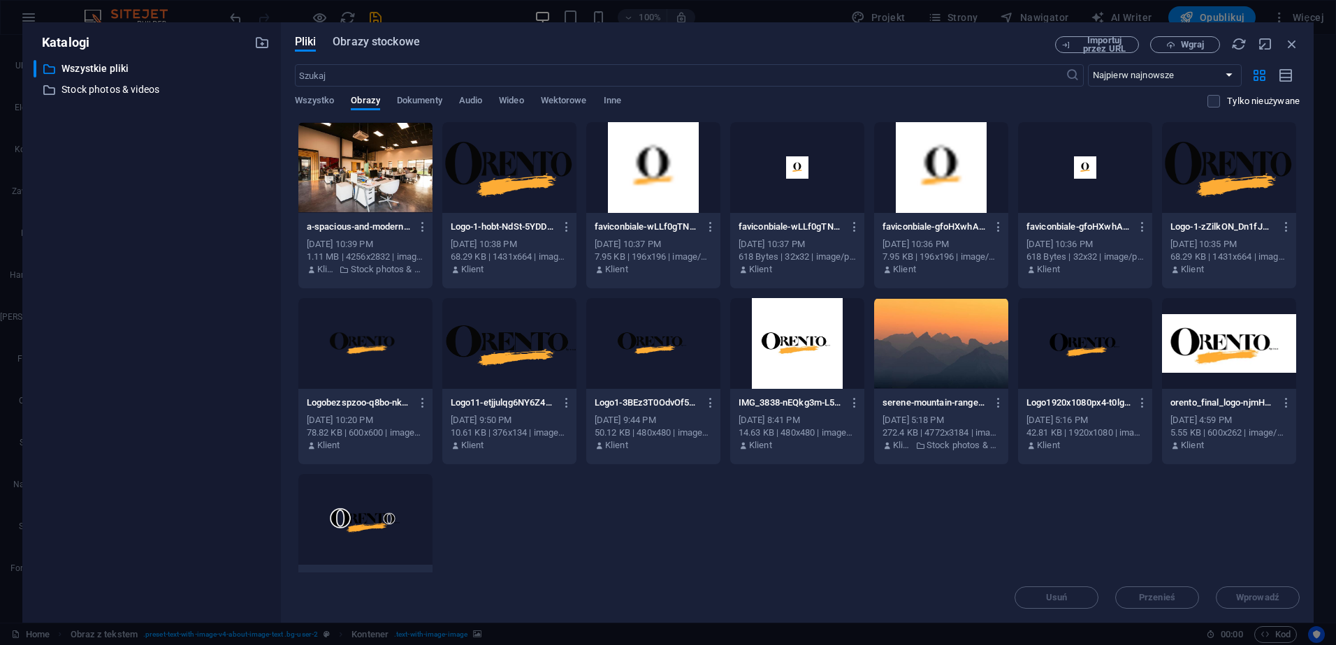
click at [370, 37] on span "Obrazy stockowe" at bounding box center [375, 42] width 87 height 17
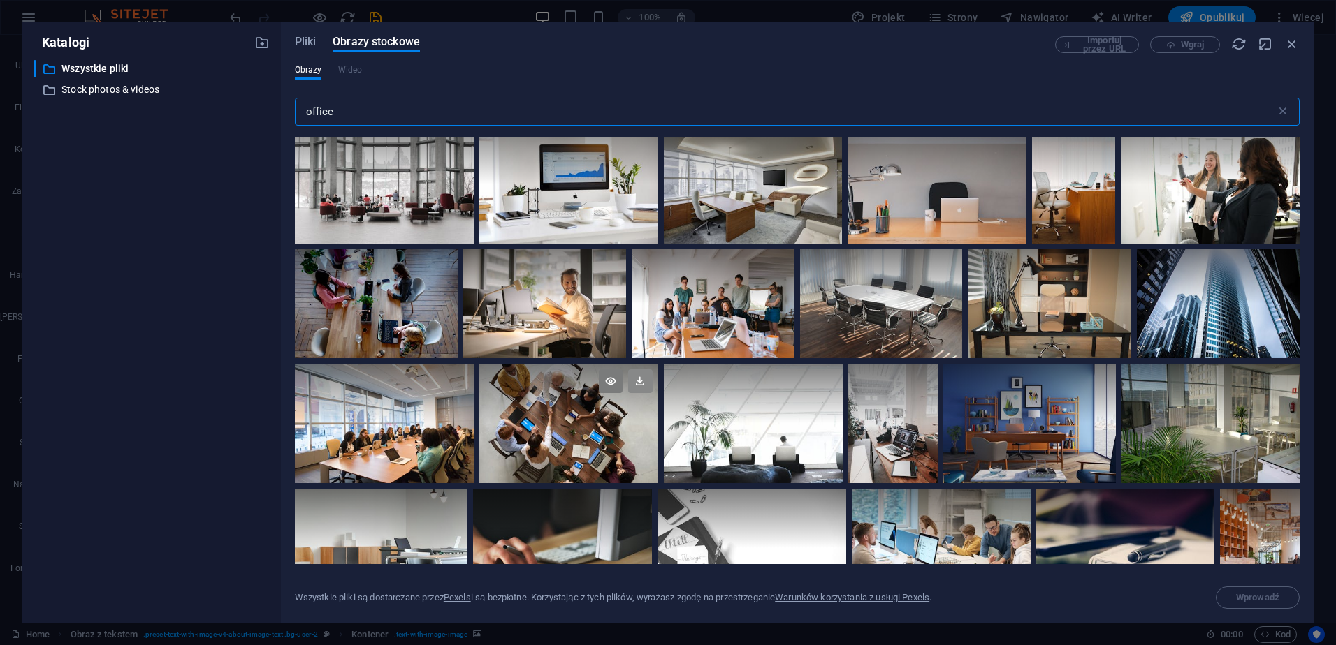
click at [647, 378] on icon at bounding box center [640, 382] width 24 height 24
click at [1296, 44] on icon "button" at bounding box center [1291, 43] width 15 height 15
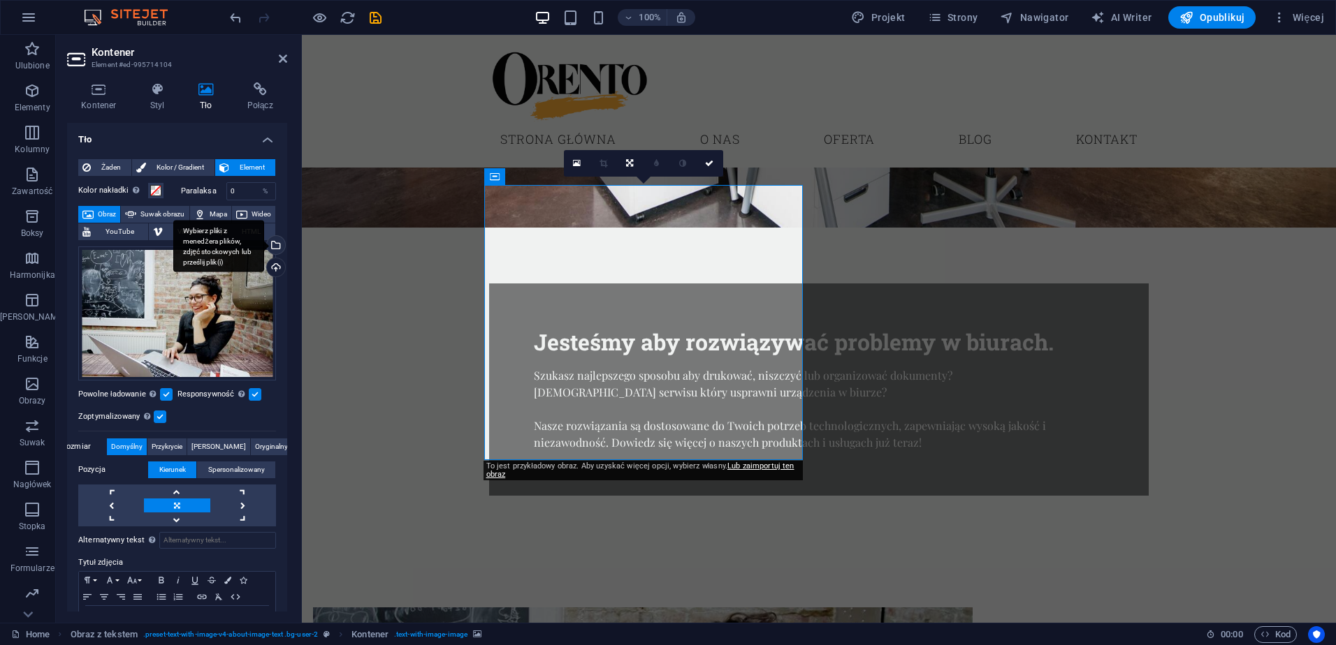
click at [272, 246] on div "Wybierz pliki z menedżera plików, zdjęć stockowych lub prześlij plik(i)" at bounding box center [274, 246] width 21 height 21
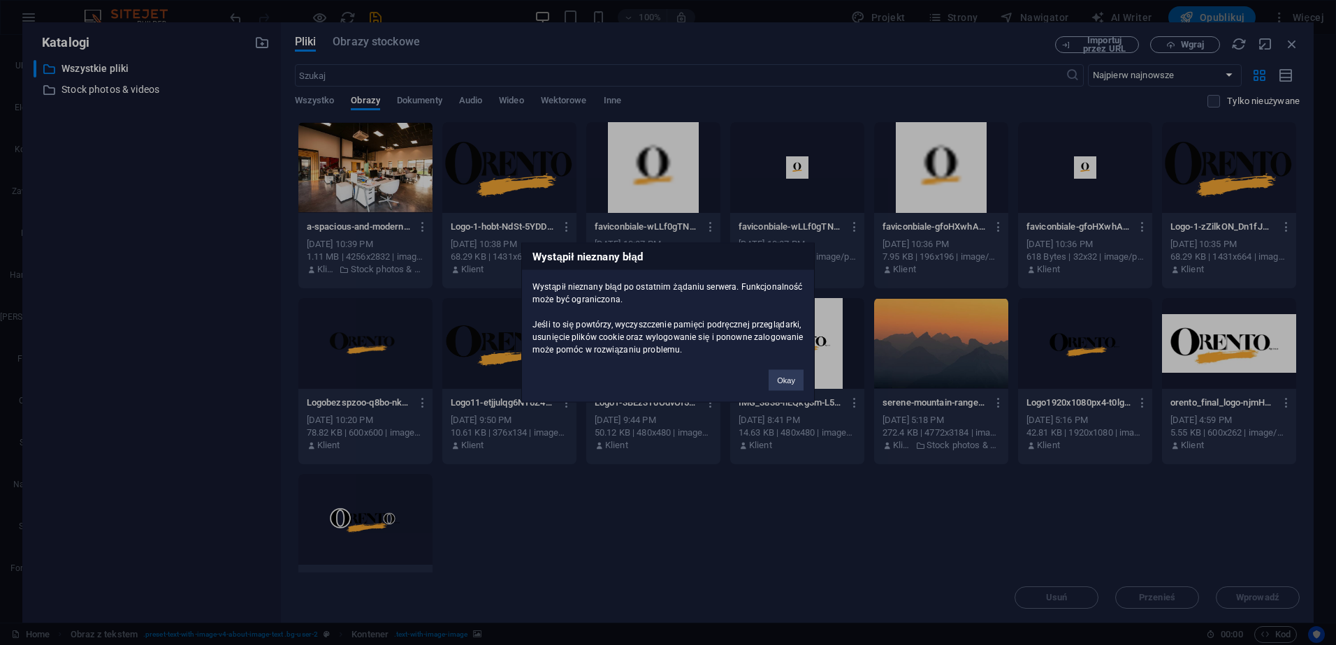
click at [1297, 45] on div "Wystąpił nieznany błąd Wystąpił nieznany błąd po ostatnim żądaniu serwera. Funk…" at bounding box center [668, 322] width 1336 height 645
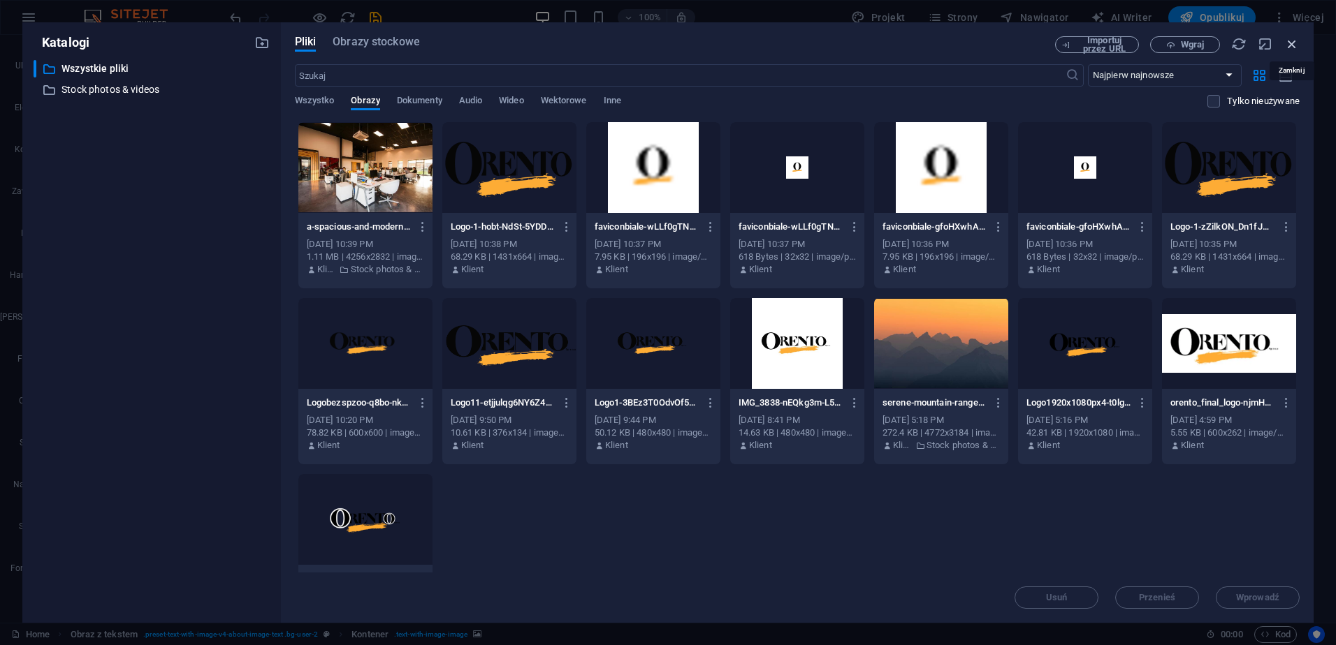
drag, startPoint x: 1291, startPoint y: 45, endPoint x: 930, endPoint y: 32, distance: 360.7
click at [1291, 45] on icon "button" at bounding box center [1291, 43] width 15 height 15
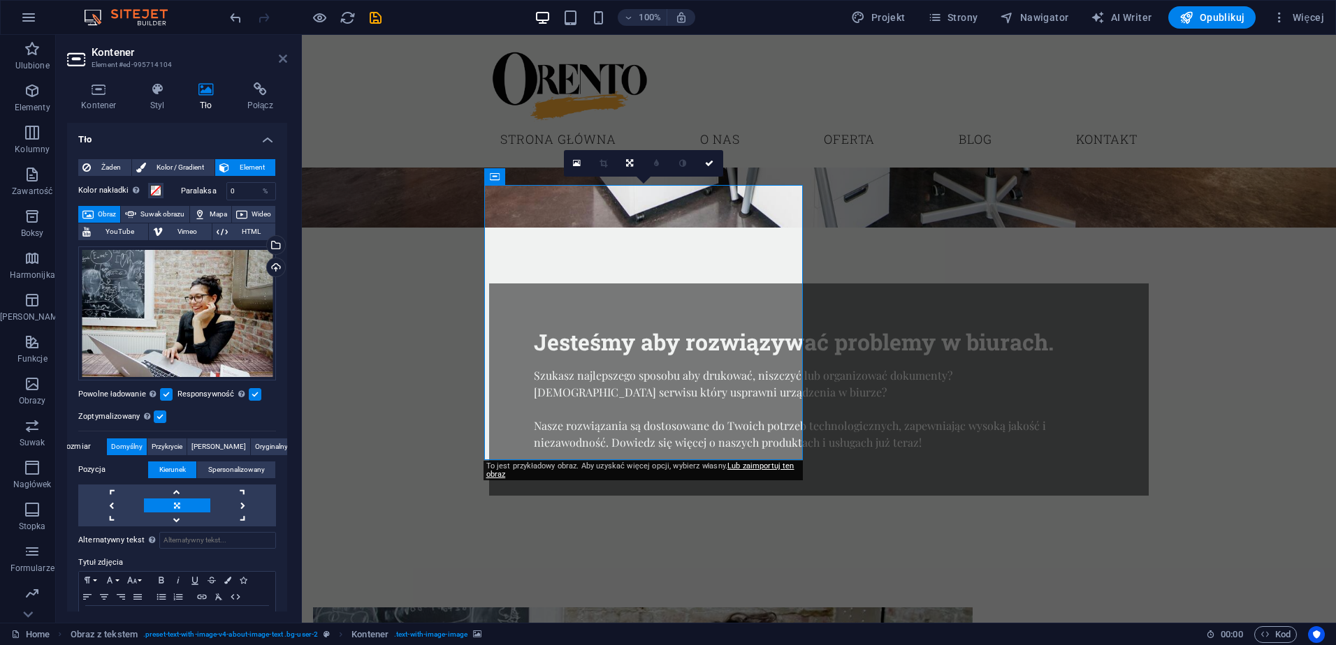
click at [284, 56] on icon at bounding box center [283, 58] width 8 height 11
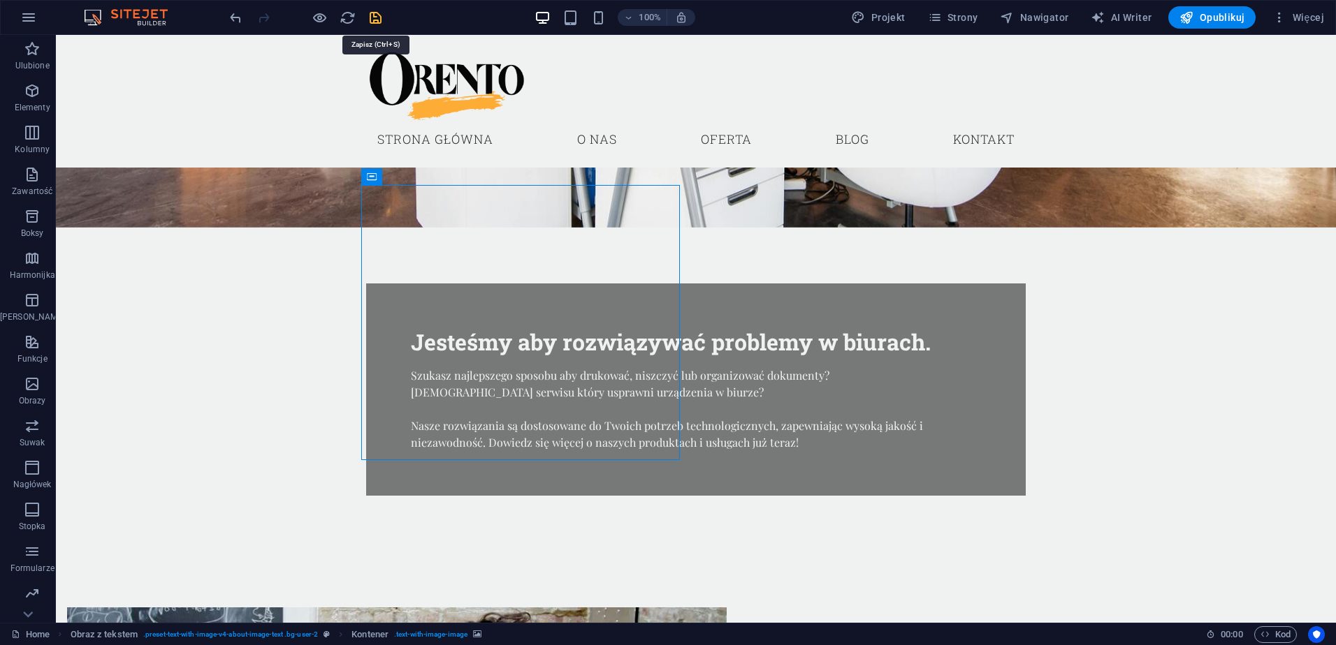
click at [376, 16] on icon "save" at bounding box center [375, 18] width 16 height 16
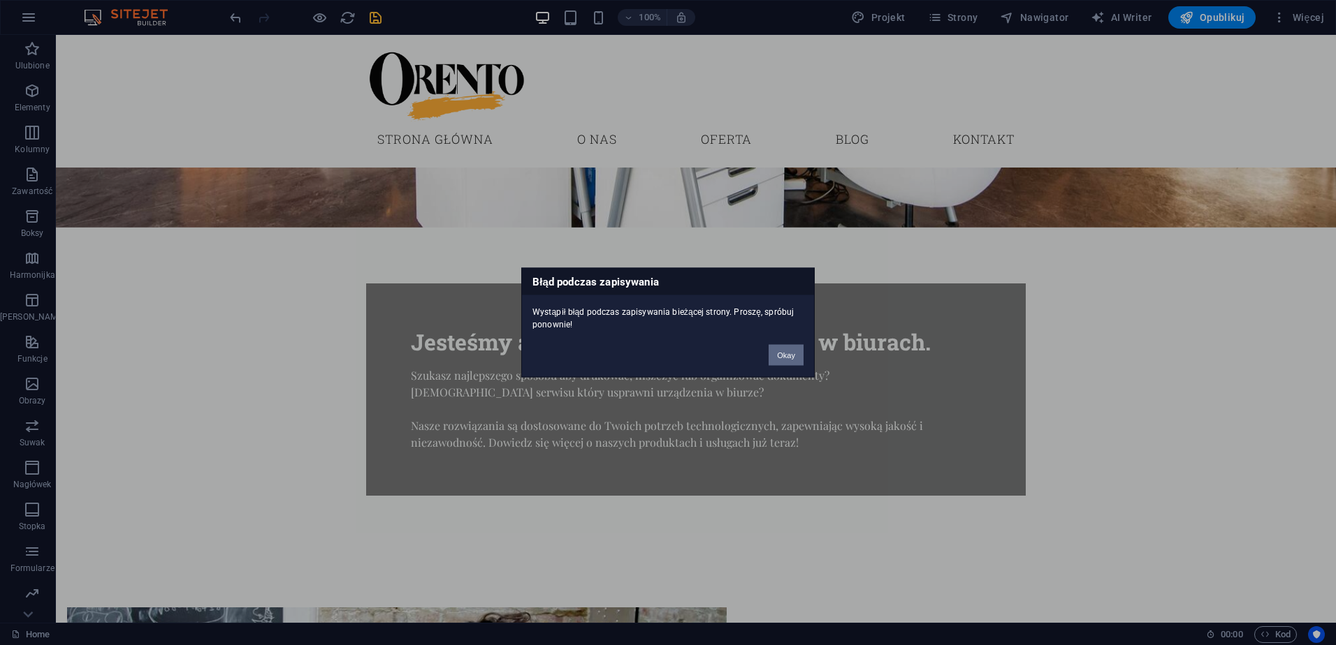
click at [787, 356] on button "Okay" at bounding box center [785, 355] width 35 height 21
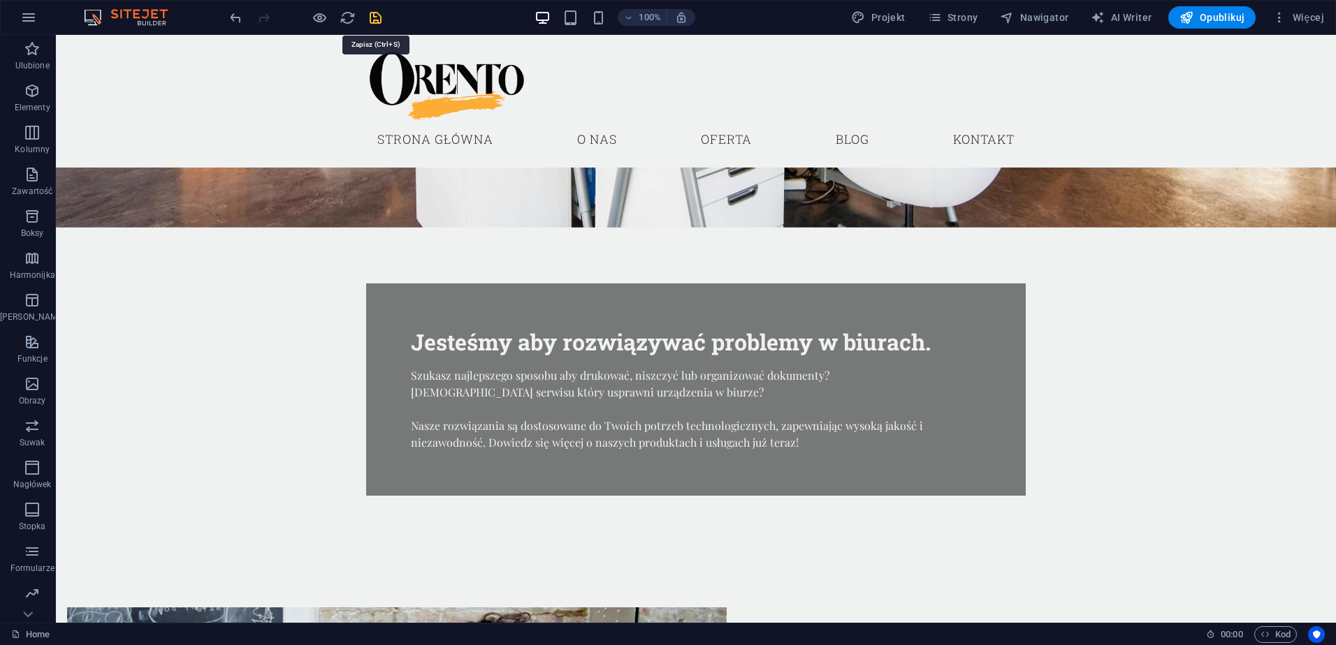
click at [379, 19] on icon "save" at bounding box center [375, 18] width 16 height 16
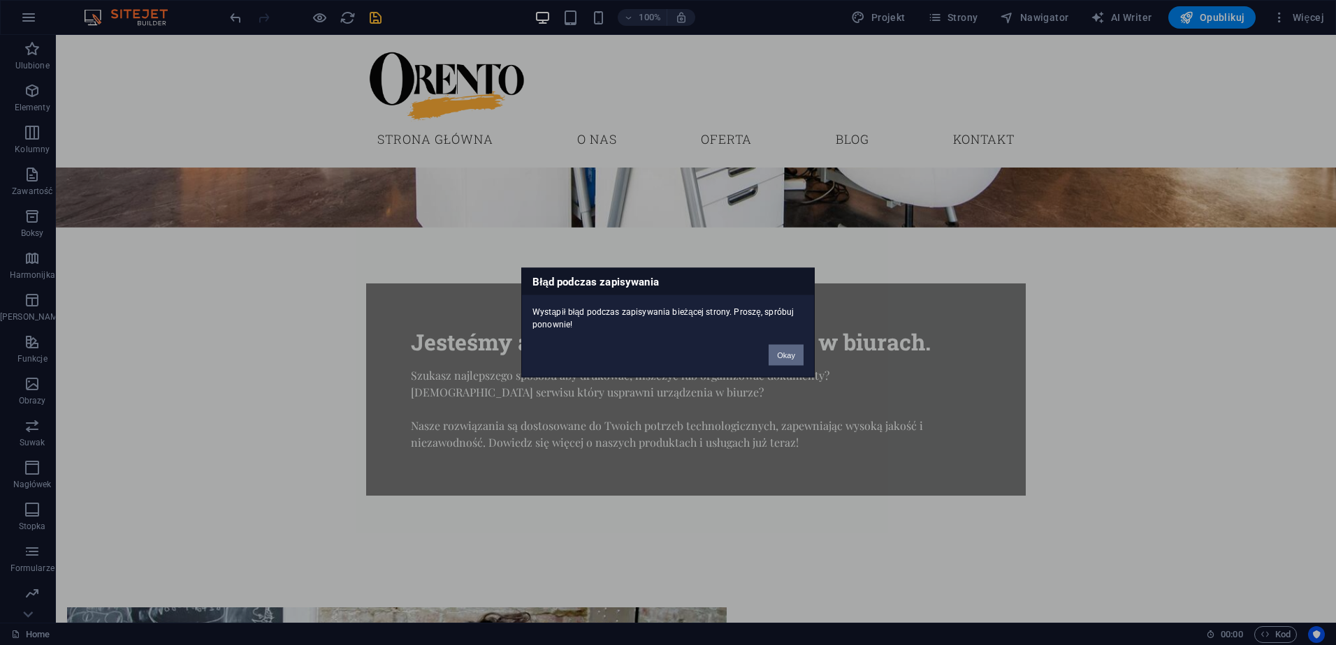
click at [798, 357] on button "Okay" at bounding box center [785, 355] width 35 height 21
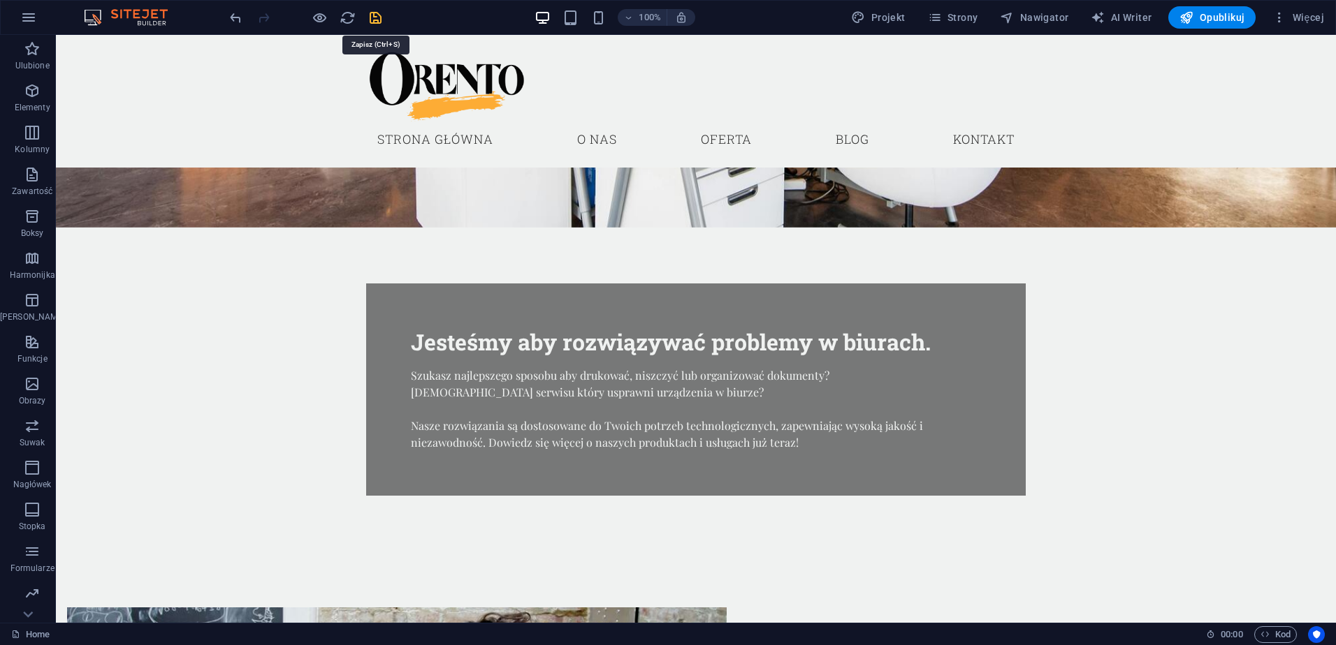
click at [375, 18] on icon "save" at bounding box center [375, 18] width 16 height 16
checkbox input "false"
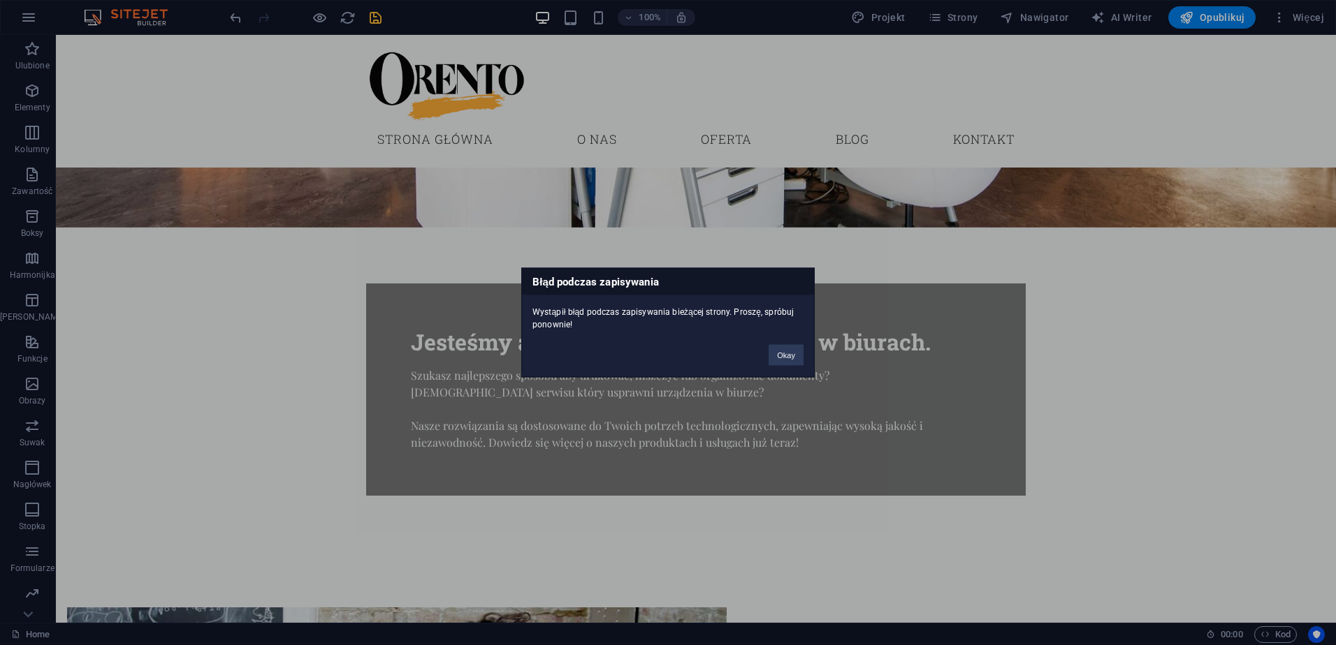
click at [807, 358] on div "Okay" at bounding box center [786, 349] width 56 height 36
click at [797, 360] on button "Okay" at bounding box center [785, 355] width 35 height 21
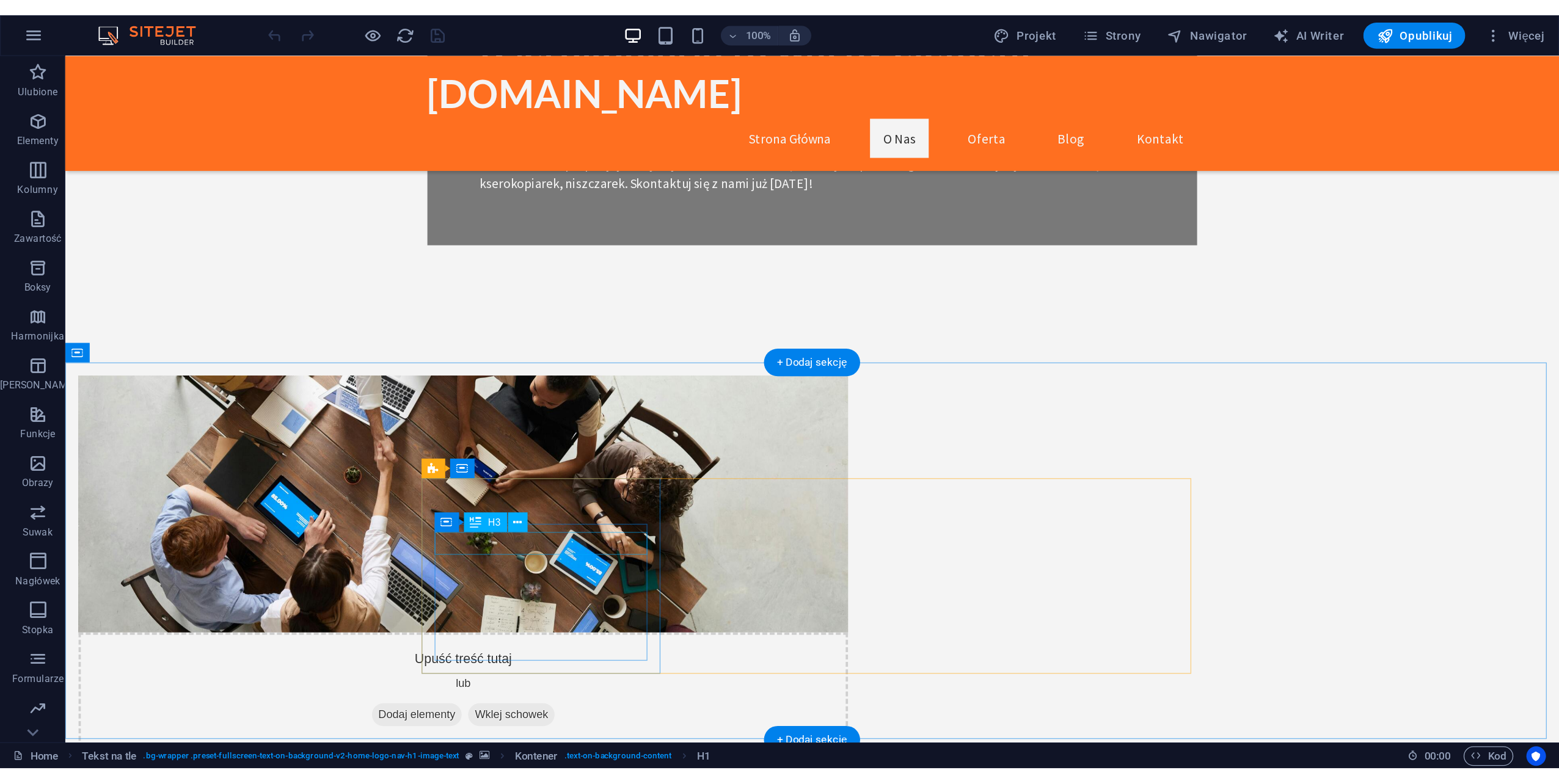
scroll to position [610, 0]
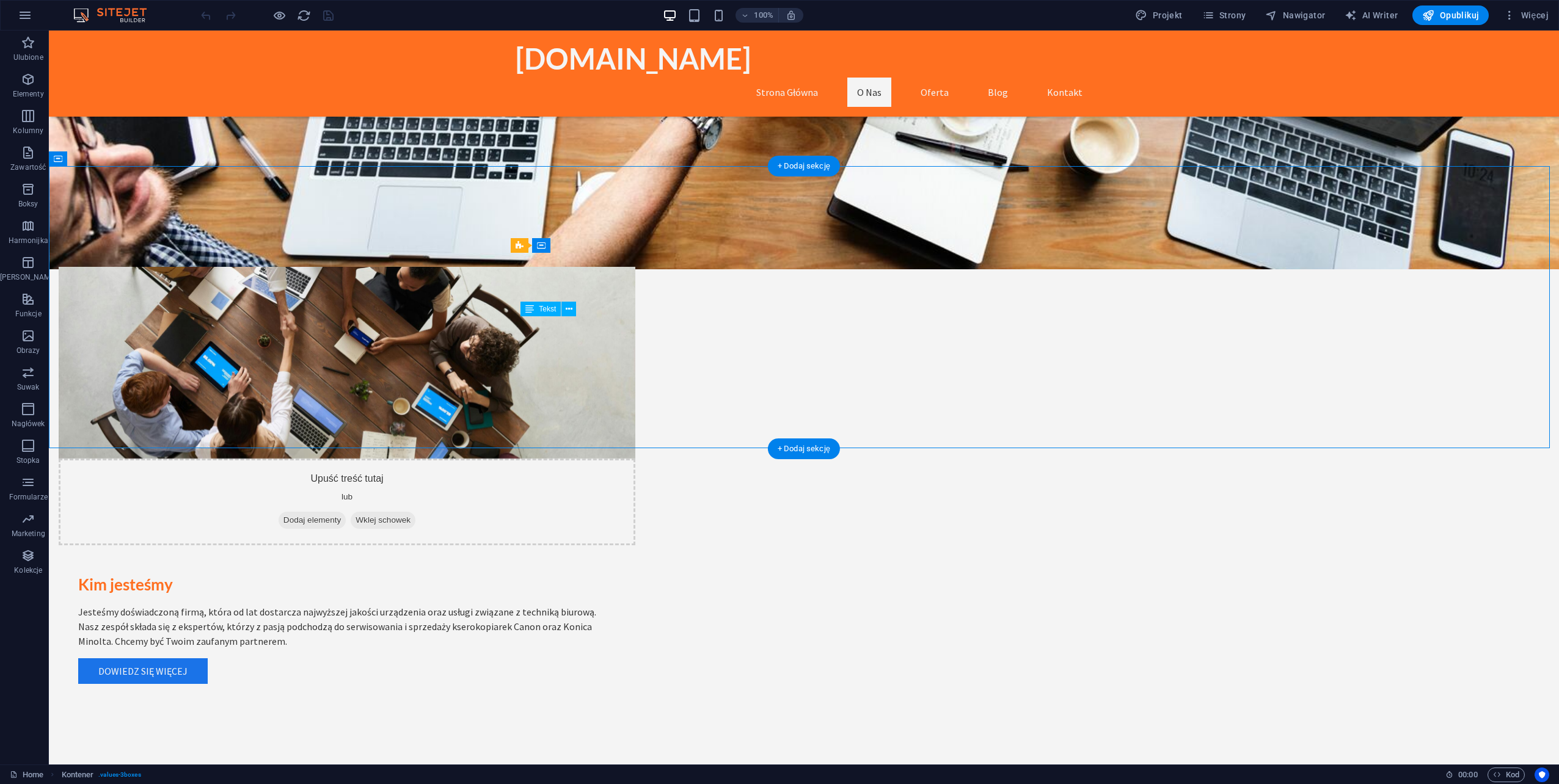
drag, startPoint x: 631, startPoint y: 382, endPoint x: 597, endPoint y: 384, distance: 34.1
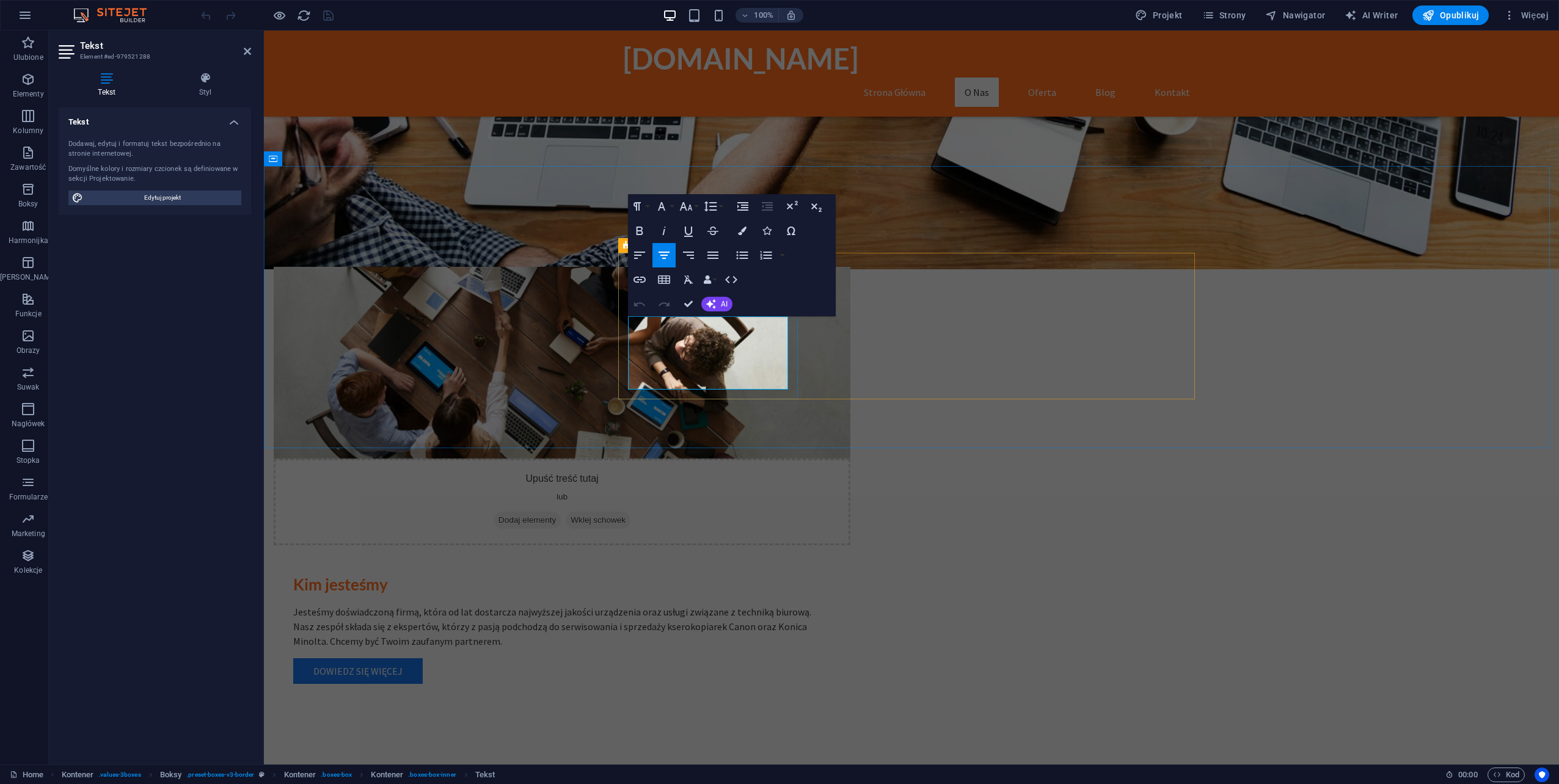
drag, startPoint x: 732, startPoint y: 385, endPoint x: 632, endPoint y: 317, distance: 120.9
copy p "Zawsze stawiamy na najwyższą jakość naszych usług oraz produktów. Nasz zespół t…"
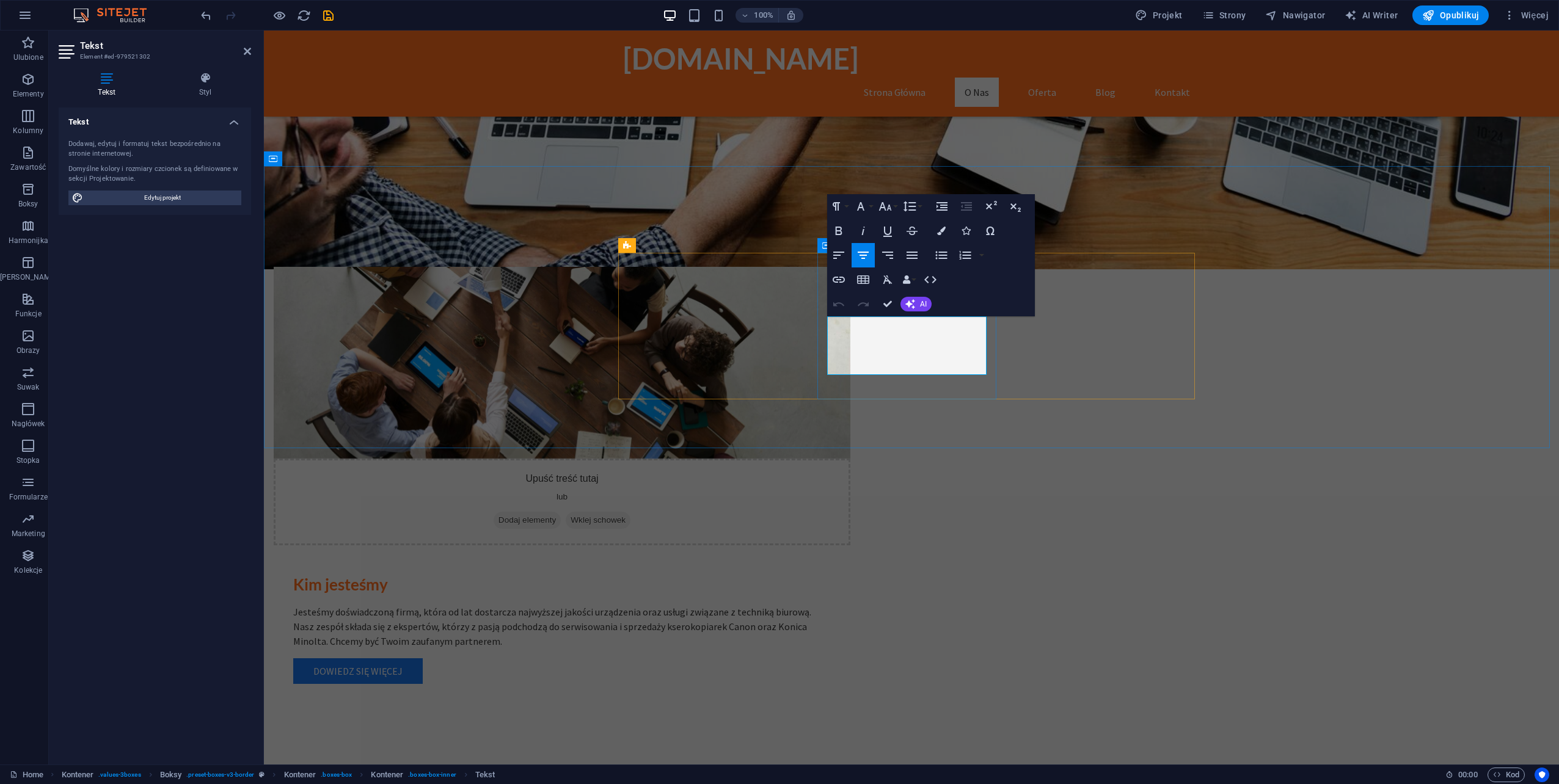
drag, startPoint x: 984, startPoint y: 369, endPoint x: 839, endPoint y: 323, distance: 152.1
copy p "Budujemy długotrwałe relacje z naszymi klientami poprzez transparentność i uczc…"
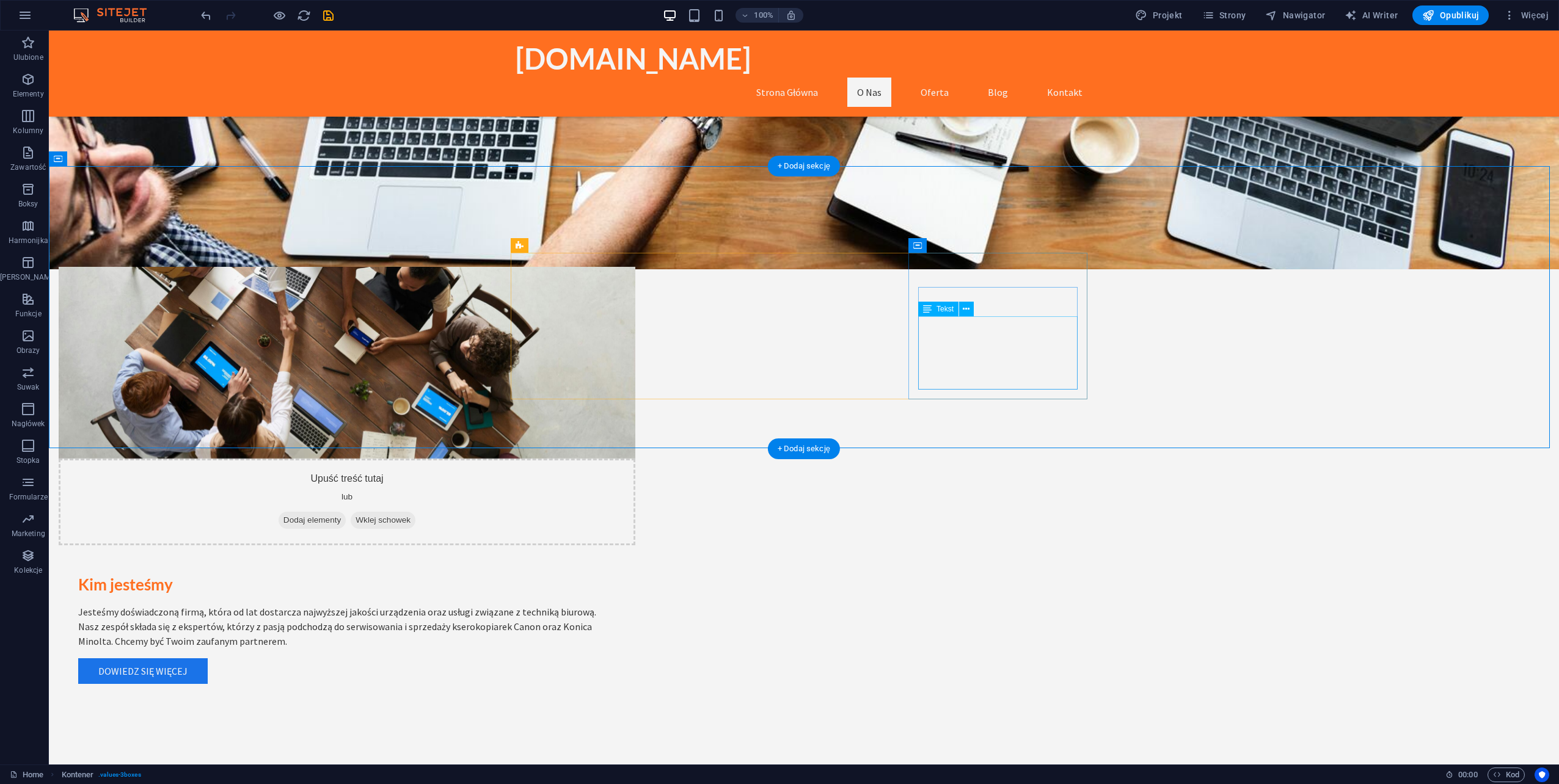
drag, startPoint x: 972, startPoint y: 359, endPoint x: 762, endPoint y: 359, distance: 210.0
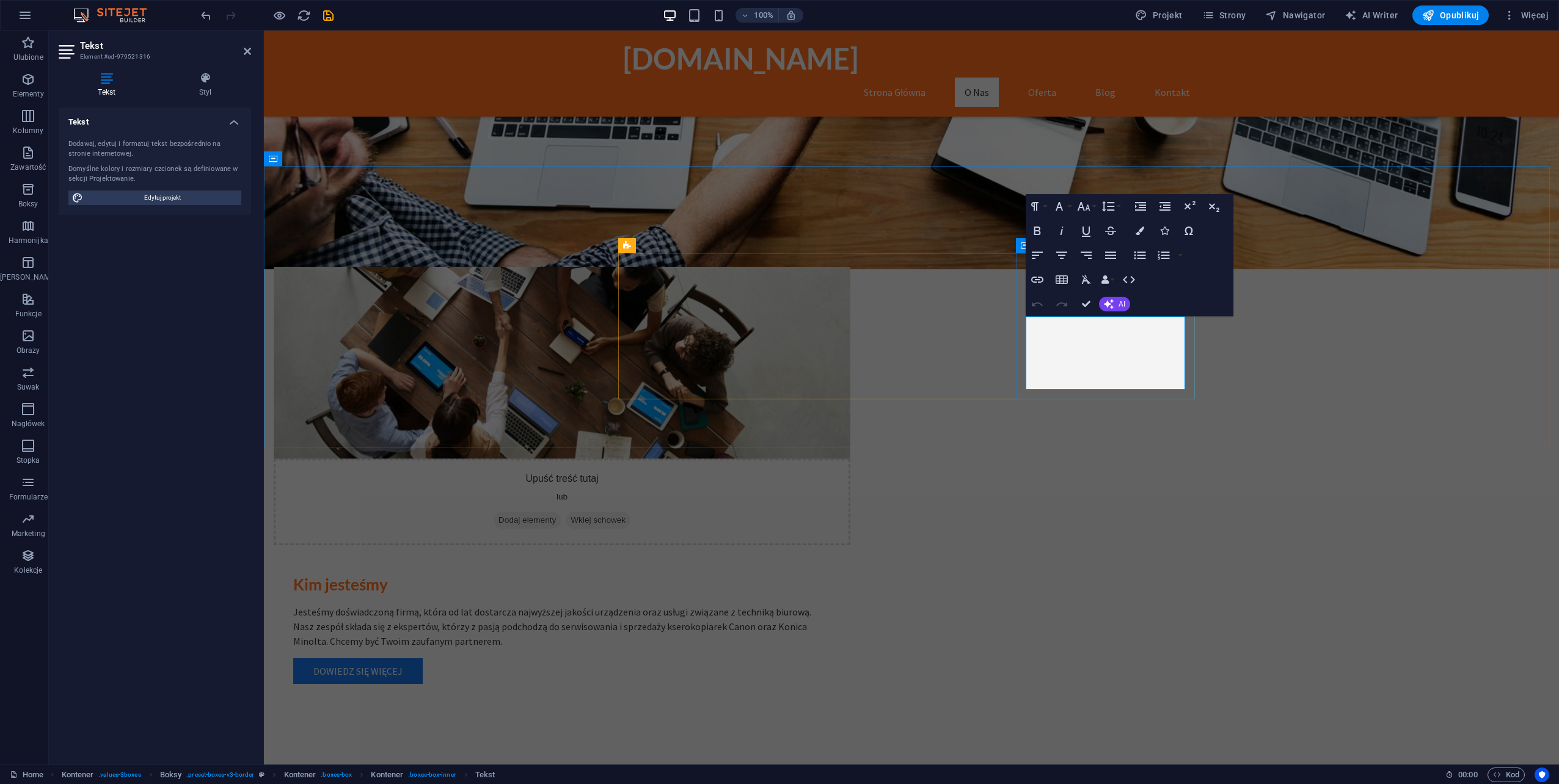
drag, startPoint x: 1145, startPoint y: 382, endPoint x: 1025, endPoint y: 323, distance: 133.7
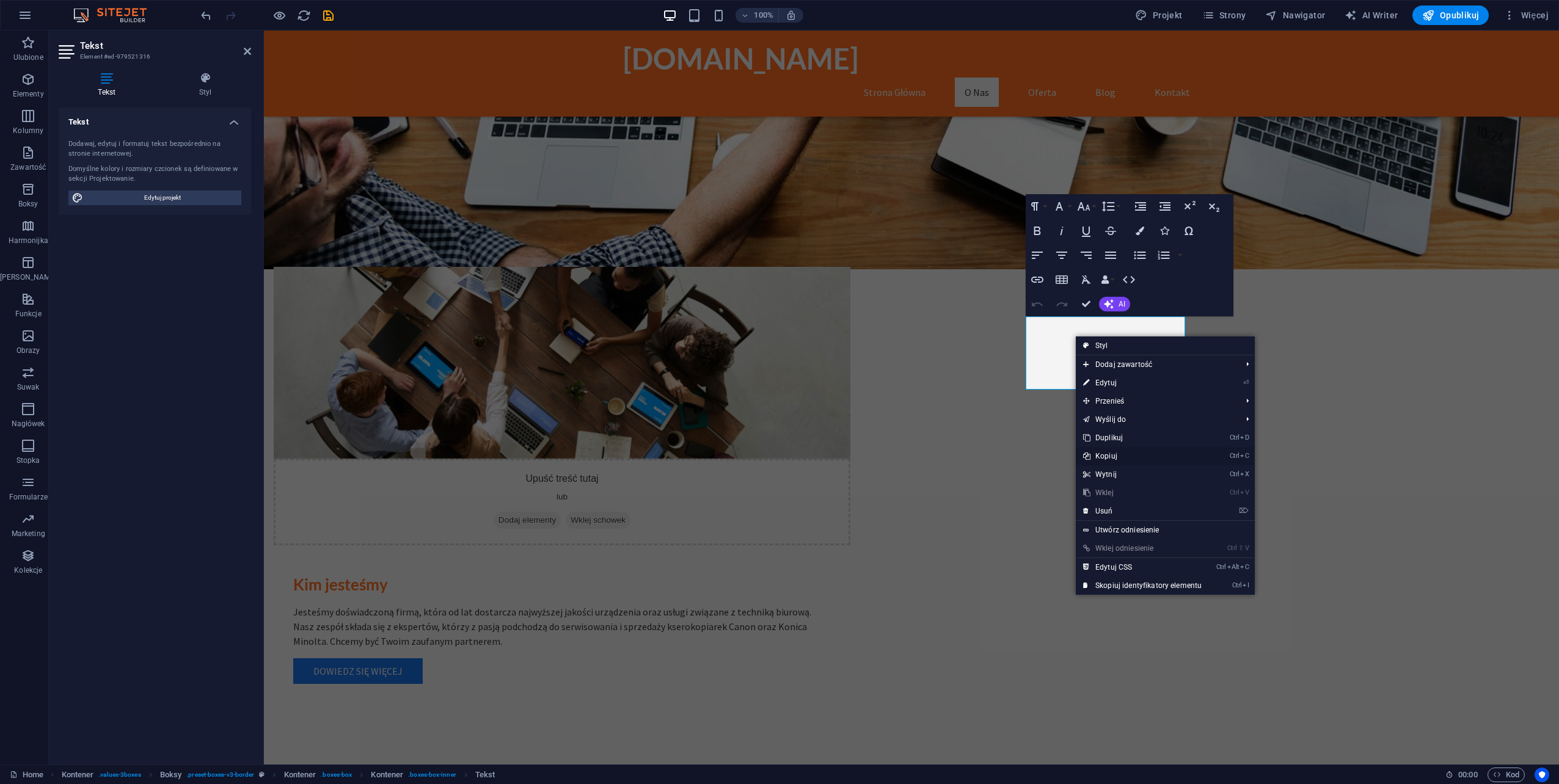
click at [1115, 458] on link "Ctrl C Kopiuj" at bounding box center [1142, 455] width 133 height 18
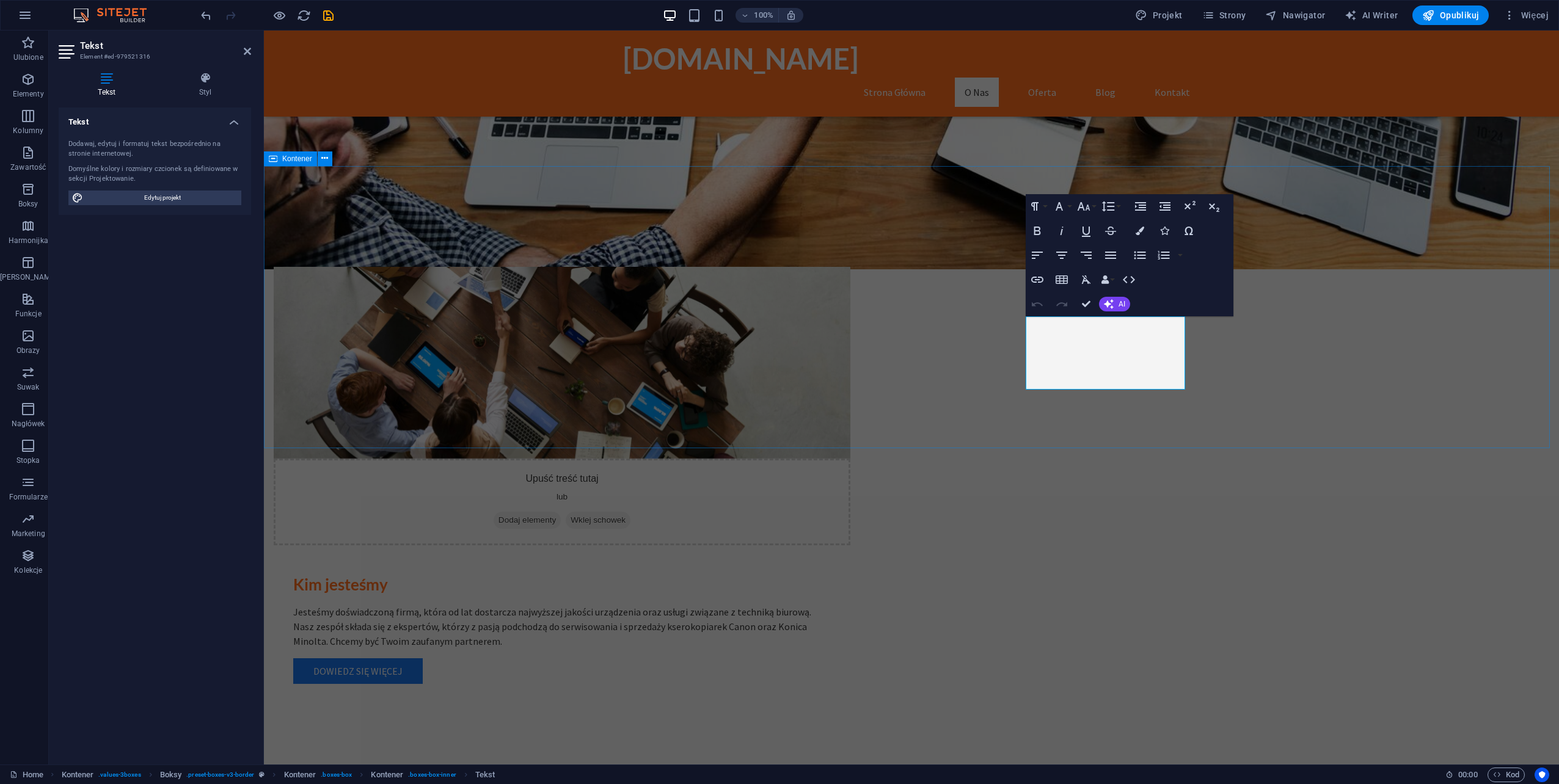
drag, startPoint x: 1378, startPoint y: 323, endPoint x: 1394, endPoint y: 316, distance: 17.5
